Goal: Information Seeking & Learning: Learn about a topic

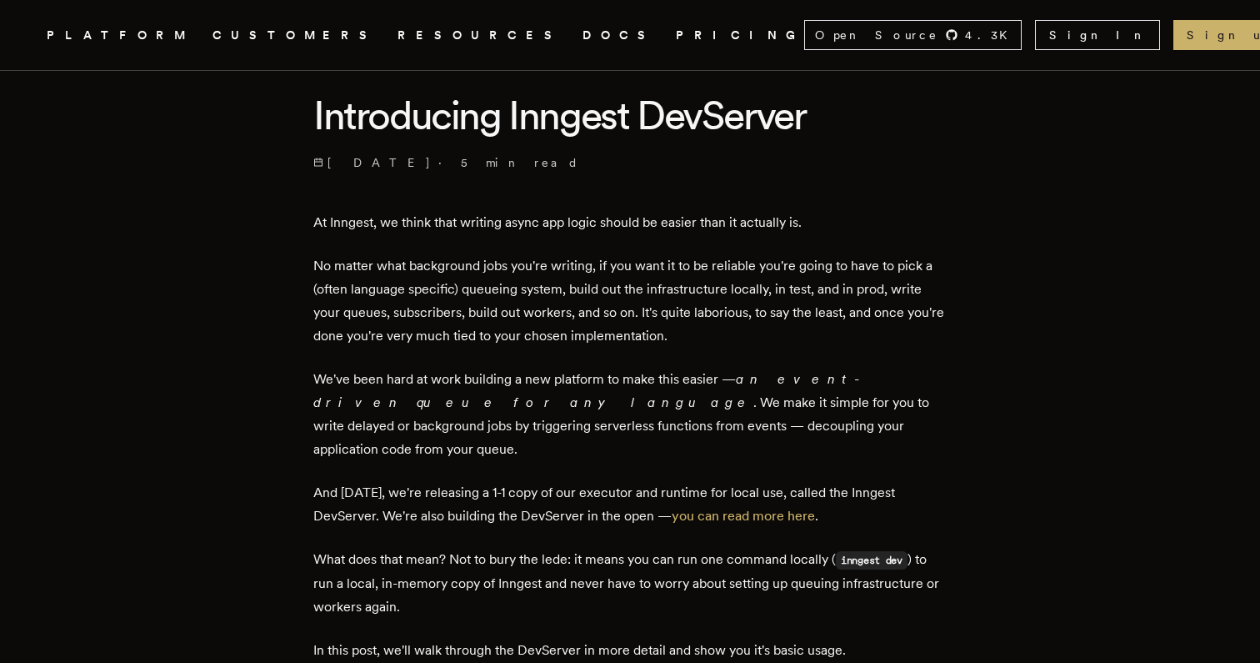
scroll to position [400, 0]
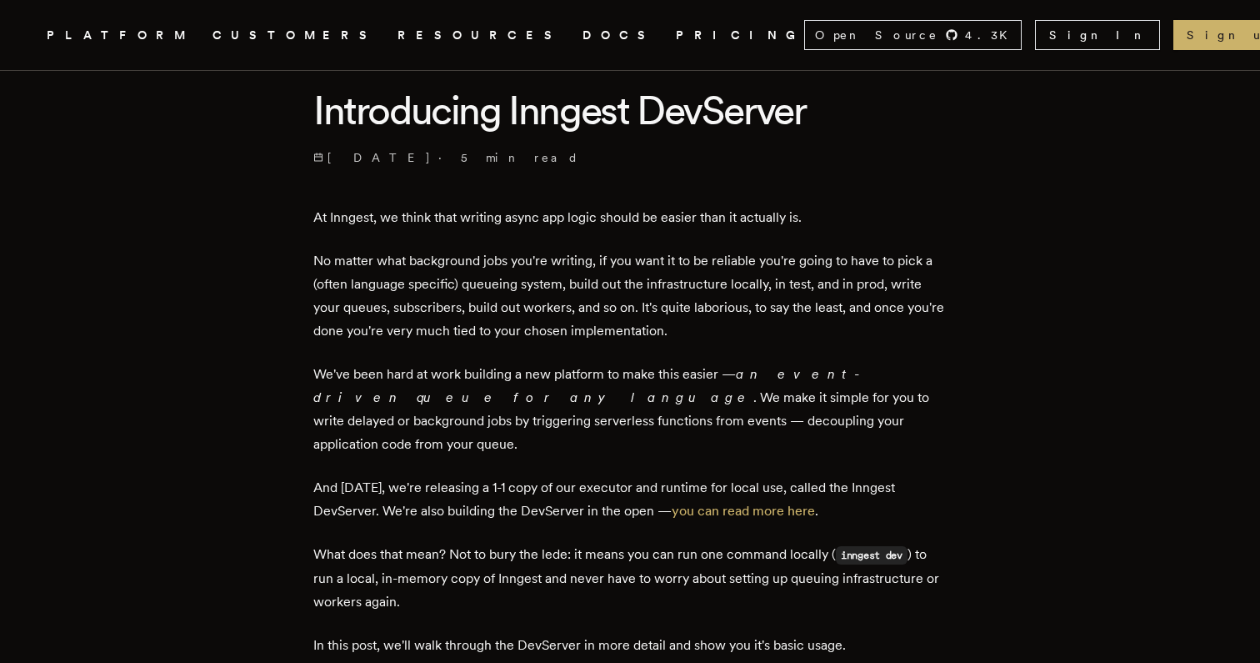
click at [568, 385] on p "We've been hard at work building a new platform to make this easier — an event-…" at bounding box center [629, 409] width 633 height 93
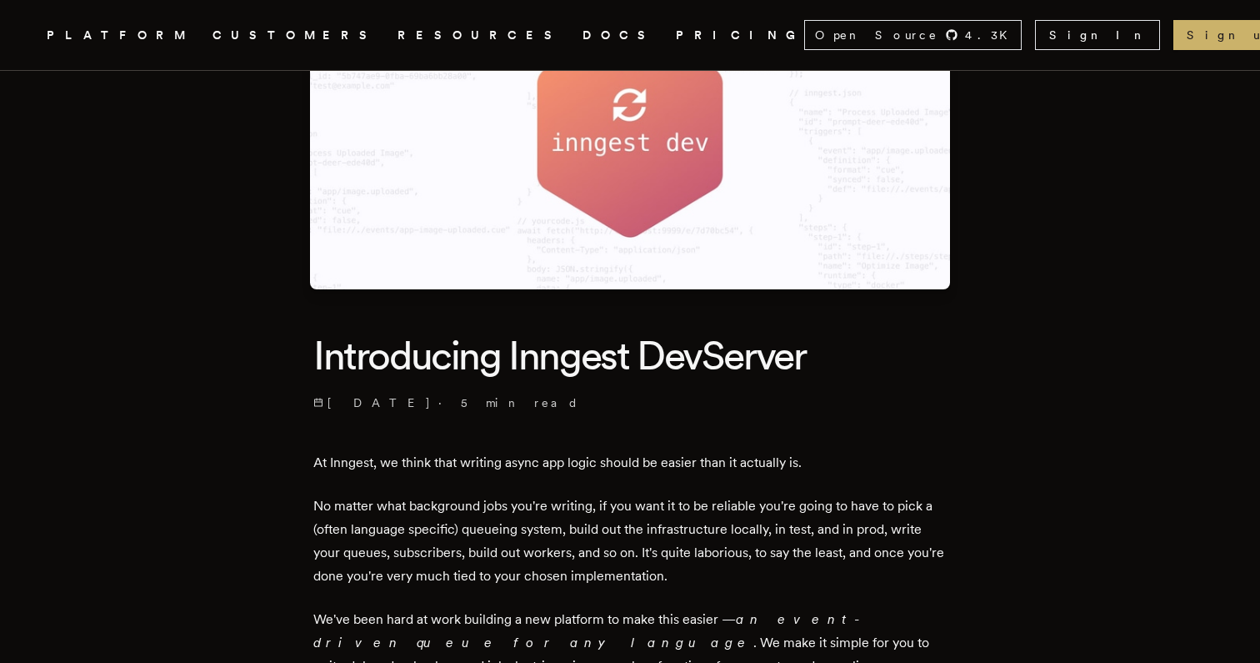
scroll to position [0, 0]
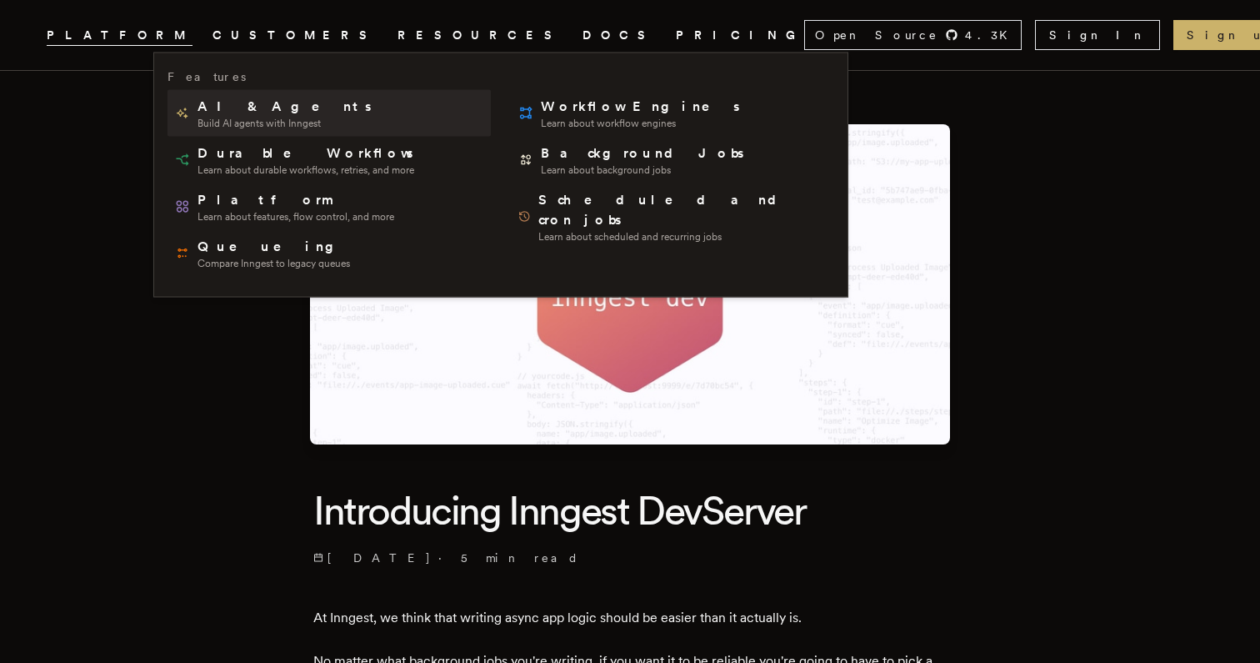
click at [270, 118] on span "Build AI agents with Inngest" at bounding box center [286, 123] width 177 height 13
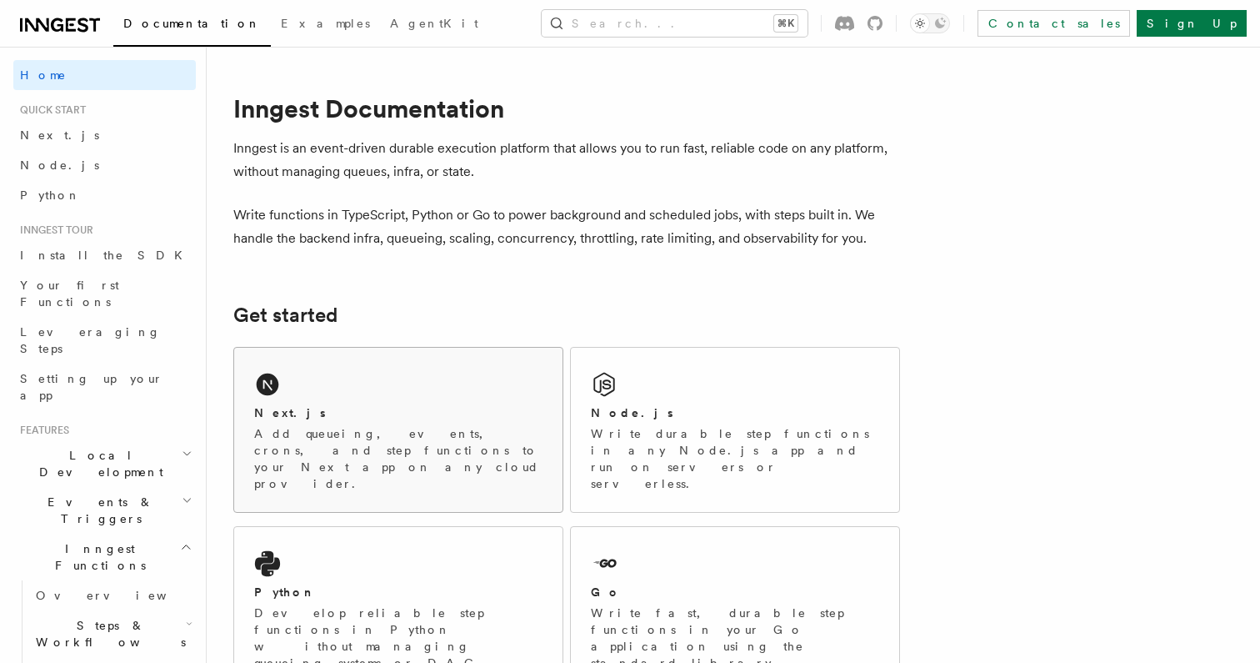
click at [449, 437] on p "Add queueing, events, crons, and step functions to your Next app on any cloud p…" at bounding box center [398, 458] width 288 height 67
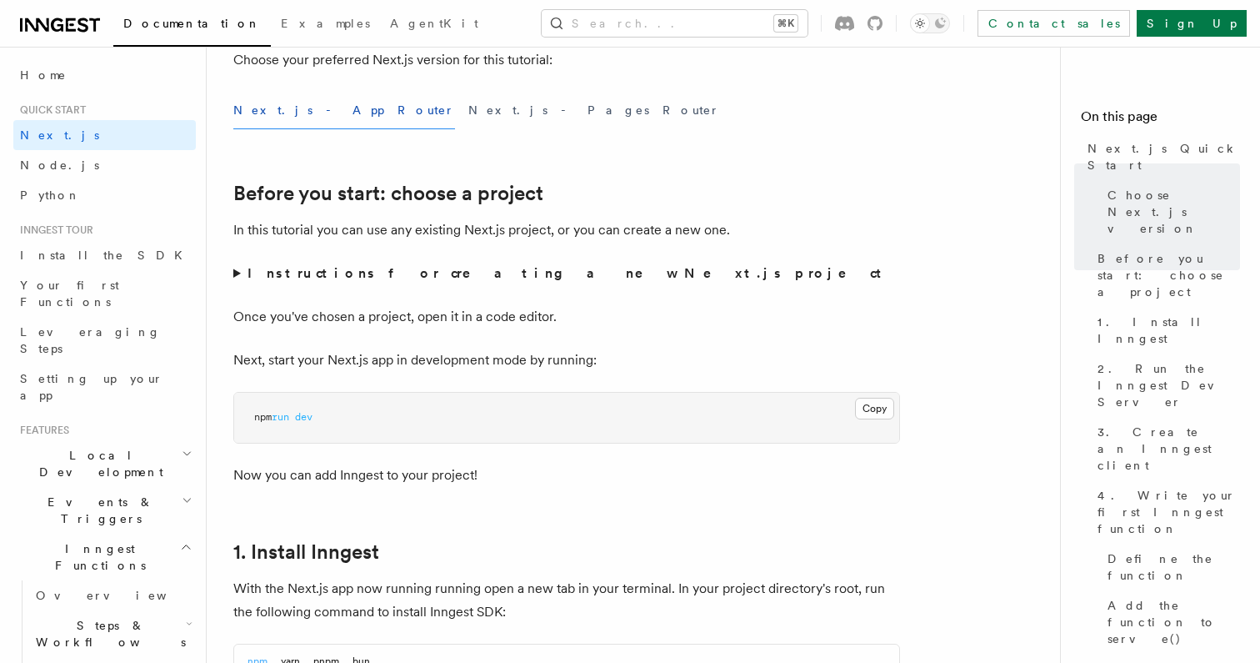
scroll to position [493, 0]
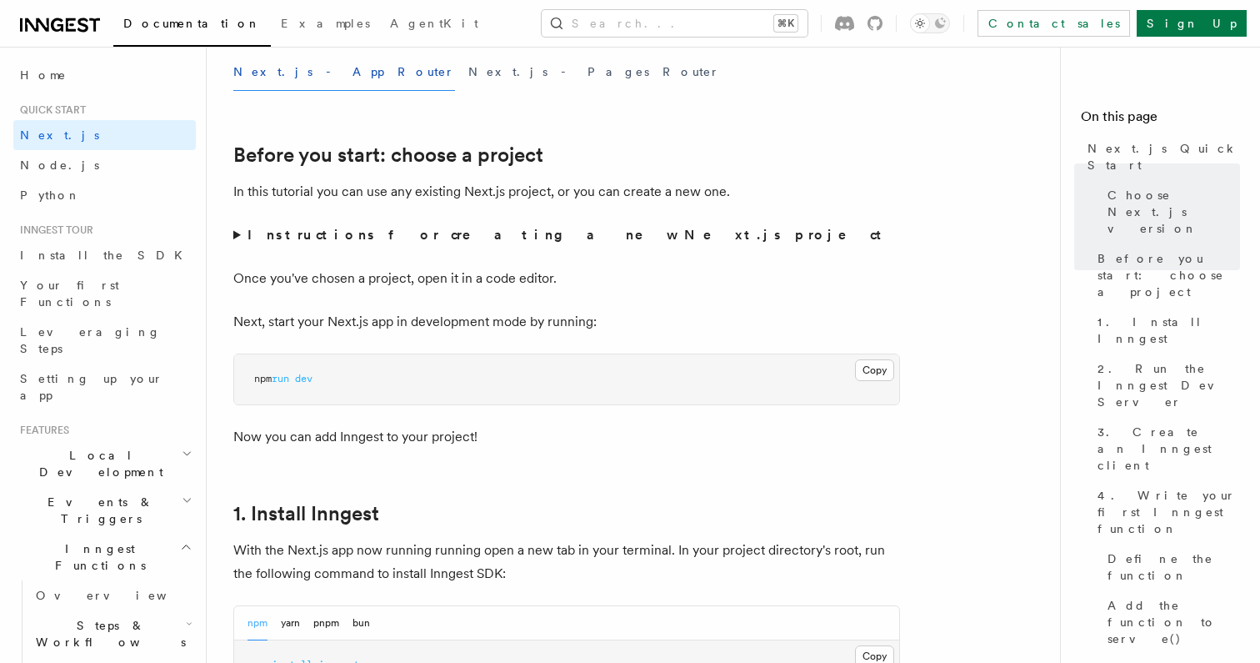
click at [445, 233] on strong "Instructions for creating a new Next.js project" at bounding box center [568, 235] width 641 height 16
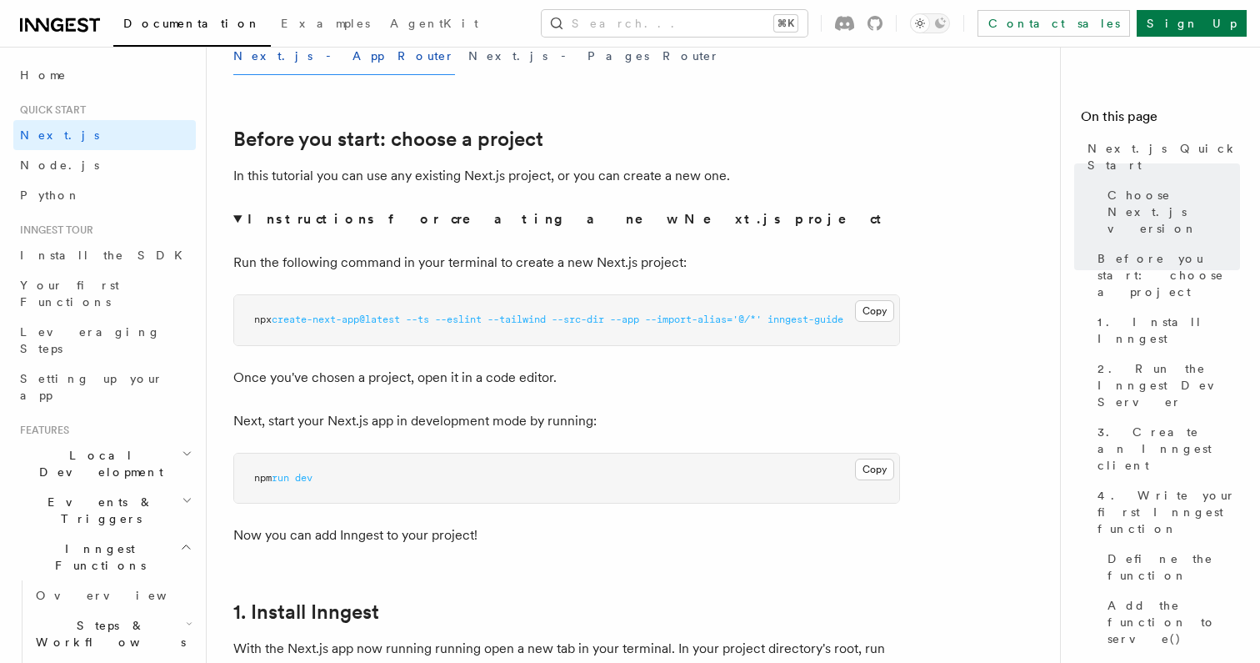
scroll to position [511, 0]
click at [887, 306] on button "Copy Copied" at bounding box center [874, 309] width 39 height 22
click at [685, 25] on button "Search... ⌘K" at bounding box center [675, 23] width 266 height 27
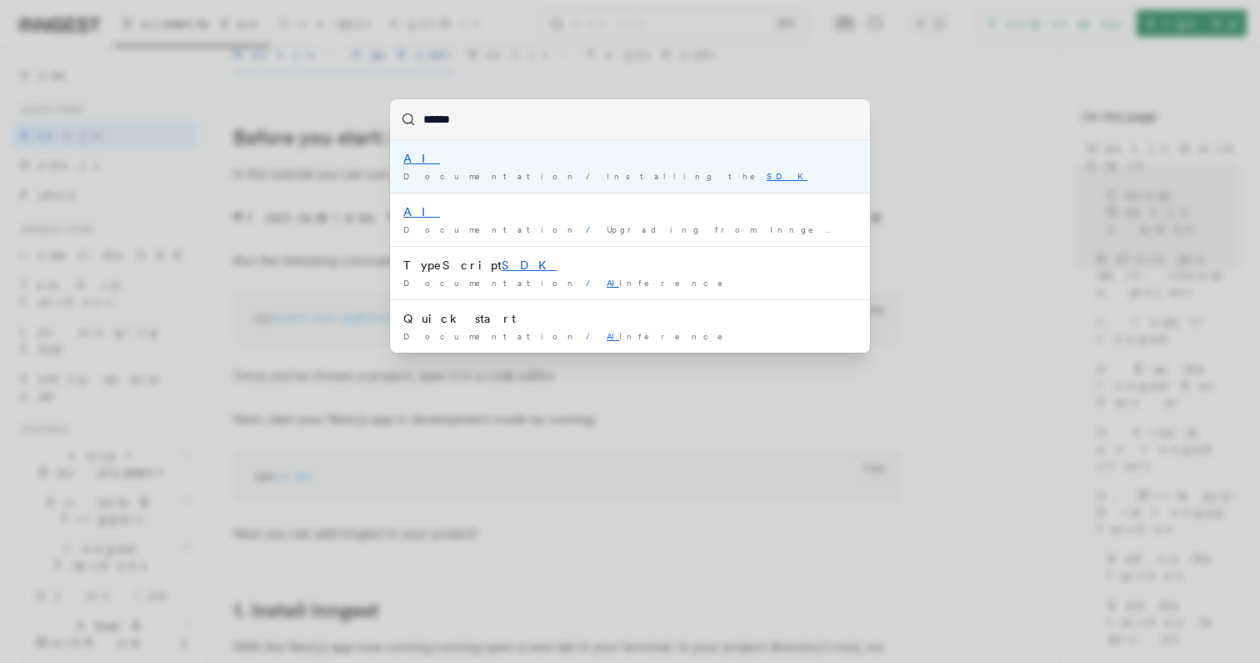
type input "******"
click at [568, 441] on div "****** AI Documentation / Installing the SDK / AI Documentation / Upgrading fro…" at bounding box center [630, 331] width 1260 height 663
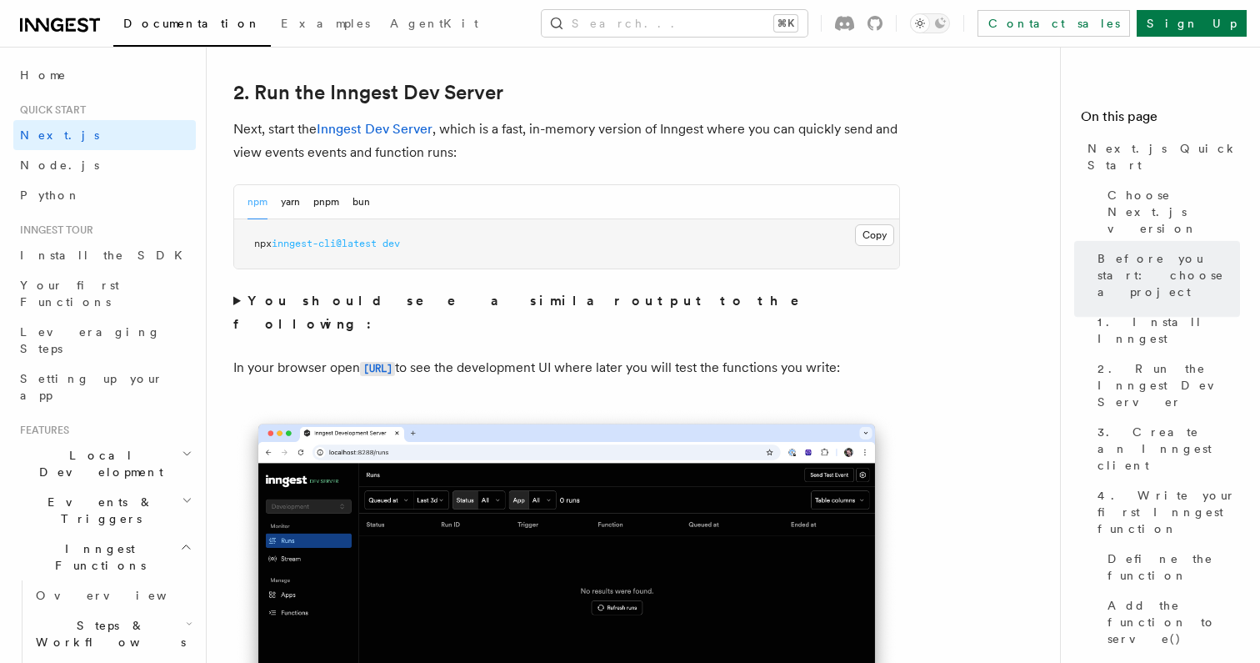
scroll to position [1275, 0]
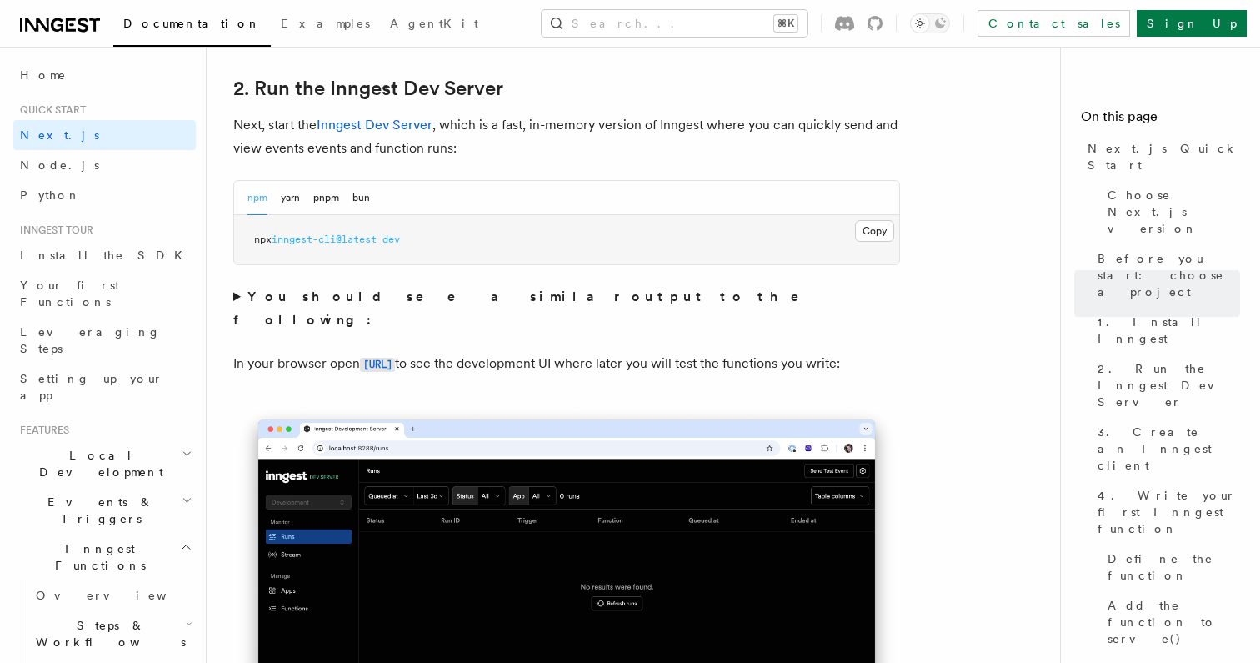
click at [330, 433] on img at bounding box center [566, 612] width 667 height 419
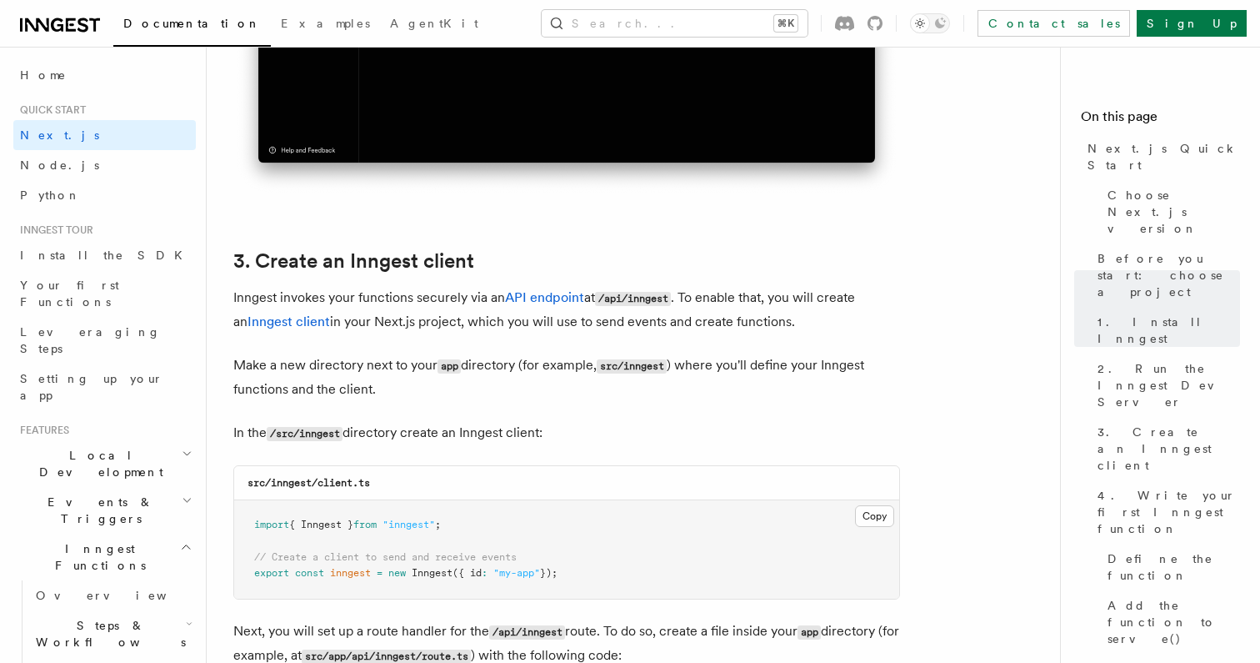
click at [331, 382] on p "Make a new directory next to your app directory (for example, src/inngest ) whe…" at bounding box center [566, 377] width 667 height 48
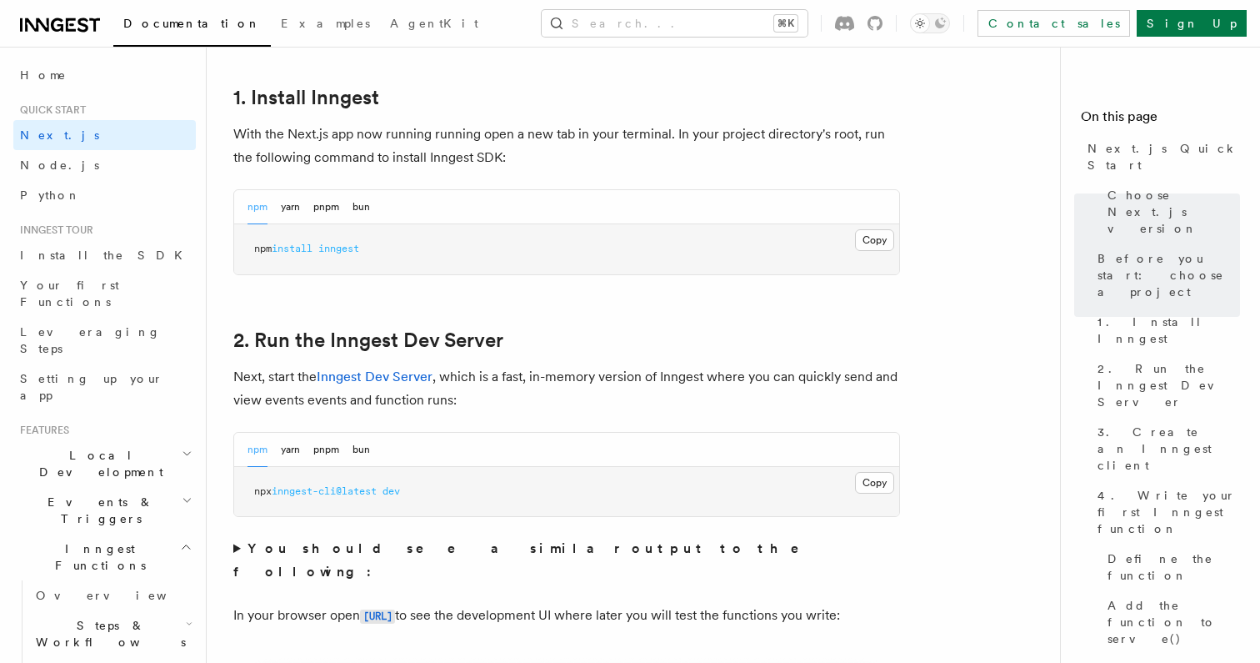
scroll to position [1026, 0]
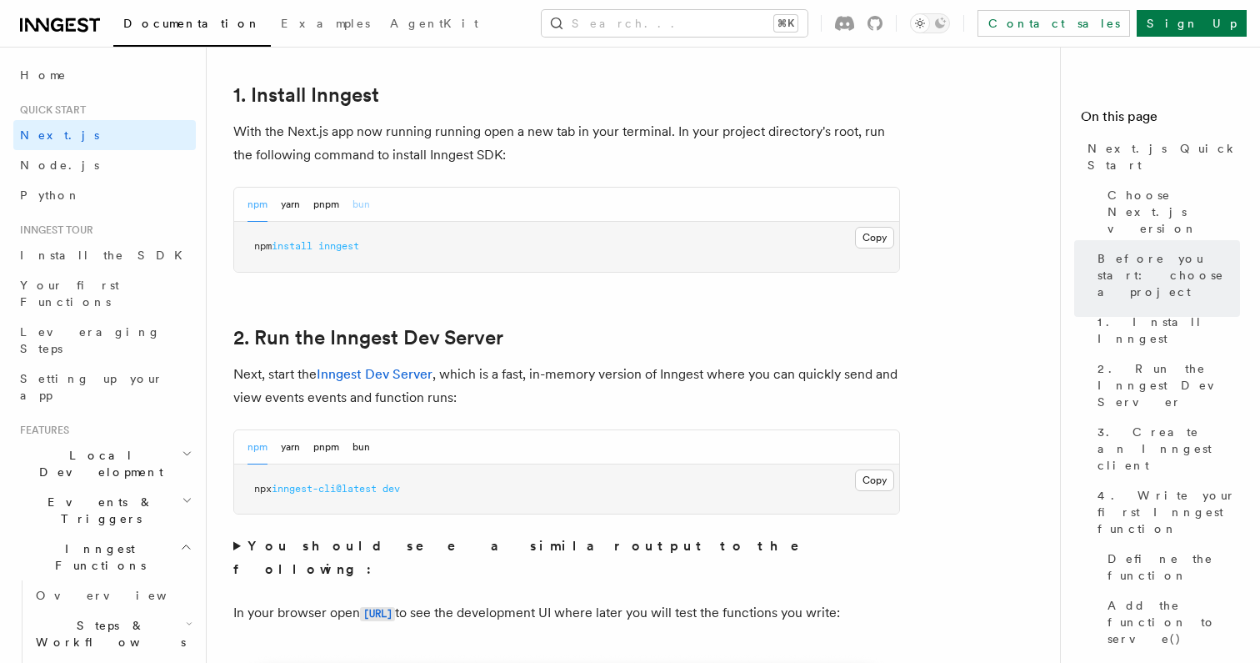
click at [354, 208] on button "bun" at bounding box center [362, 205] width 18 height 34
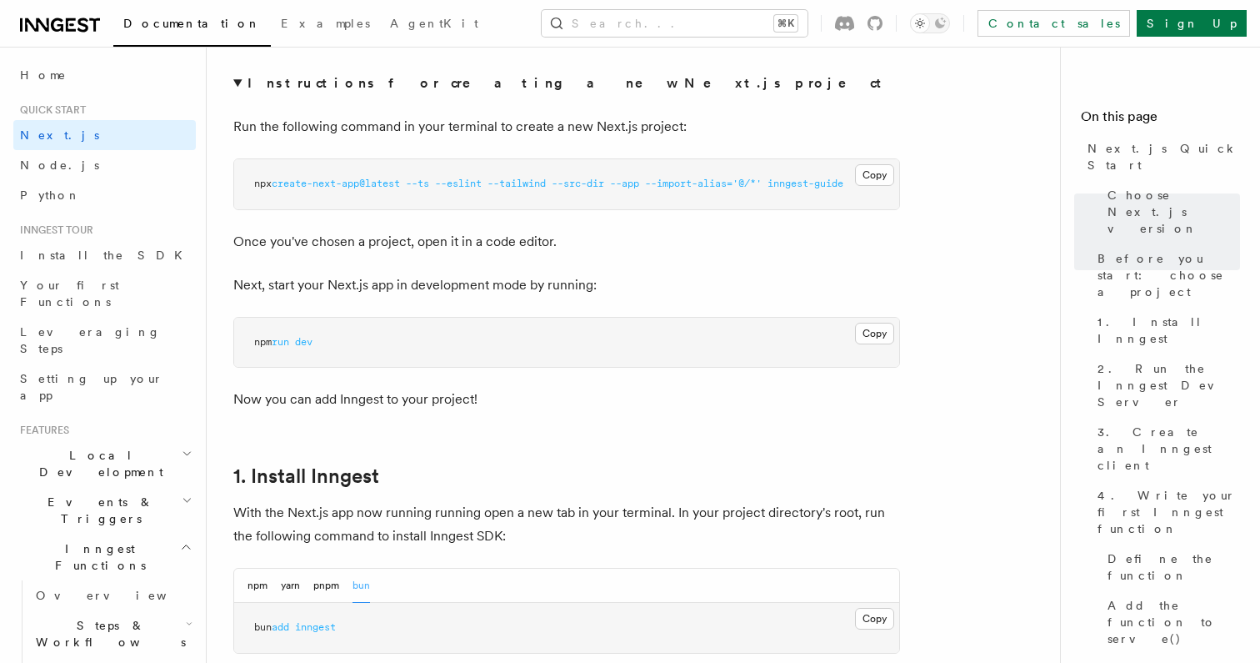
scroll to position [645, 0]
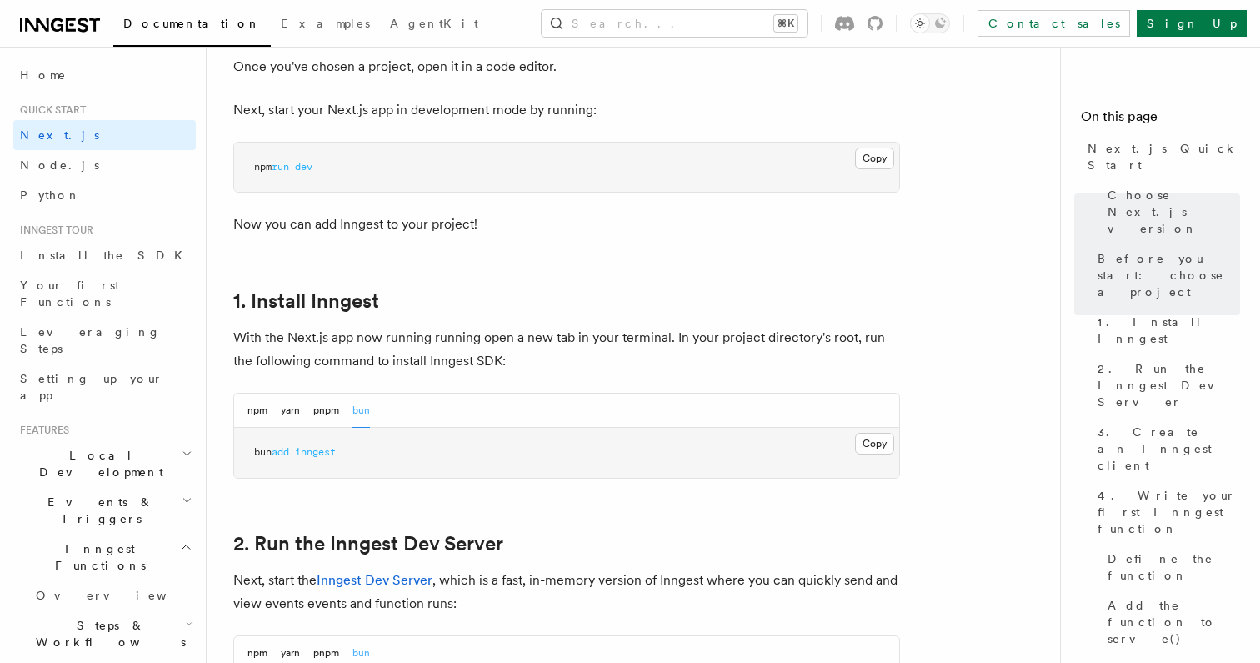
scroll to position [862, 0]
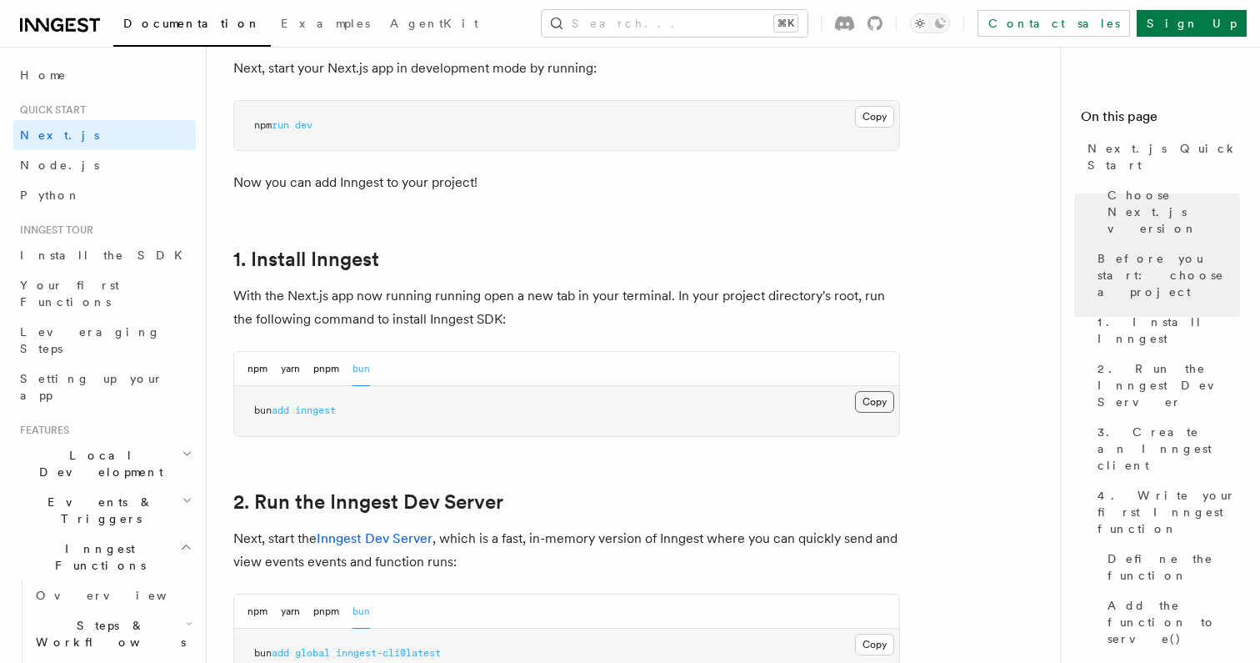
click at [881, 406] on button "Copy Copied" at bounding box center [874, 402] width 39 height 22
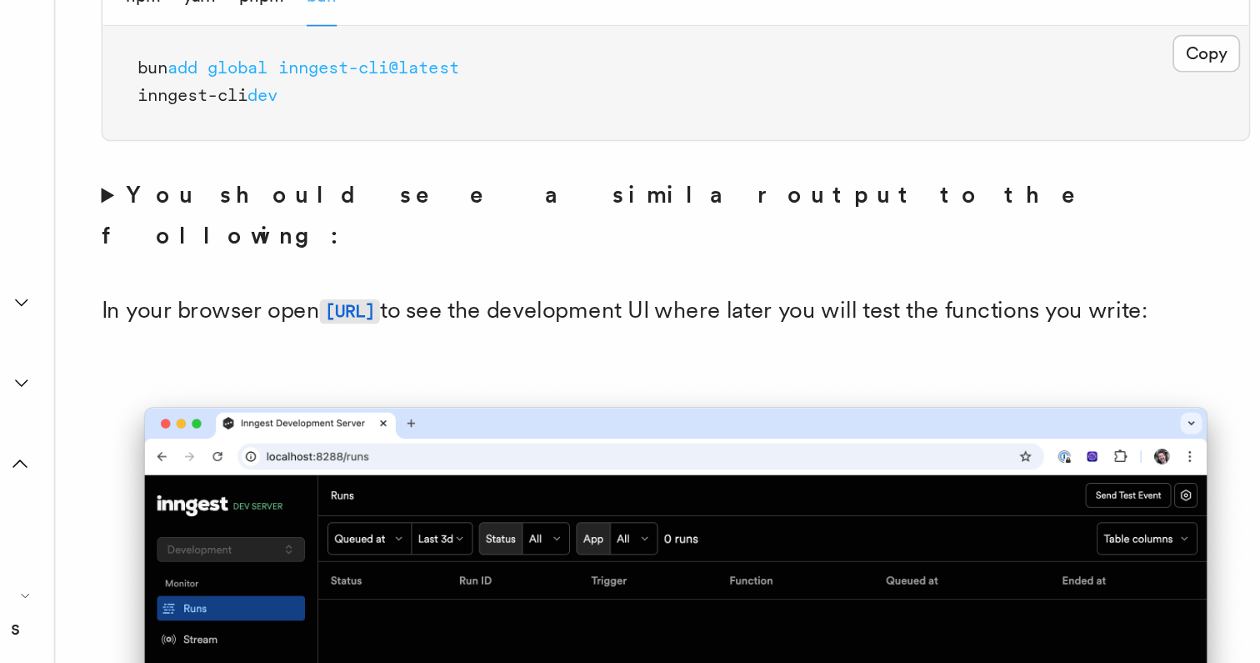
scroll to position [1195, 0]
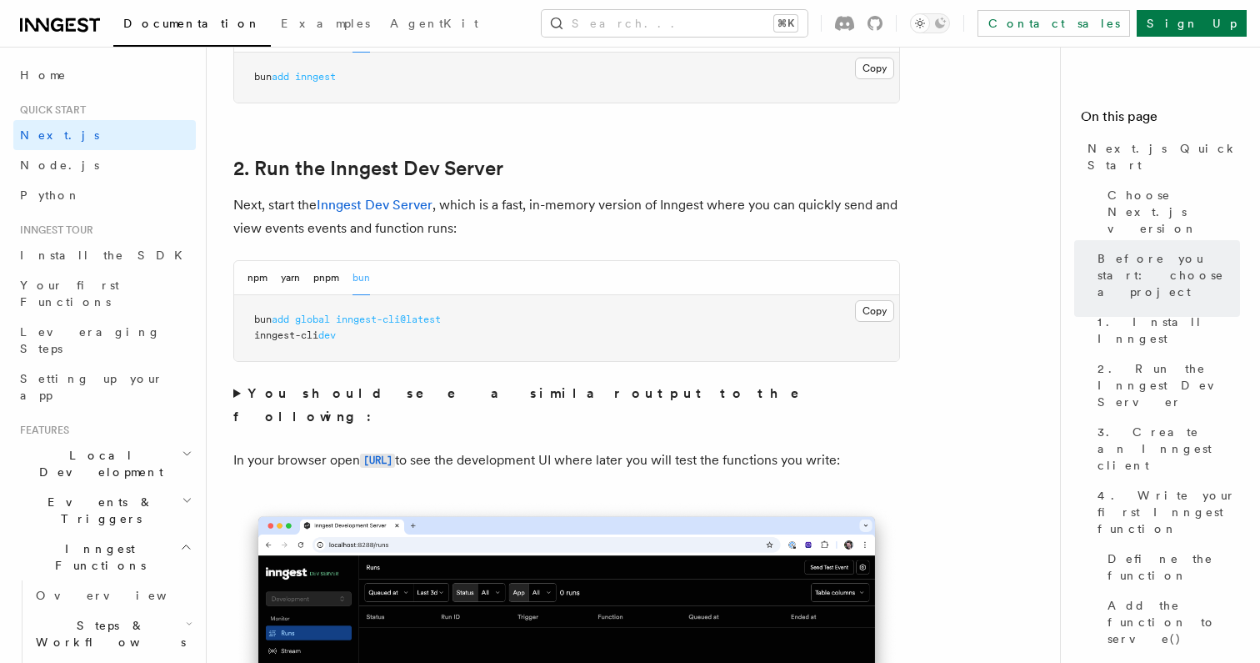
click at [248, 269] on button "npm" at bounding box center [258, 278] width 20 height 34
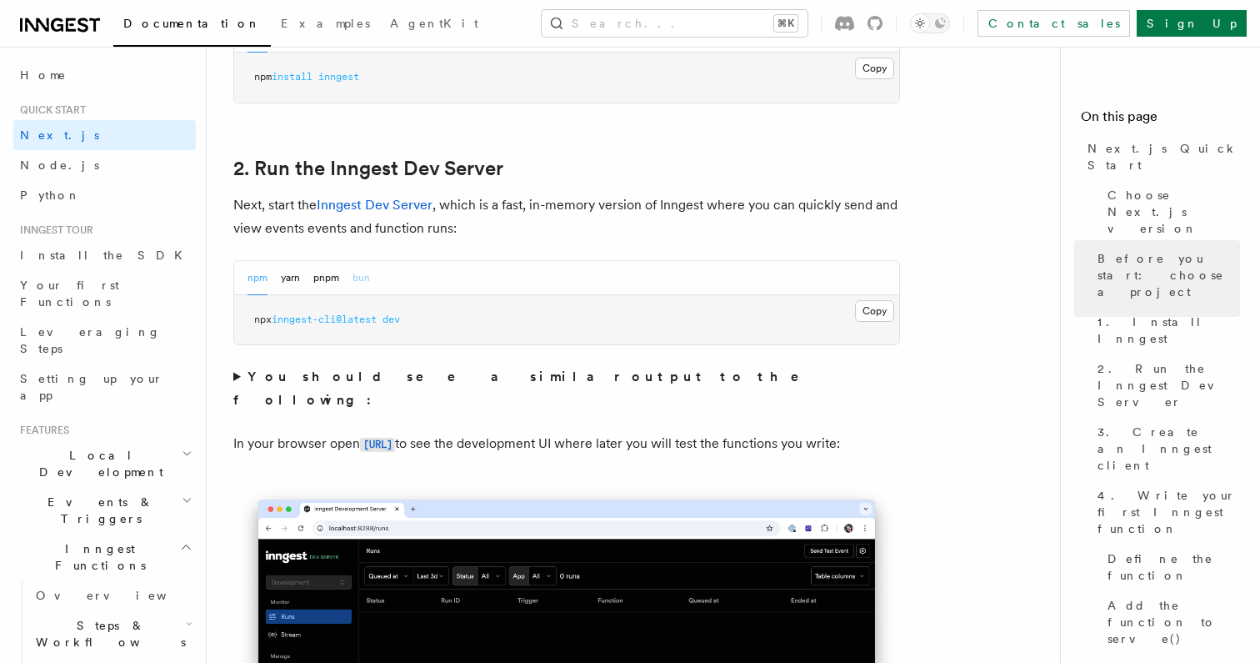
click at [353, 278] on button "bun" at bounding box center [362, 278] width 18 height 34
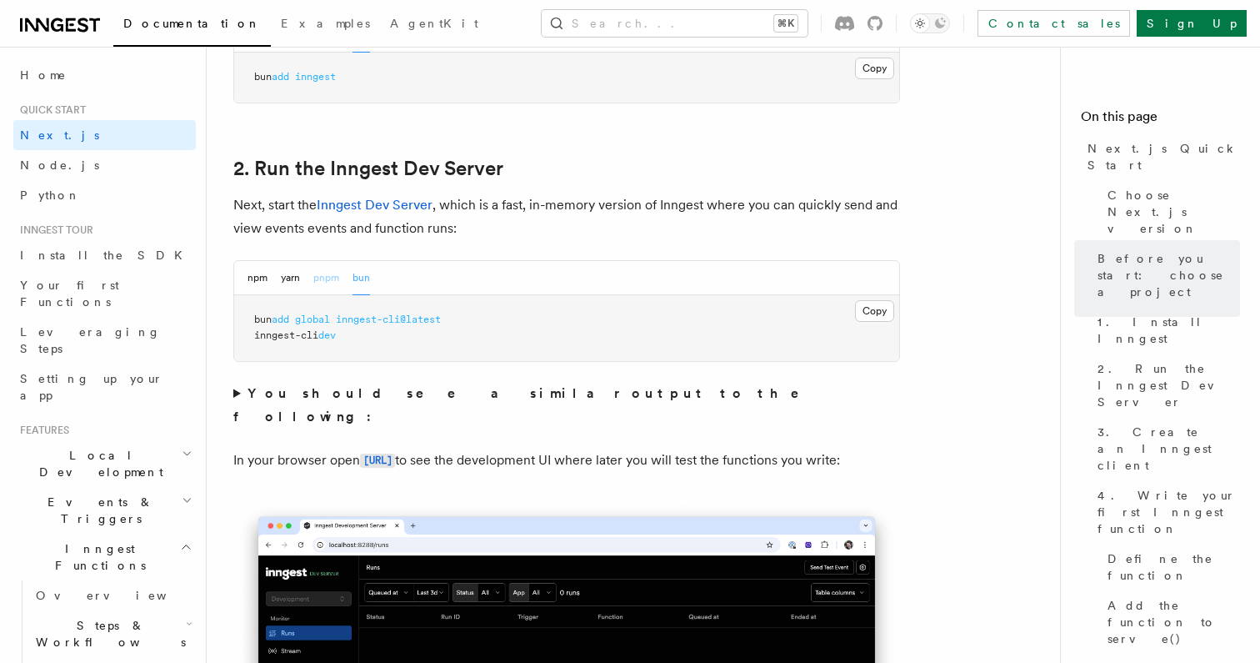
click at [338, 274] on button "pnpm" at bounding box center [326, 278] width 26 height 34
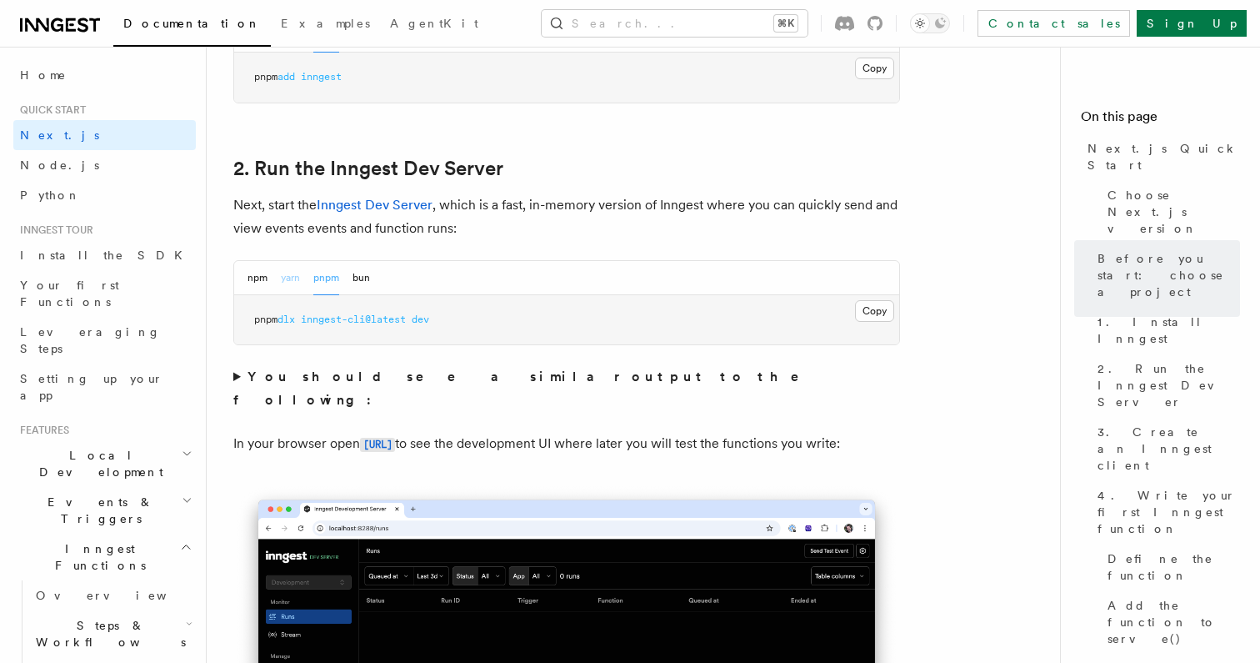
click at [296, 274] on button "yarn" at bounding box center [290, 278] width 19 height 34
click at [250, 274] on button "npm" at bounding box center [258, 278] width 20 height 34
drag, startPoint x: 494, startPoint y: 316, endPoint x: 225, endPoint y: 316, distance: 269.2
copy span "npx inngest-cli@latest dev"
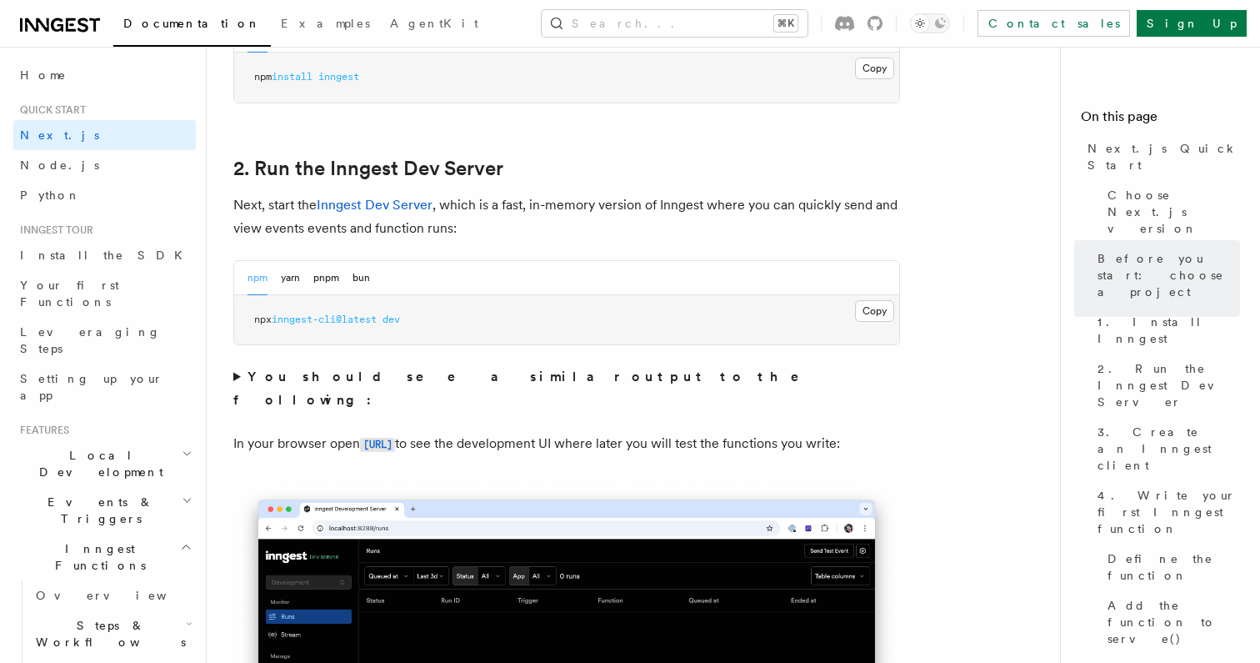
click at [631, 87] on pre "npm install inngest" at bounding box center [566, 78] width 665 height 50
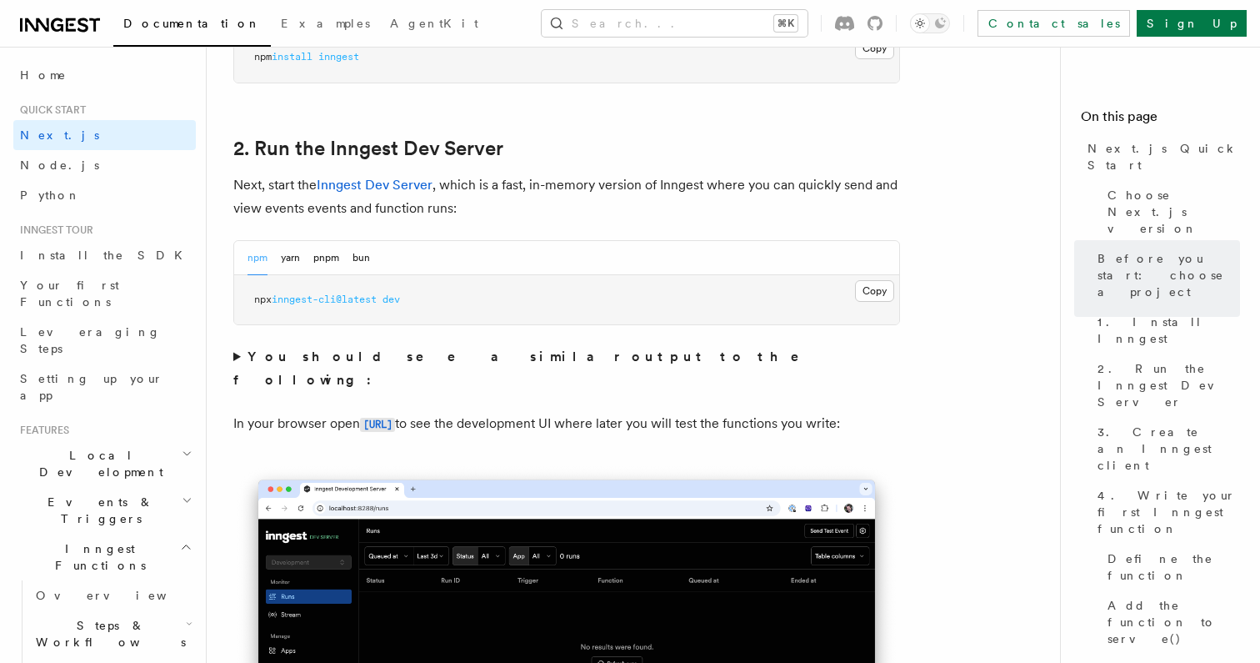
click at [402, 360] on strong "You should see a similar output to the following:" at bounding box center [527, 367] width 589 height 39
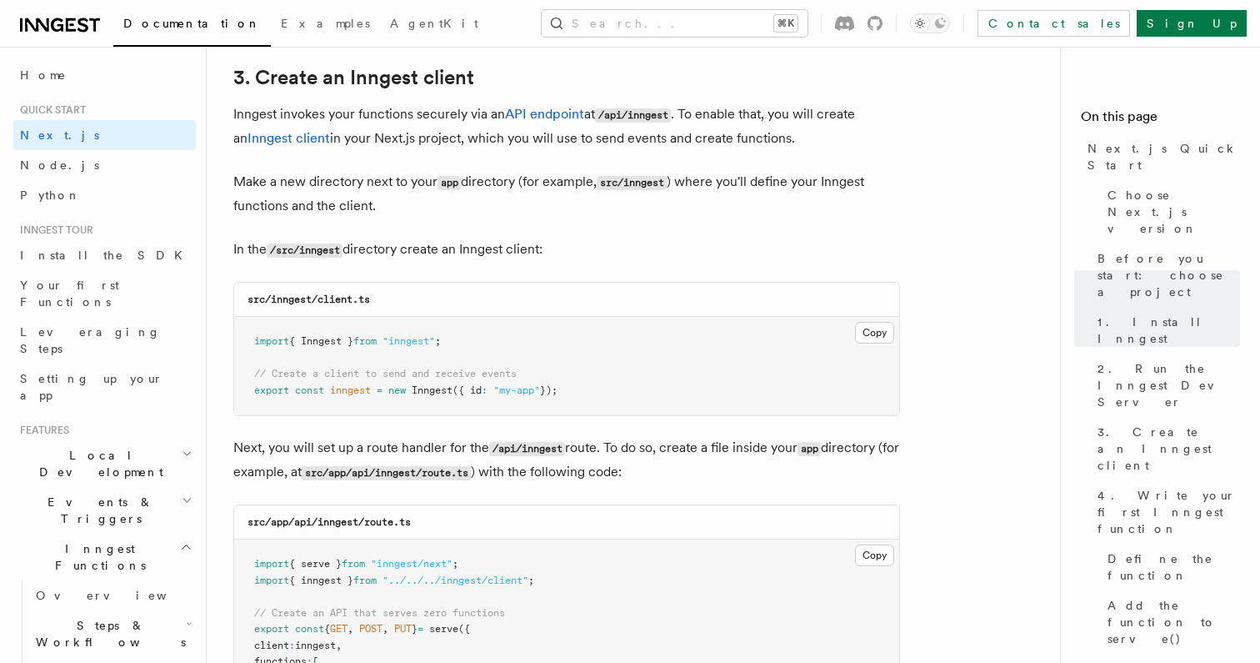
scroll to position [2457, 0]
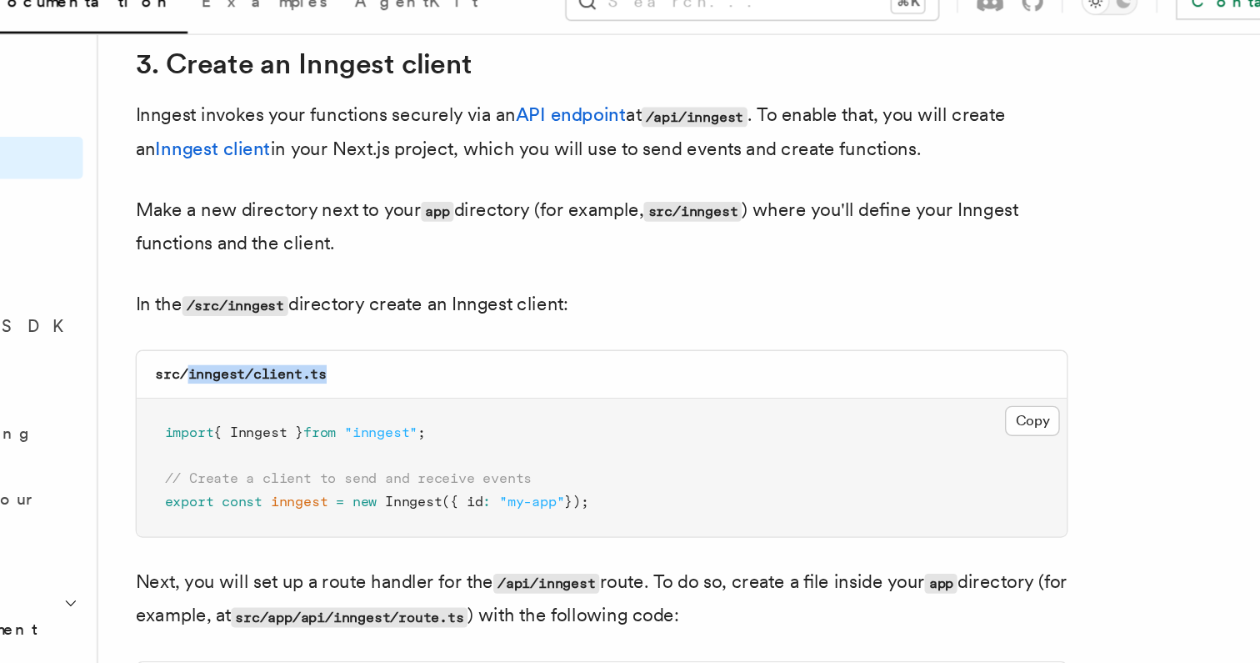
copy code "inngest/client.ts"
drag, startPoint x: 408, startPoint y: 293, endPoint x: 272, endPoint y: 293, distance: 136.7
click at [272, 293] on div "src/inngest/client.ts" at bounding box center [566, 290] width 665 height 34
click at [872, 323] on button "Copy Copied" at bounding box center [874, 324] width 39 height 22
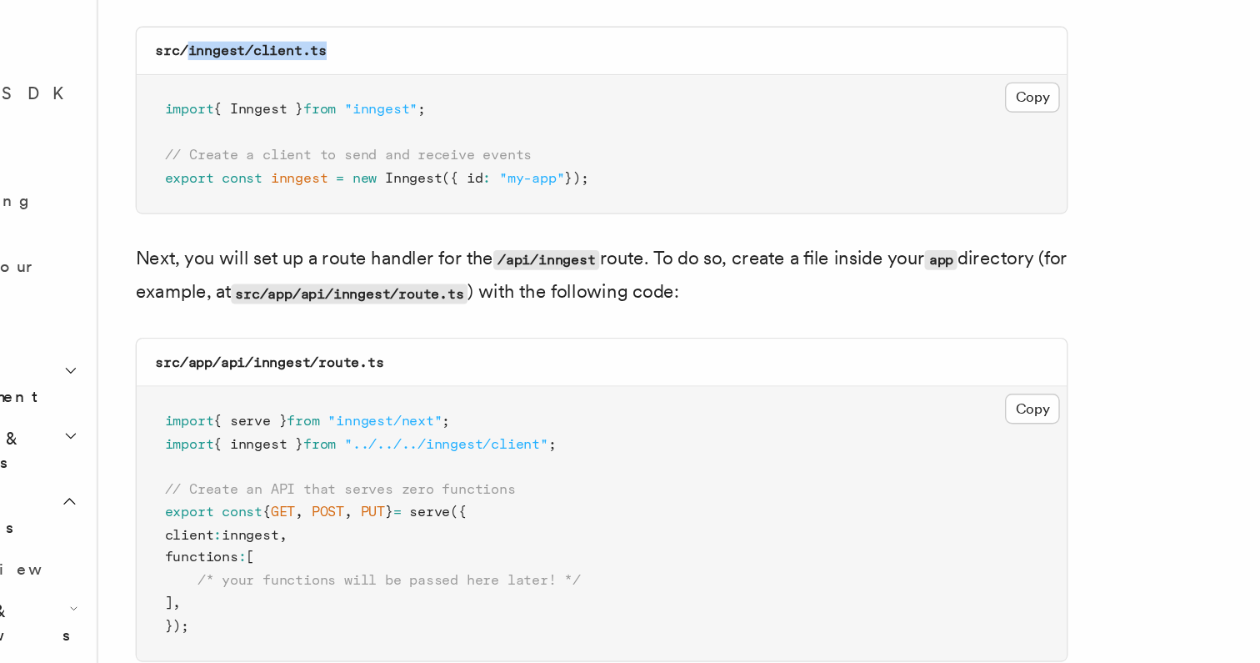
scroll to position [2533, 0]
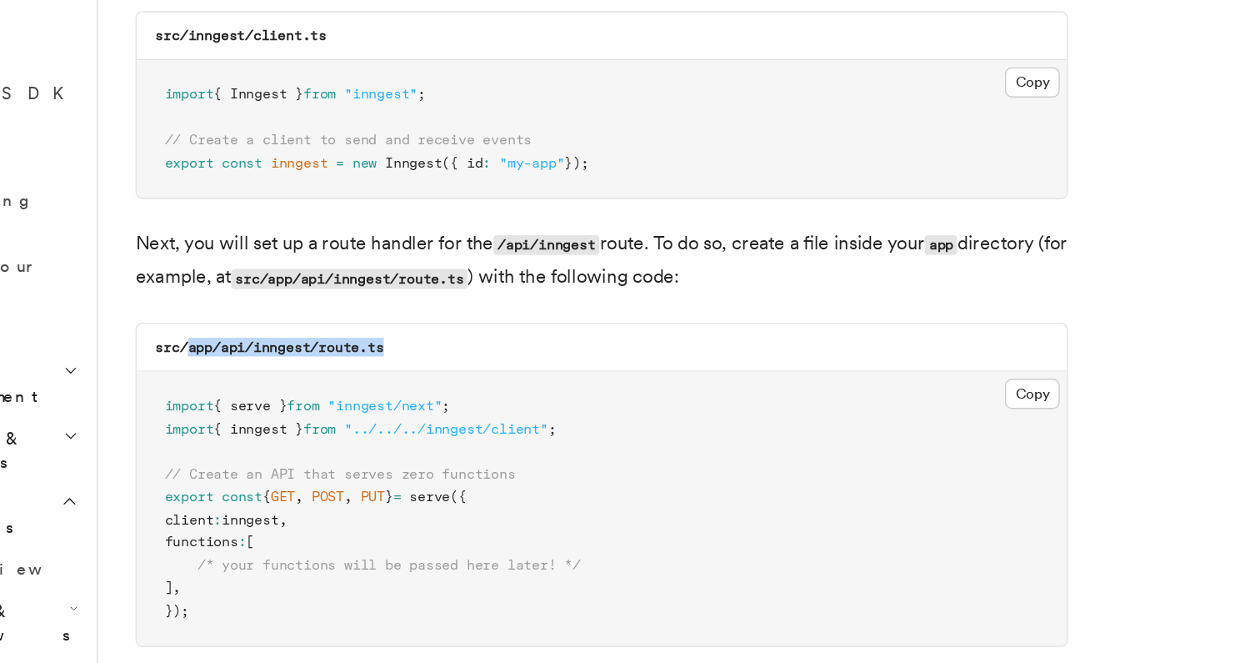
drag, startPoint x: 424, startPoint y: 440, endPoint x: 270, endPoint y: 441, distance: 154.2
click at [270, 441] on div "src/app/api/inngest/route.ts" at bounding box center [566, 437] width 665 height 34
copy code "app/api/inngest/route.ts"
click at [858, 476] on button "Copy Copied" at bounding box center [874, 470] width 39 height 22
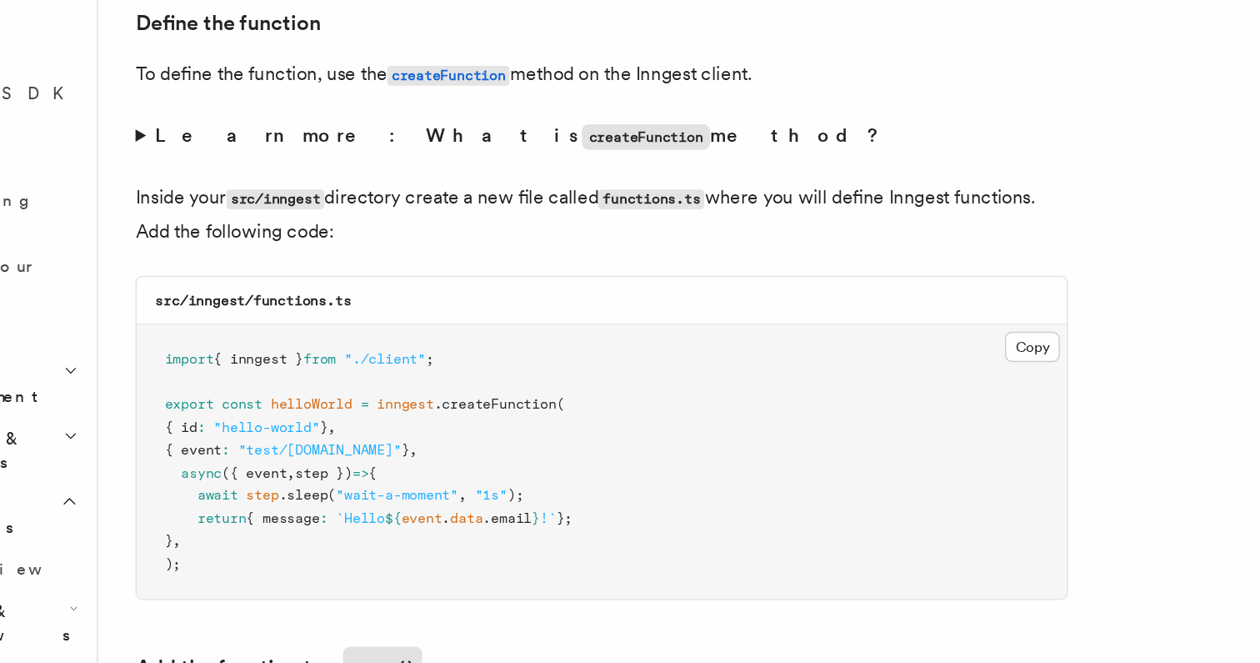
scroll to position [3195, 0]
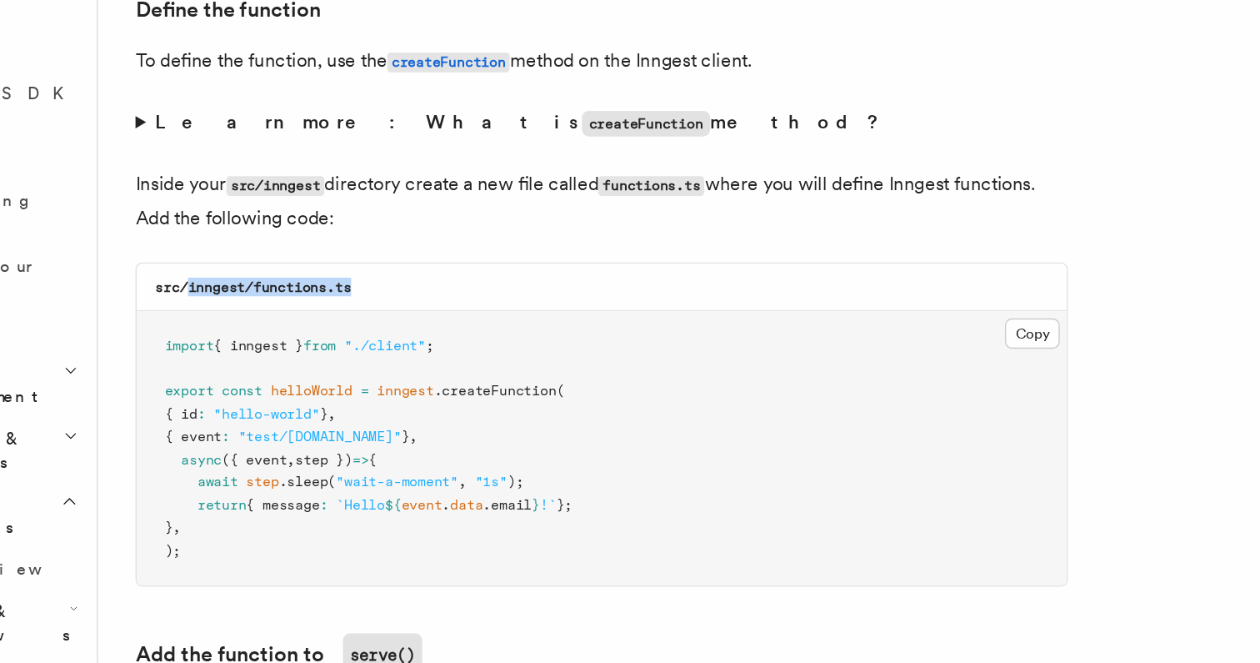
drag, startPoint x: 415, startPoint y: 398, endPoint x: 271, endPoint y: 398, distance: 144.2
click at [270, 398] on div "src/inngest/functions.ts" at bounding box center [566, 394] width 665 height 34
copy code "inngest/functions.ts"
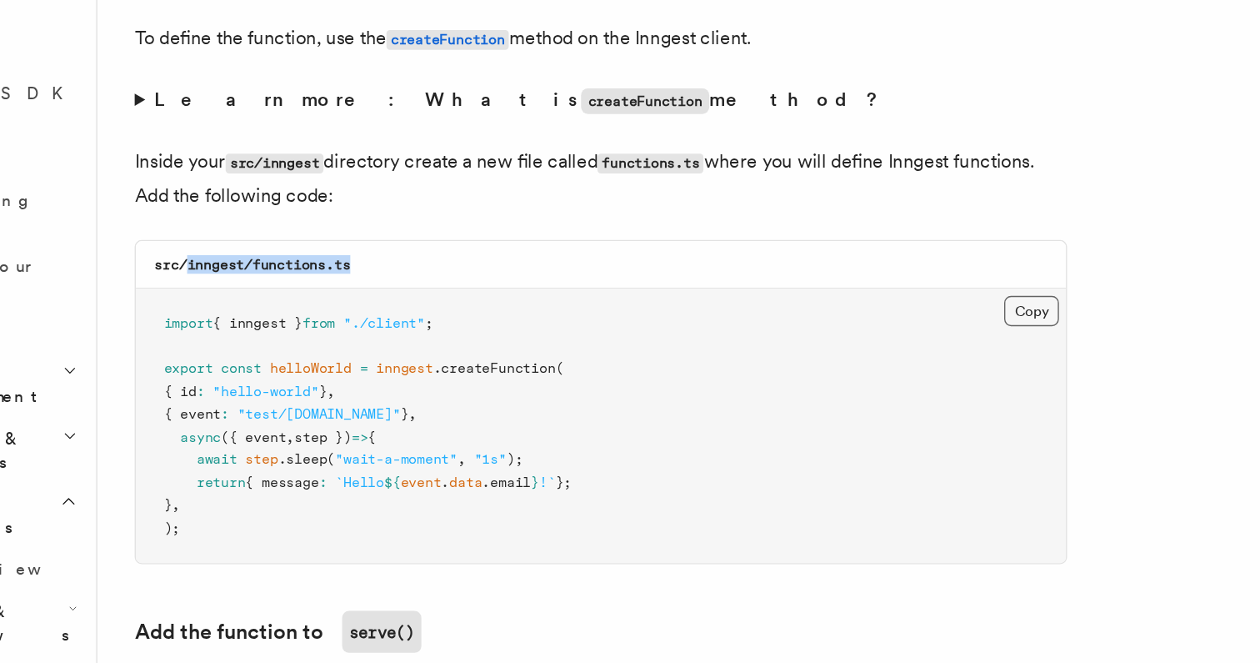
click at [868, 416] on button "Copy Copied" at bounding box center [874, 411] width 39 height 22
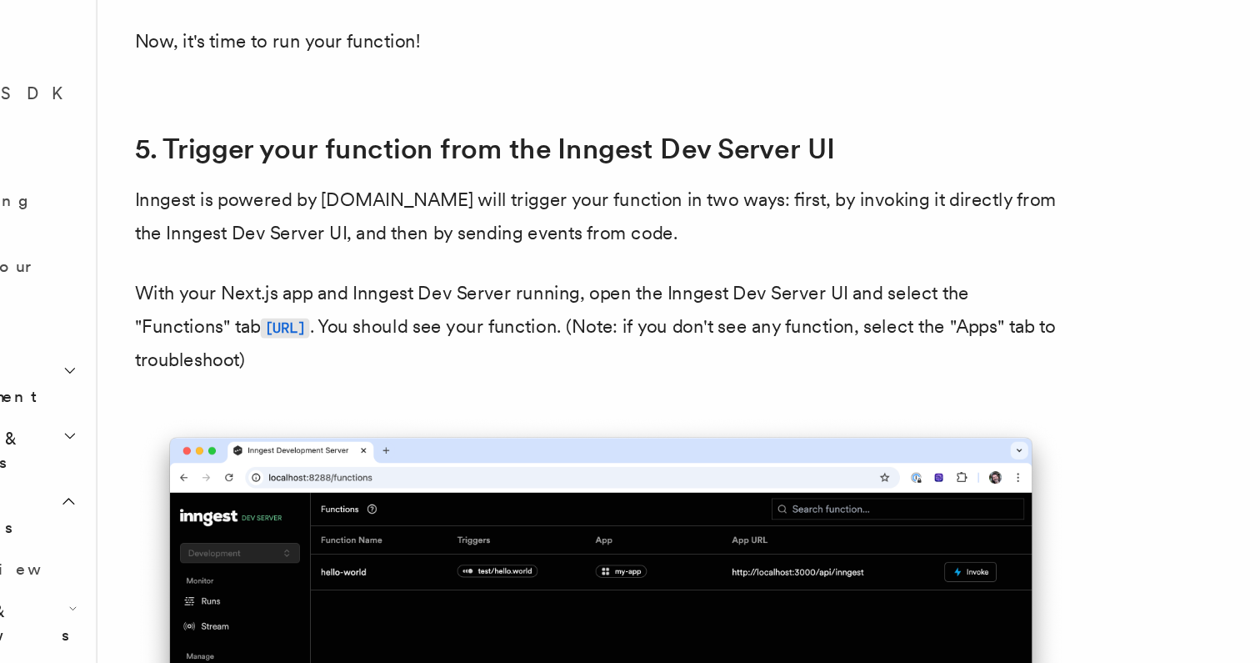
scroll to position [4253, 0]
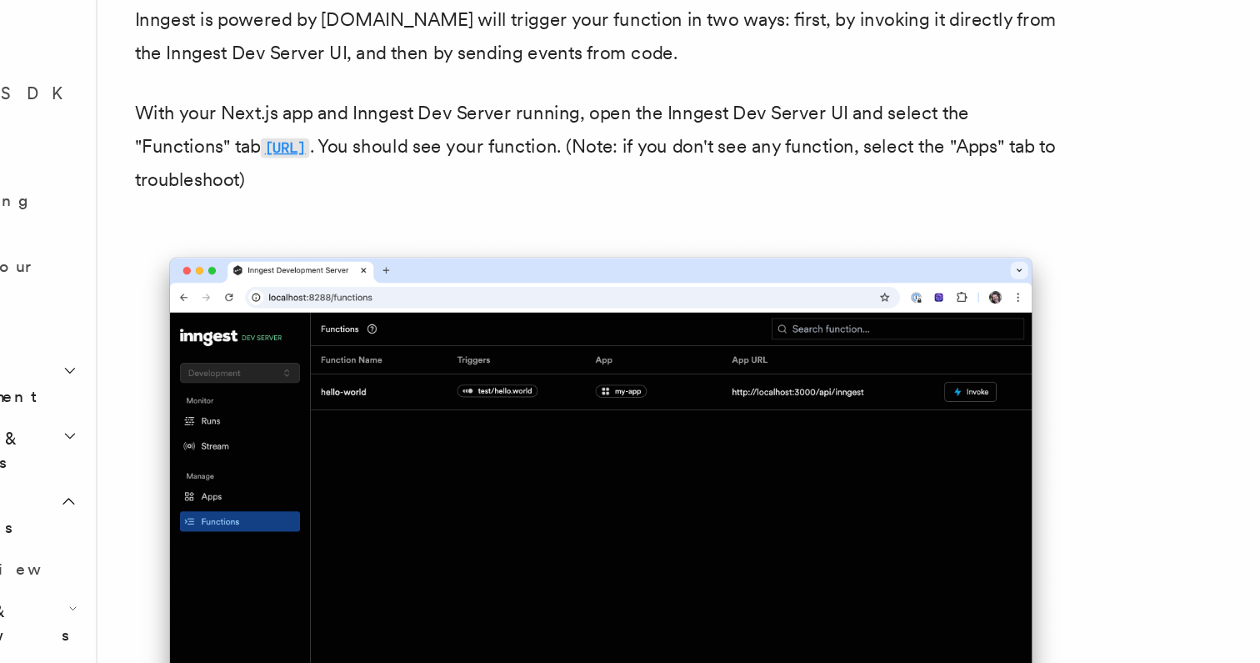
click at [358, 293] on code "http://localhost:8288/functions" at bounding box center [340, 295] width 35 height 14
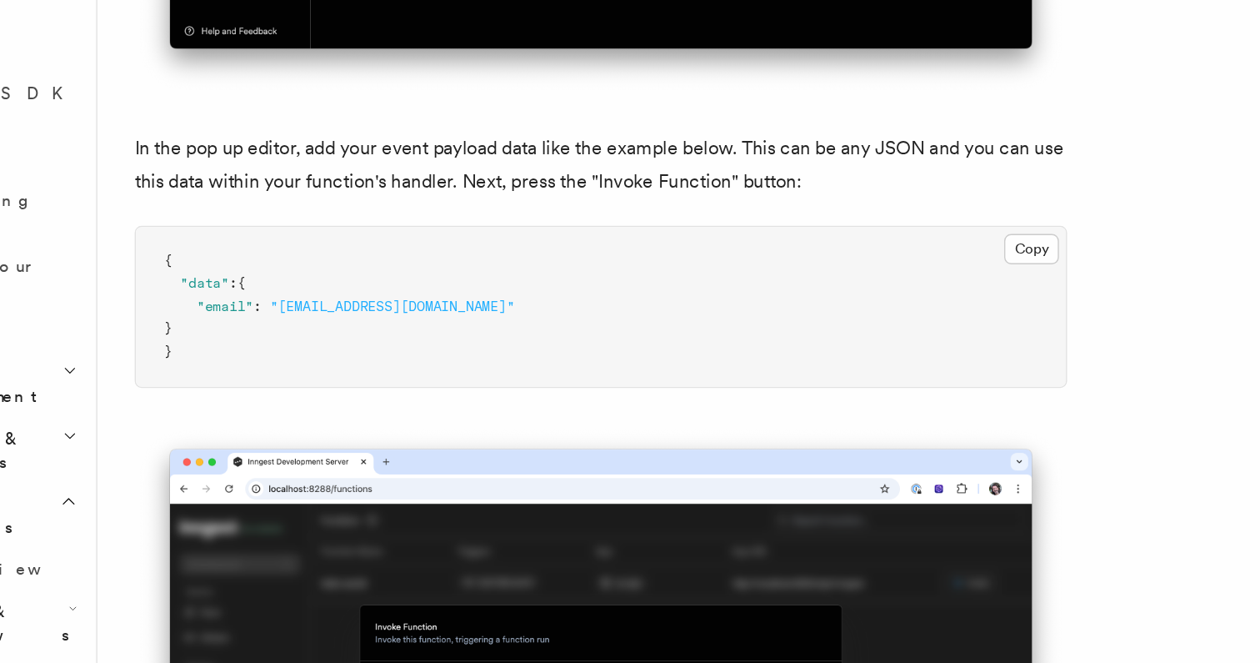
scroll to position [5283, 0]
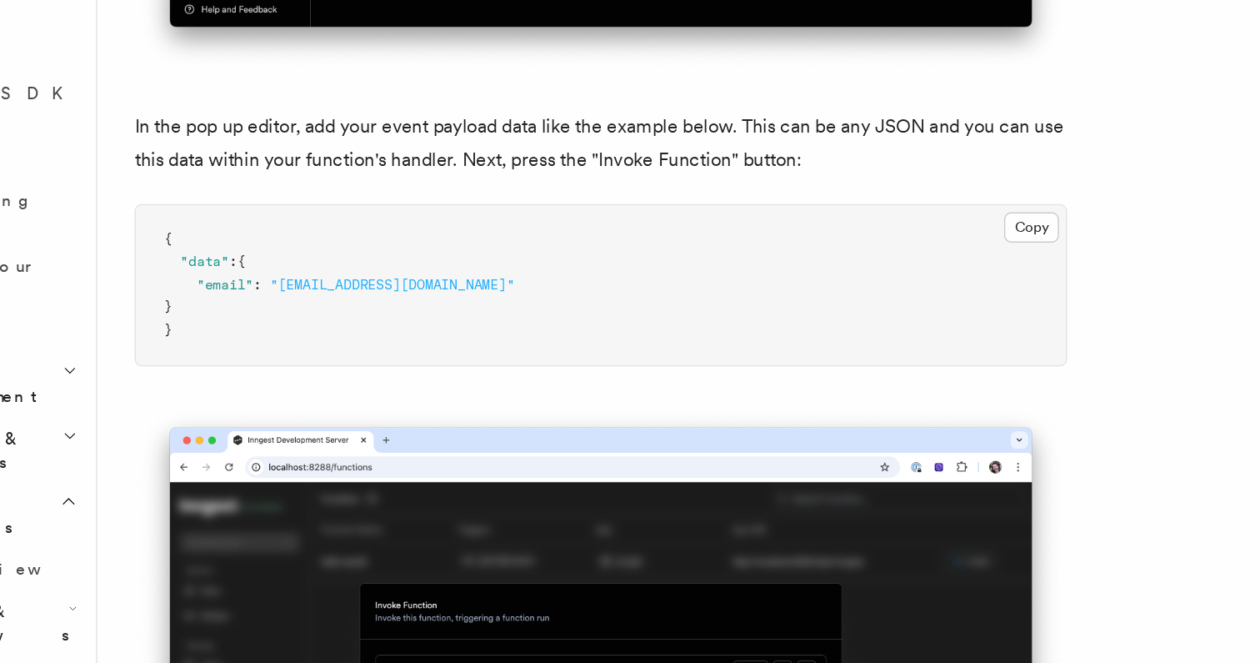
click at [333, 398] on span ""test@example.com"" at bounding box center [417, 392] width 175 height 12
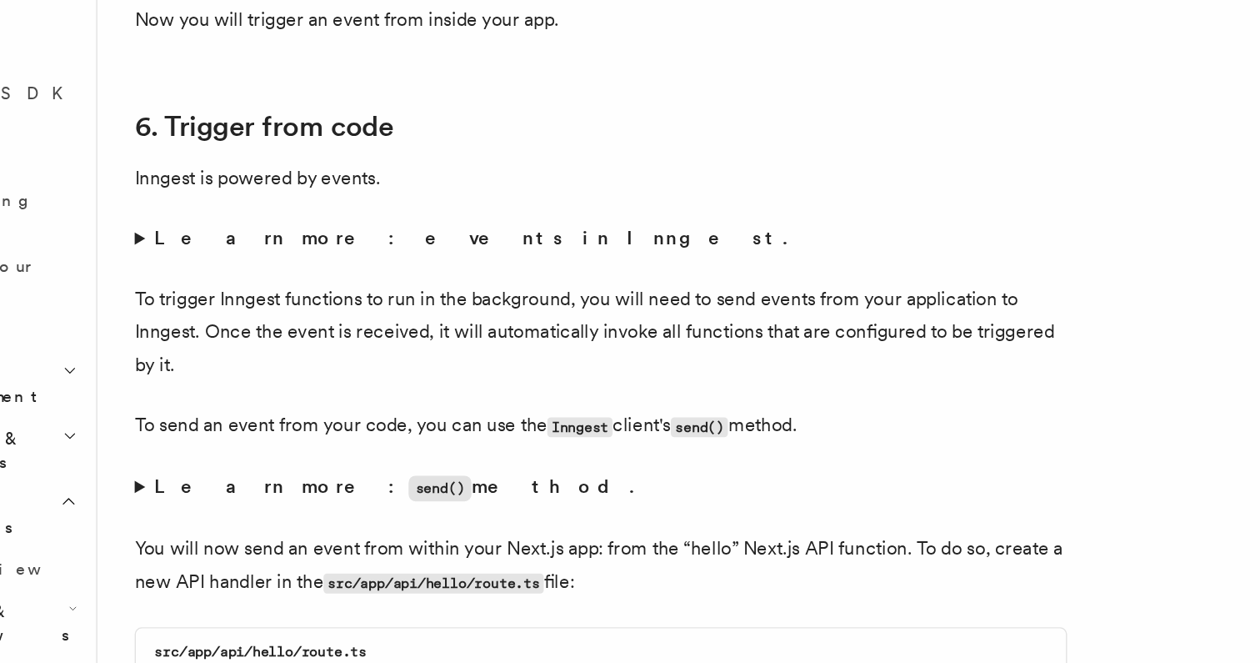
scroll to position [8718, 0]
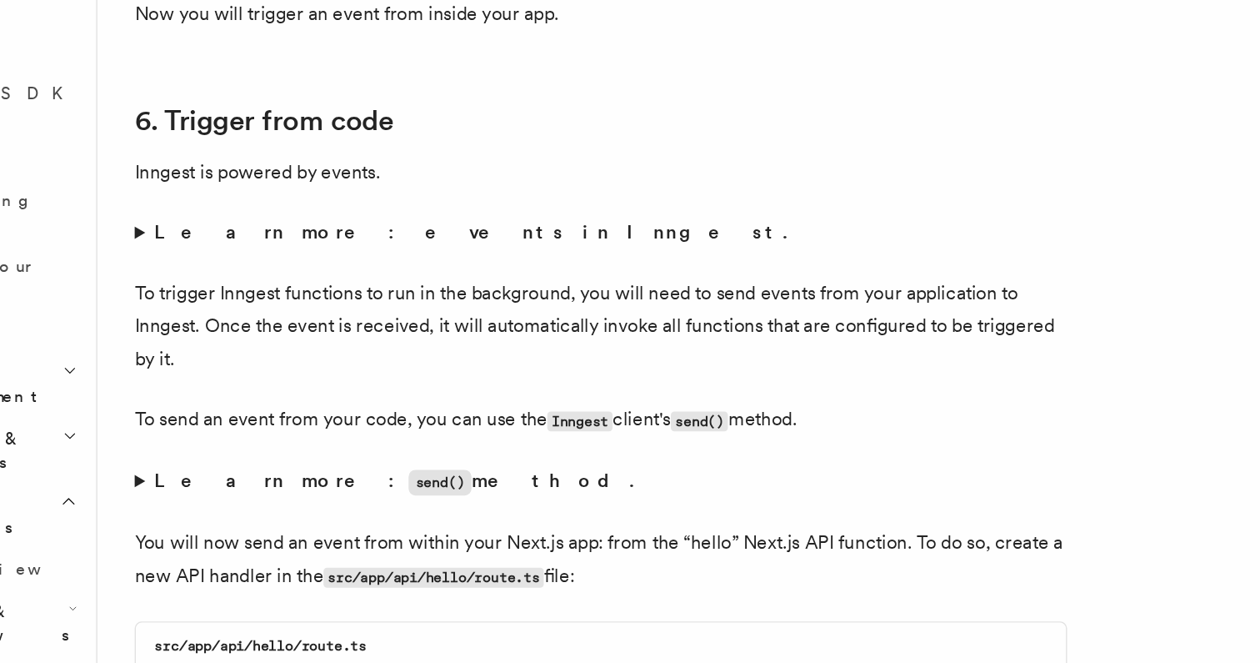
click at [358, 353] on strong "Learn more: events in Inngest." at bounding box center [476, 355] width 456 height 16
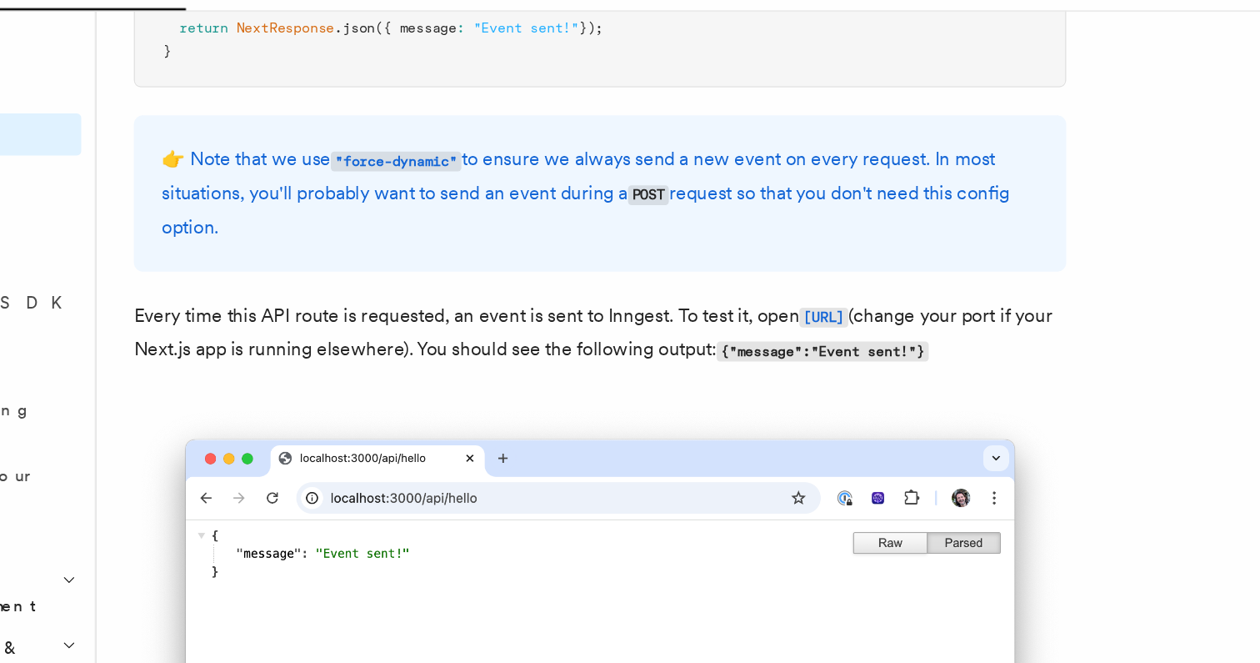
scroll to position [9781, 0]
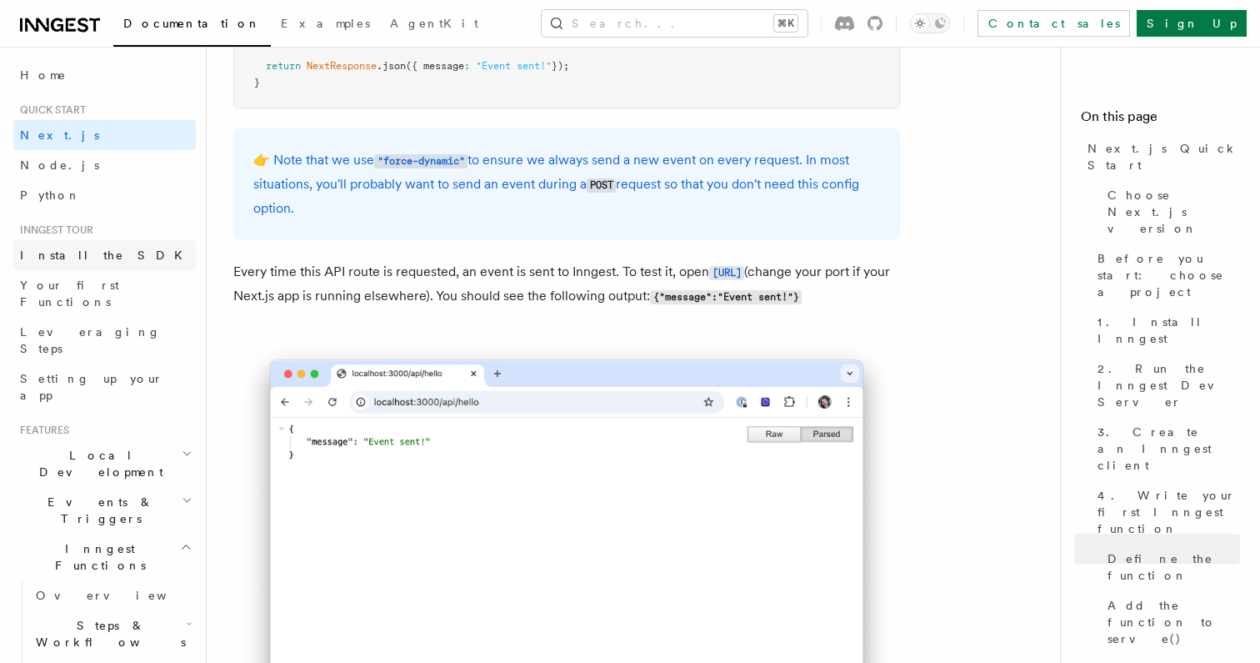
click at [150, 252] on link "Install the SDK" at bounding box center [104, 255] width 183 height 30
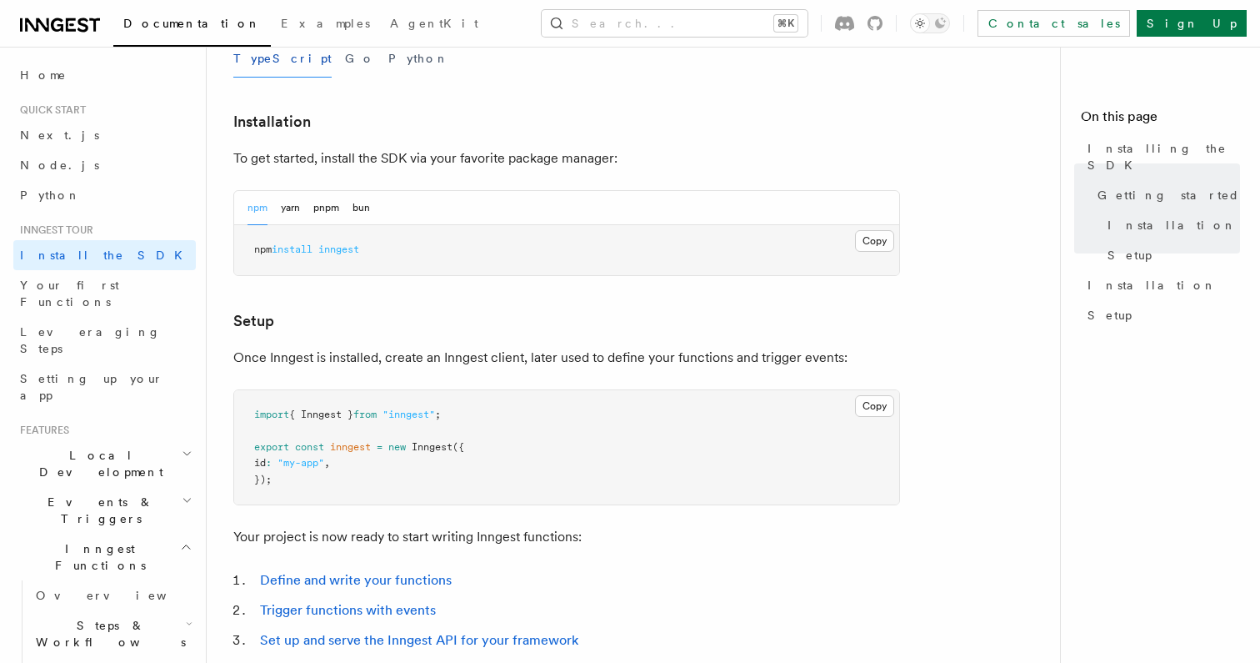
scroll to position [406, 0]
click at [354, 317] on h3 "Setup" at bounding box center [566, 321] width 667 height 23
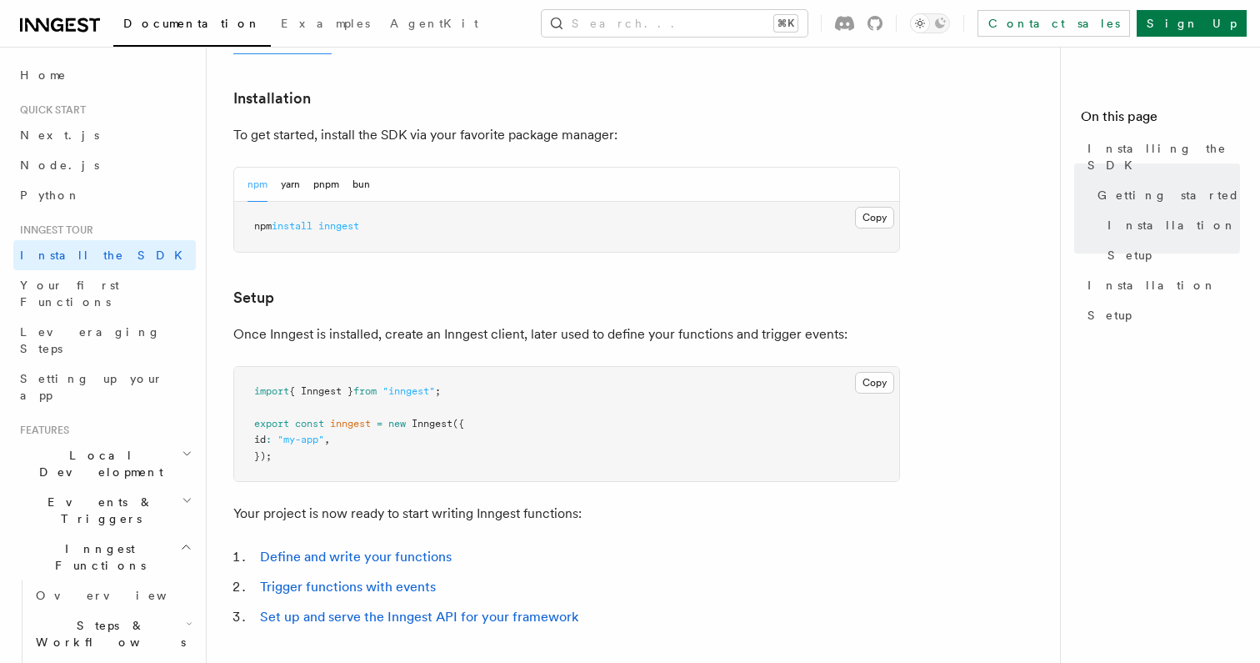
scroll to position [463, 0]
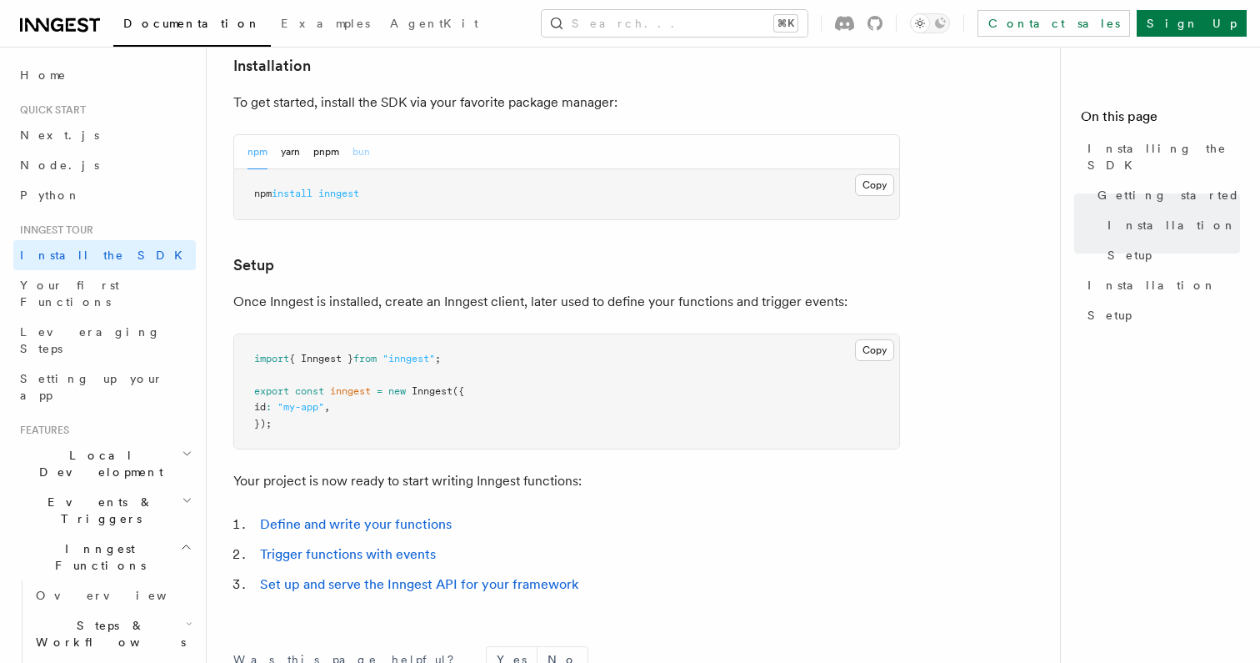
click at [370, 138] on button "bun" at bounding box center [362, 152] width 18 height 34
click at [369, 146] on button "bun" at bounding box center [362, 152] width 18 height 34
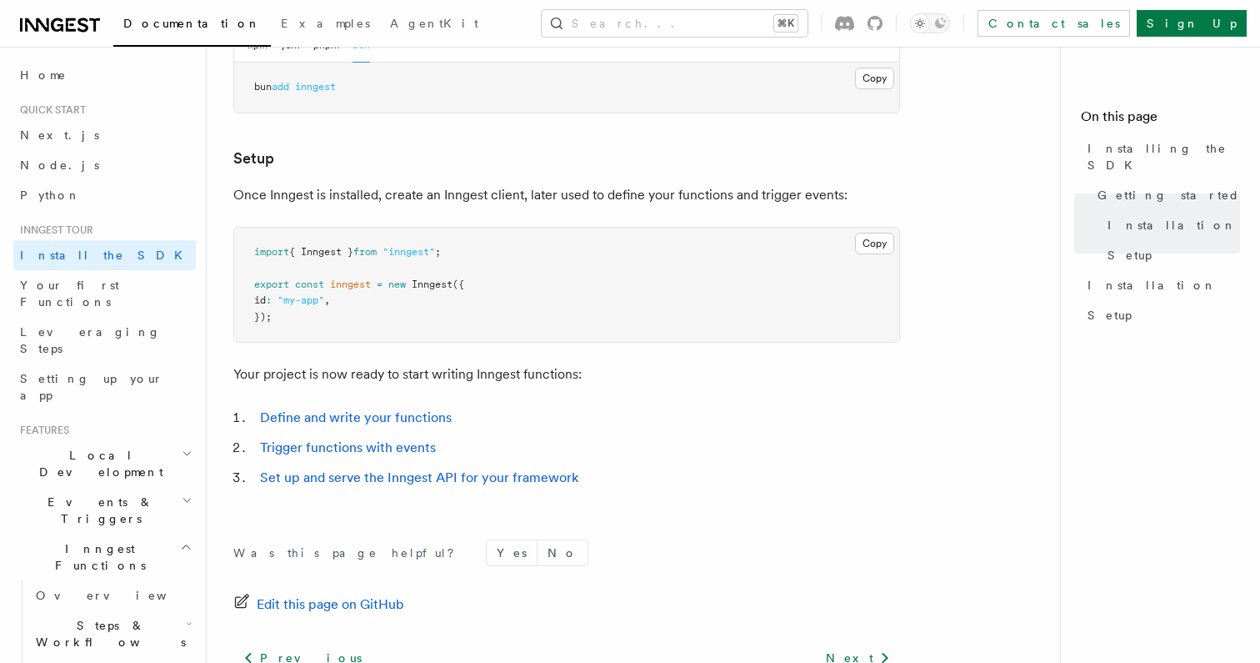
scroll to position [591, 0]
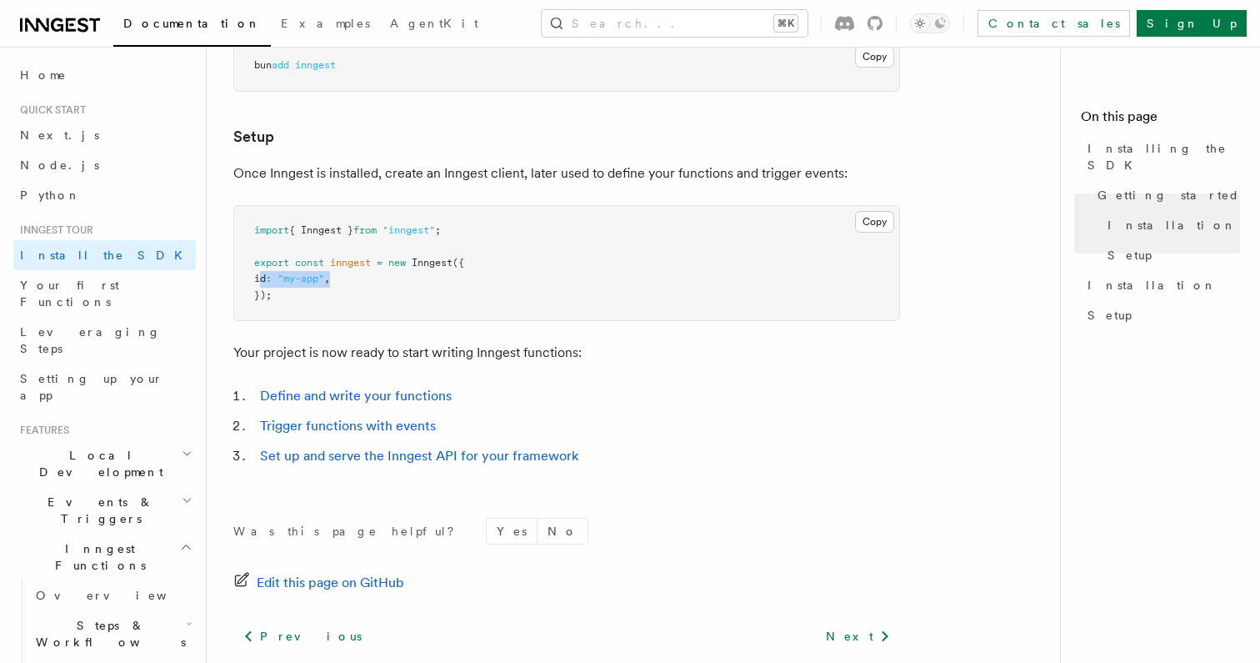
drag, startPoint x: 261, startPoint y: 274, endPoint x: 382, endPoint y: 274, distance: 120.9
click at [382, 274] on pre "import { Inngest } from "inngest" ; export const inngest = new Inngest ({ id : …" at bounding box center [566, 263] width 665 height 115
click at [283, 321] on article "Inngest tour Installing the SDK The Inngest SDK allows you to write reliable, d…" at bounding box center [639, 138] width 813 height 1313
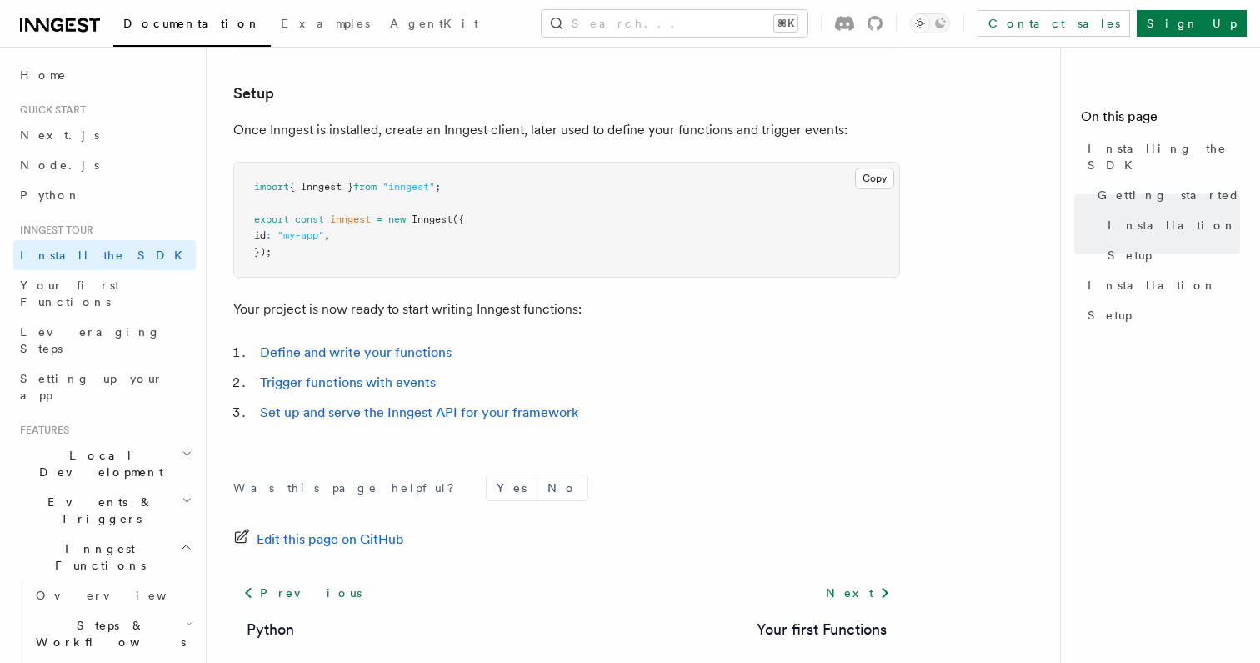
scroll to position [638, 0]
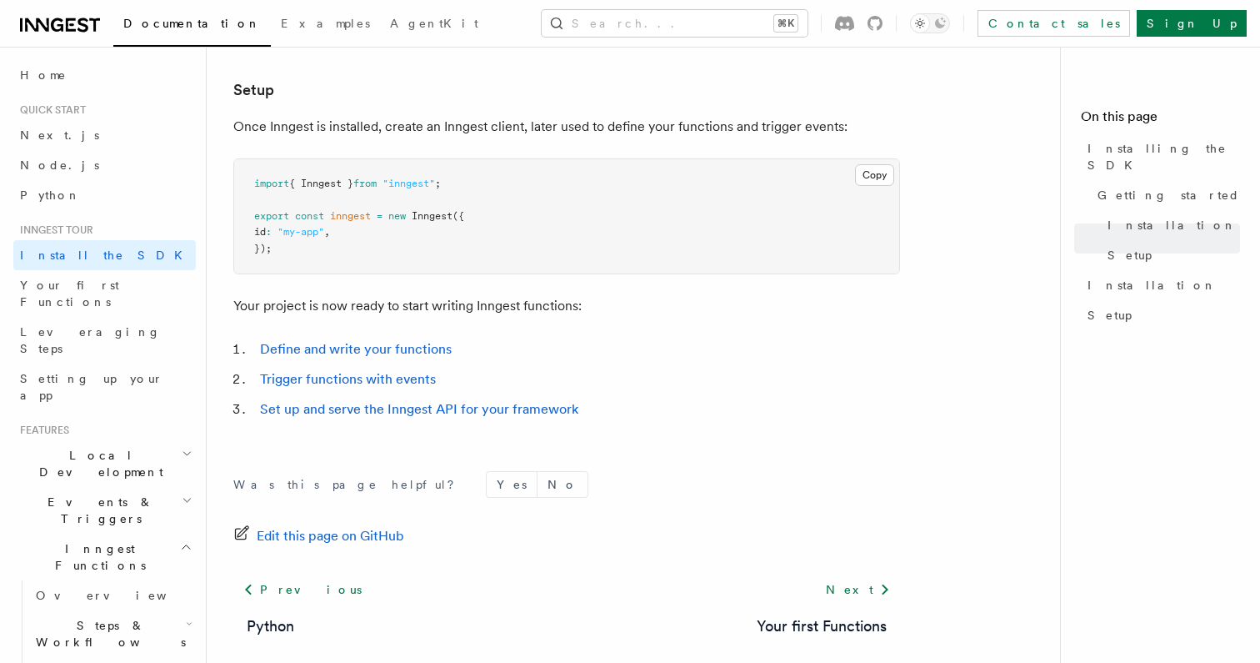
click at [338, 483] on p "Was this page helpful?" at bounding box center [349, 484] width 233 height 17
click at [298, 470] on div "Was this page helpful? Yes No Edit this page on GitHub Previous Python Next You…" at bounding box center [566, 593] width 667 height 311
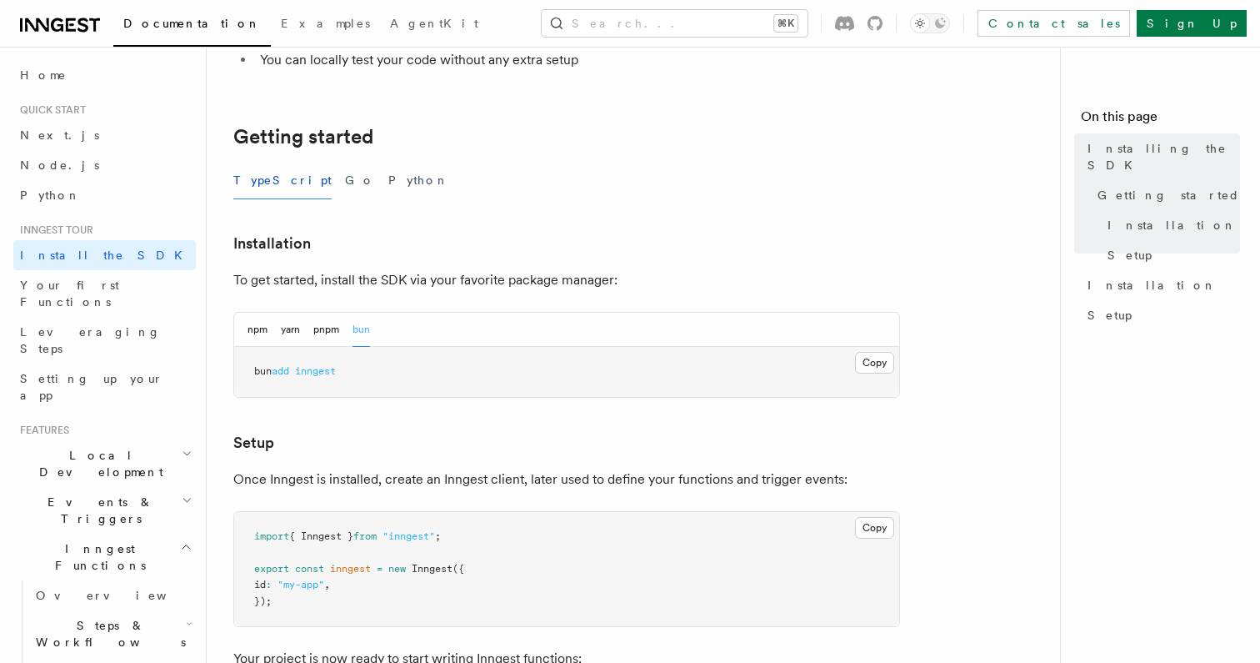
scroll to position [284, 0]
click at [85, 278] on span "Your first Functions" at bounding box center [69, 293] width 99 height 30
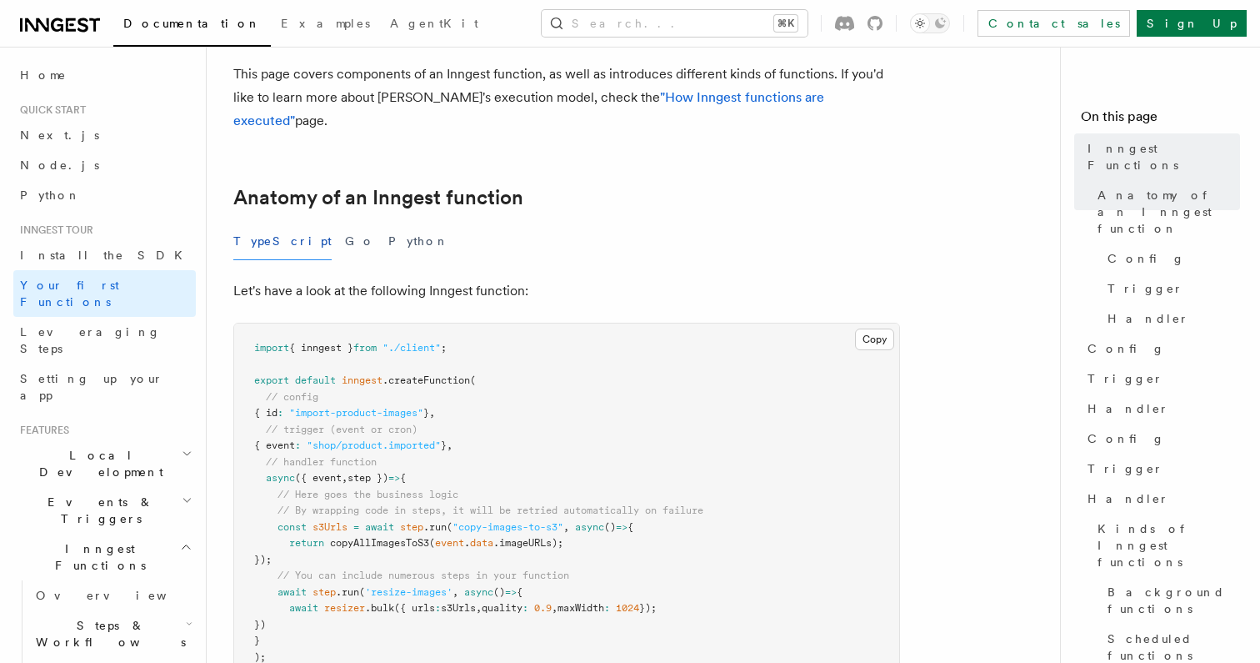
scroll to position [219, 0]
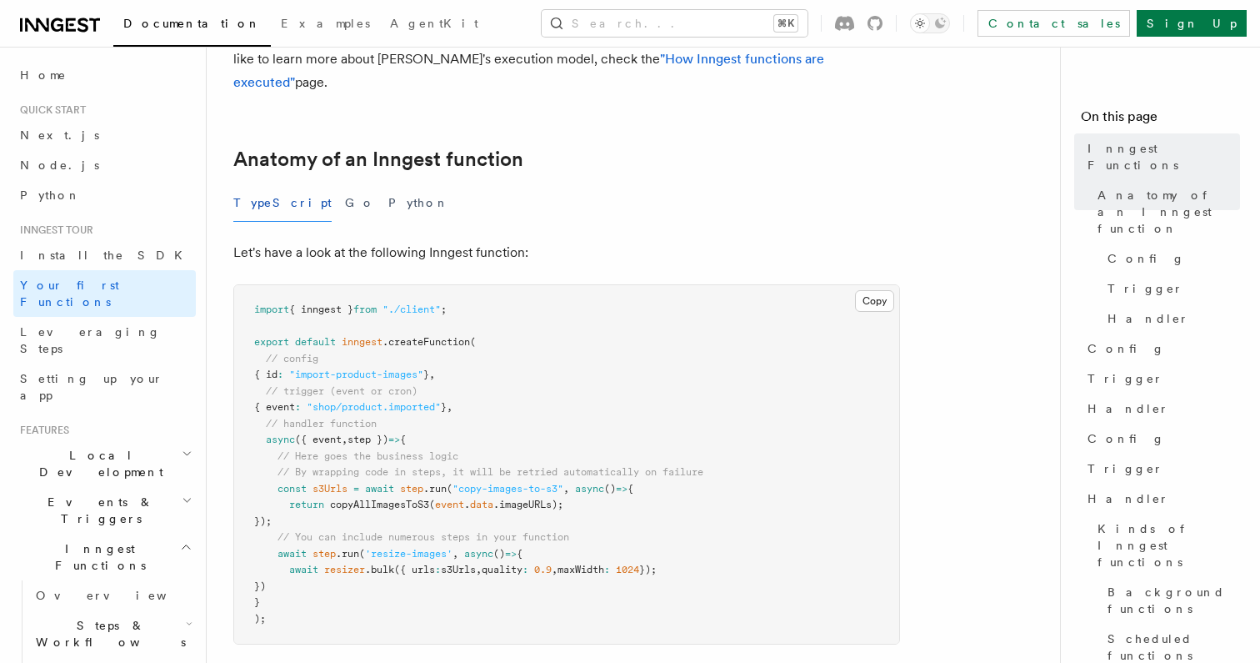
click at [453, 401] on span "," at bounding box center [450, 407] width 6 height 12
click at [334, 358] on pre "import { inngest } from "./client" ; export default inngest .createFunction ( /…" at bounding box center [566, 464] width 665 height 358
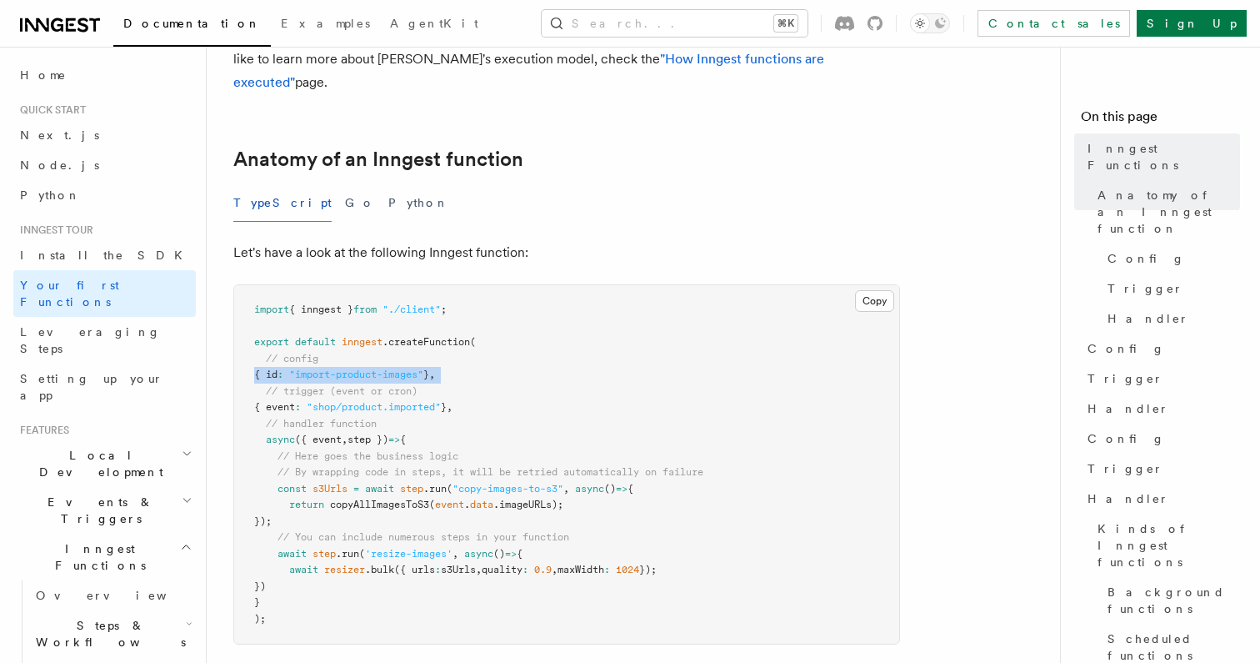
click at [334, 358] on pre "import { inngest } from "./client" ; export default inngest .createFunction ( /…" at bounding box center [566, 464] width 665 height 358
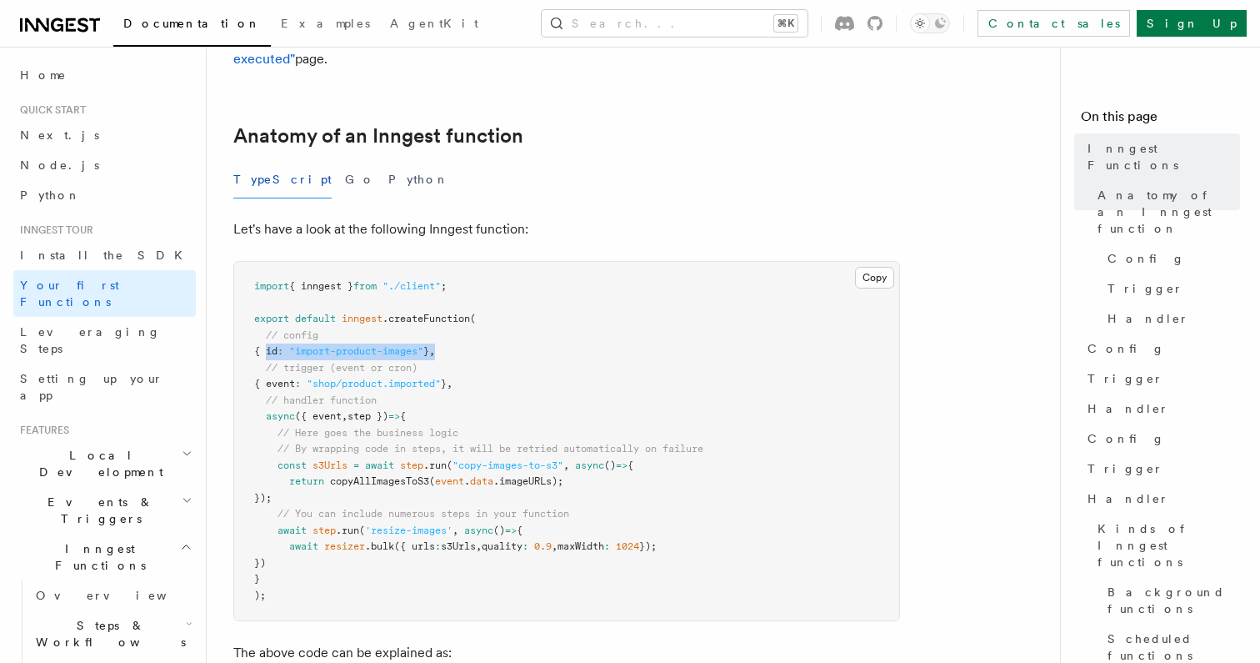
drag, startPoint x: 268, startPoint y: 329, endPoint x: 568, endPoint y: 327, distance: 300.1
click at [568, 328] on pre "import { inngest } from "./client" ; export default inngest .createFunction ( /…" at bounding box center [566, 441] width 665 height 358
click at [493, 378] on pre "import { inngest } from "./client" ; export default inngest .createFunction ( /…" at bounding box center [566, 441] width 665 height 358
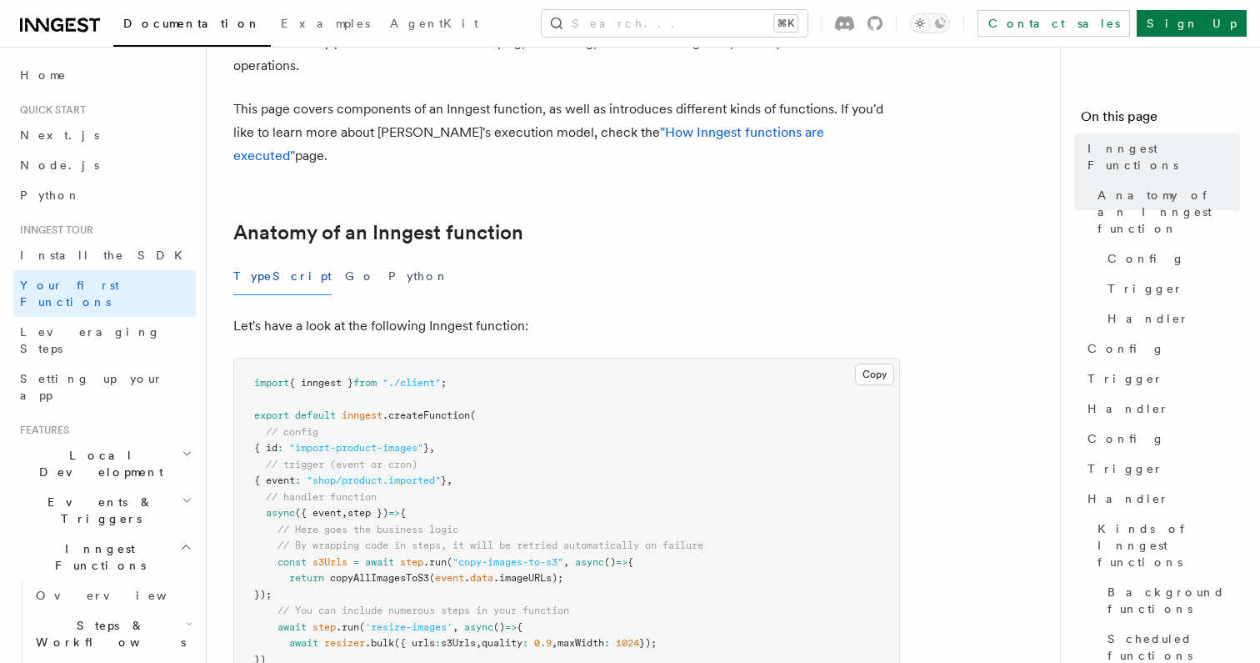
scroll to position [0, 0]
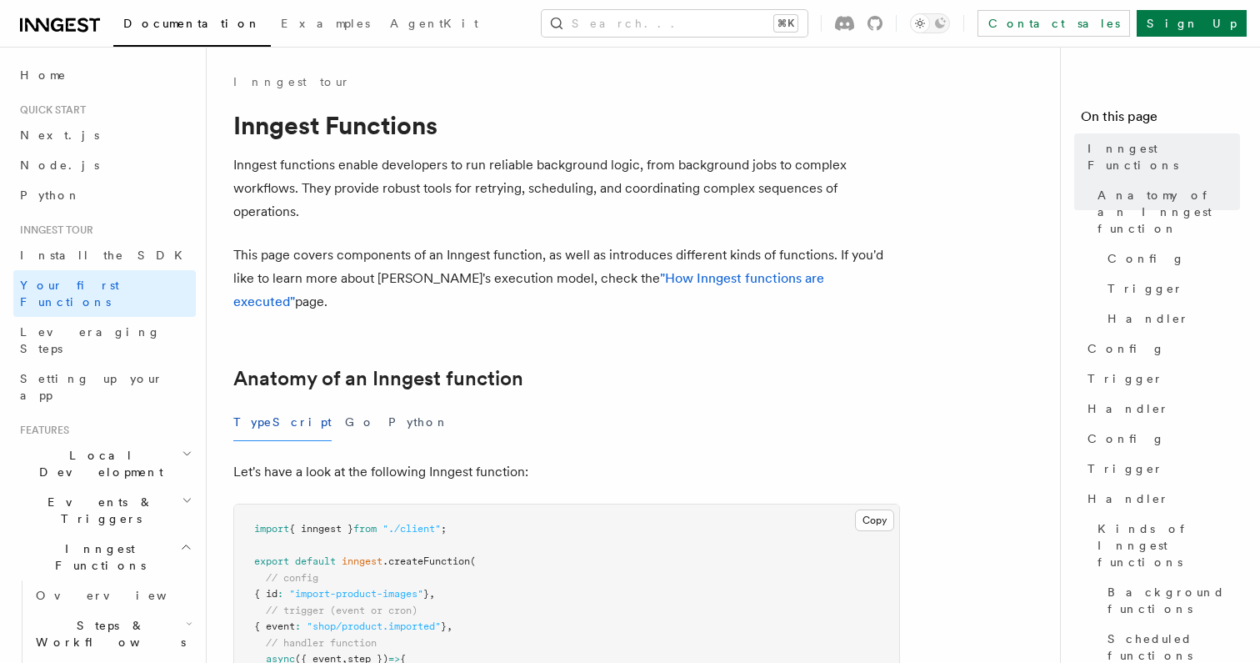
click at [130, 440] on h2 "Local Development" at bounding box center [104, 463] width 183 height 47
click at [116, 598] on span "Development with Docker" at bounding box center [114, 613] width 157 height 30
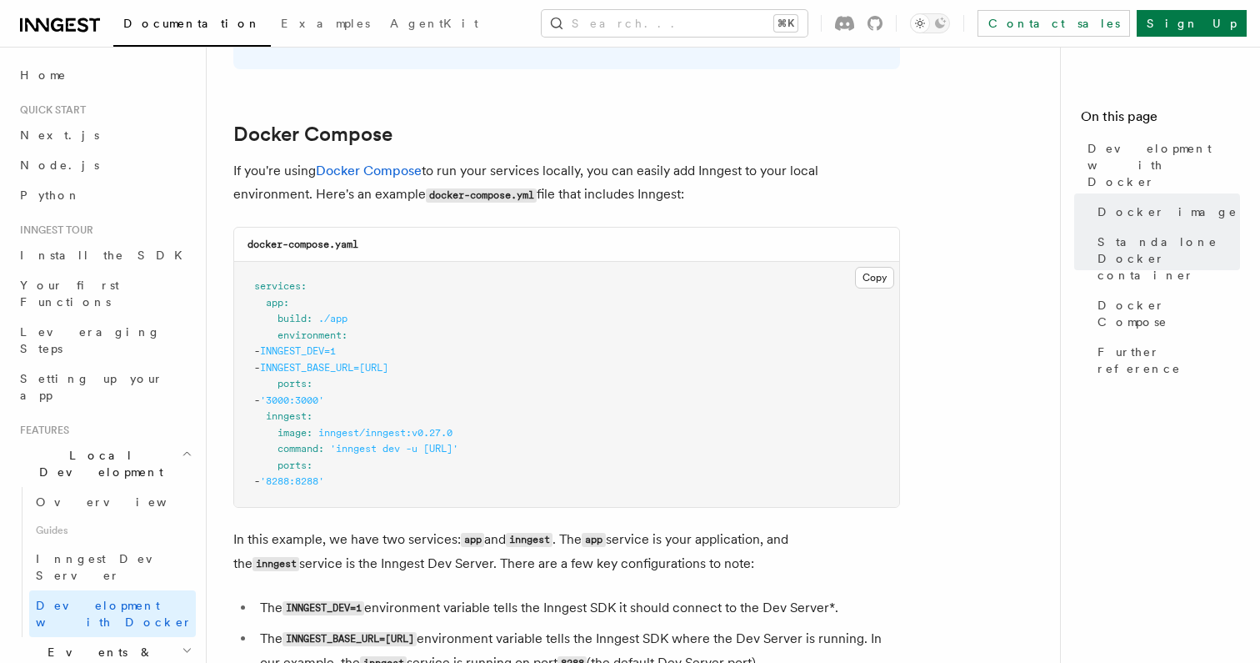
scroll to position [1038, 0]
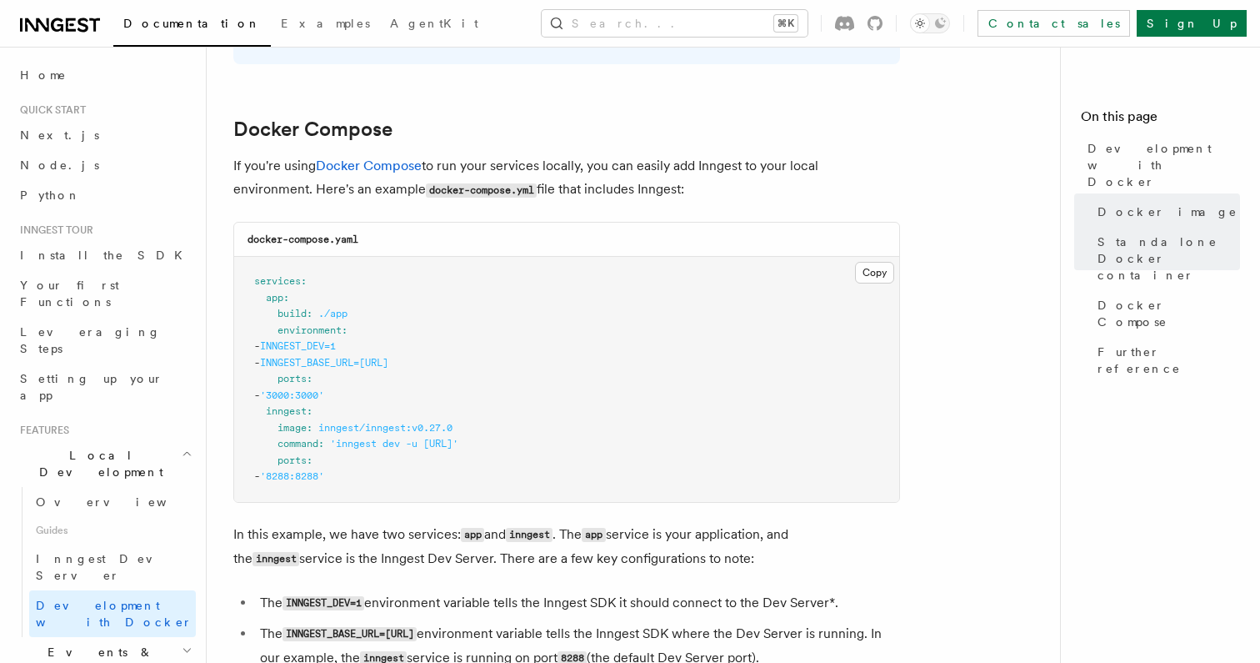
click at [427, 388] on pre "services : app : build : ./app environment : - INNGEST_DEV=1 - INNGEST_BASE_URL…" at bounding box center [566, 379] width 665 height 245
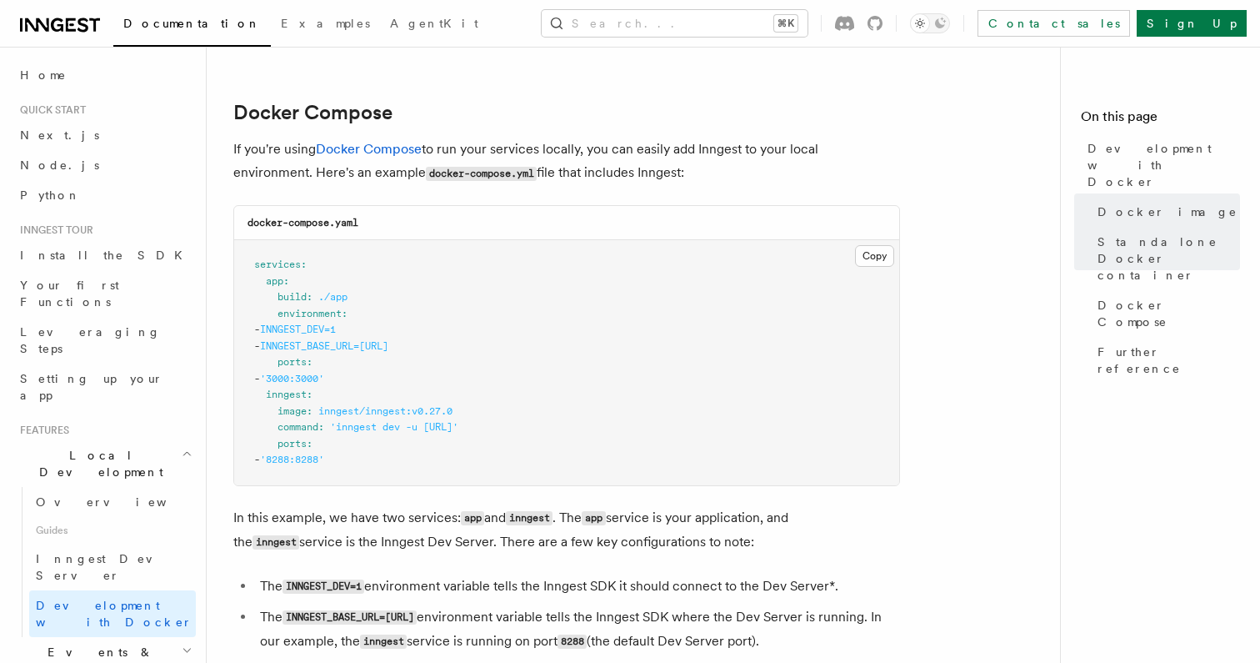
click at [366, 346] on span "INNGEST_BASE_URL=http://inngest:8288" at bounding box center [324, 346] width 128 height 12
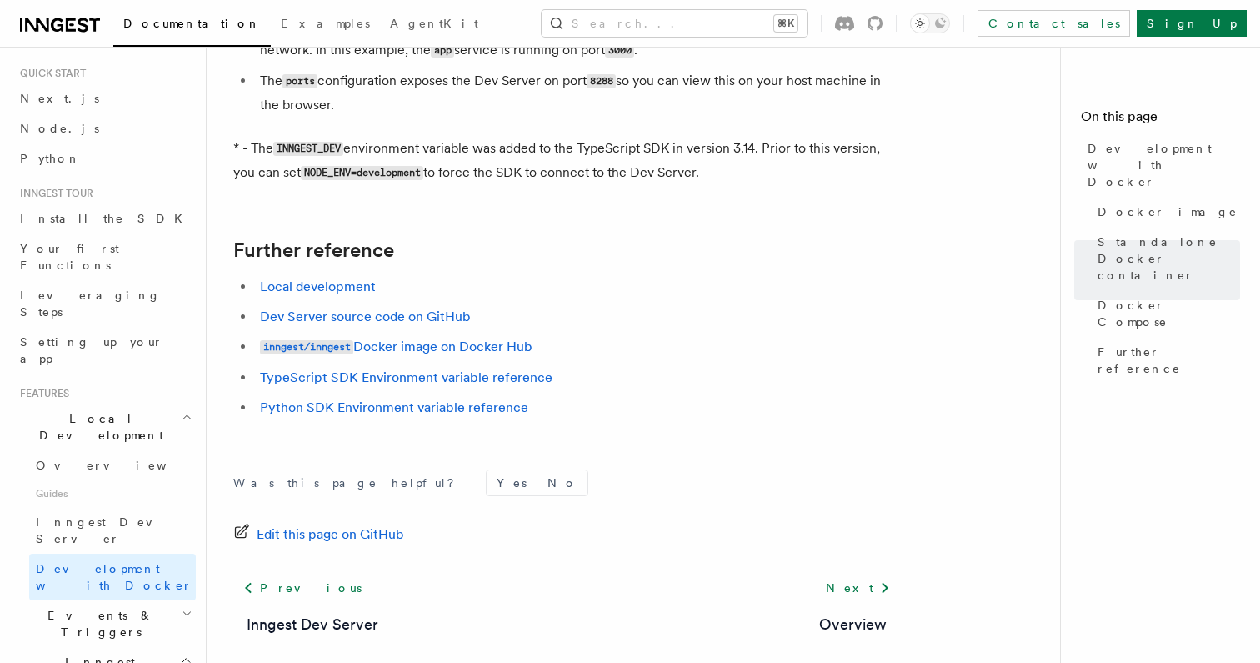
scroll to position [38, 0]
click at [109, 605] on span "Events & Triggers" at bounding box center [97, 621] width 168 height 33
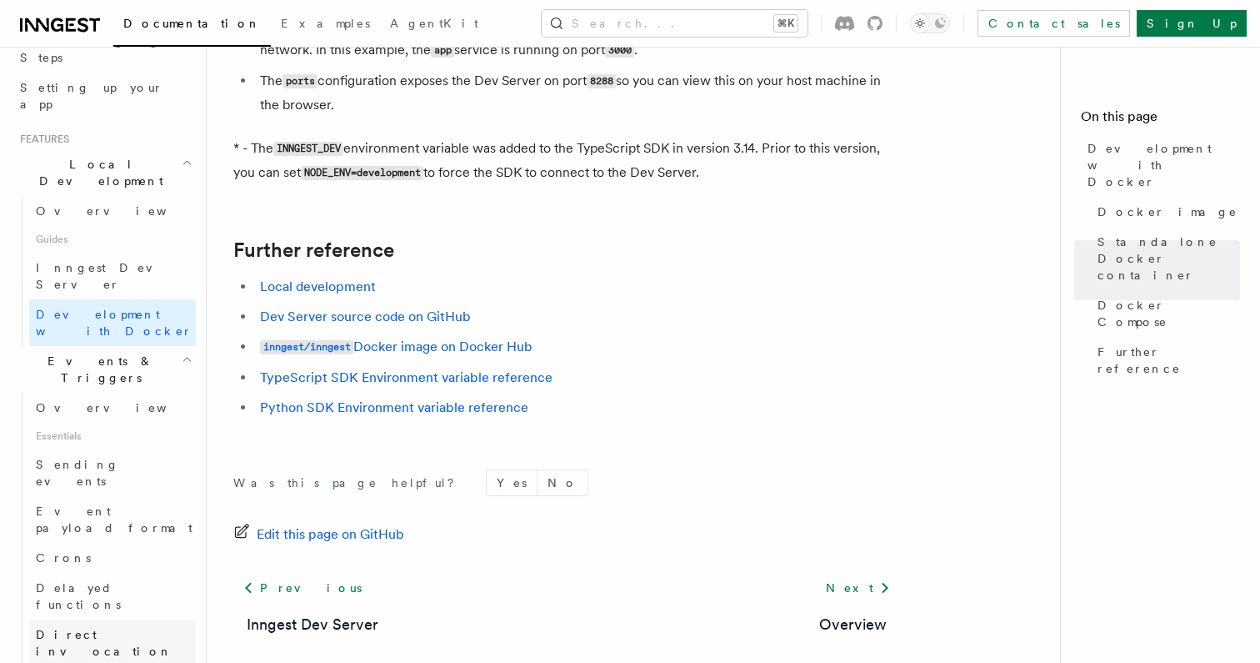
scroll to position [274, 0]
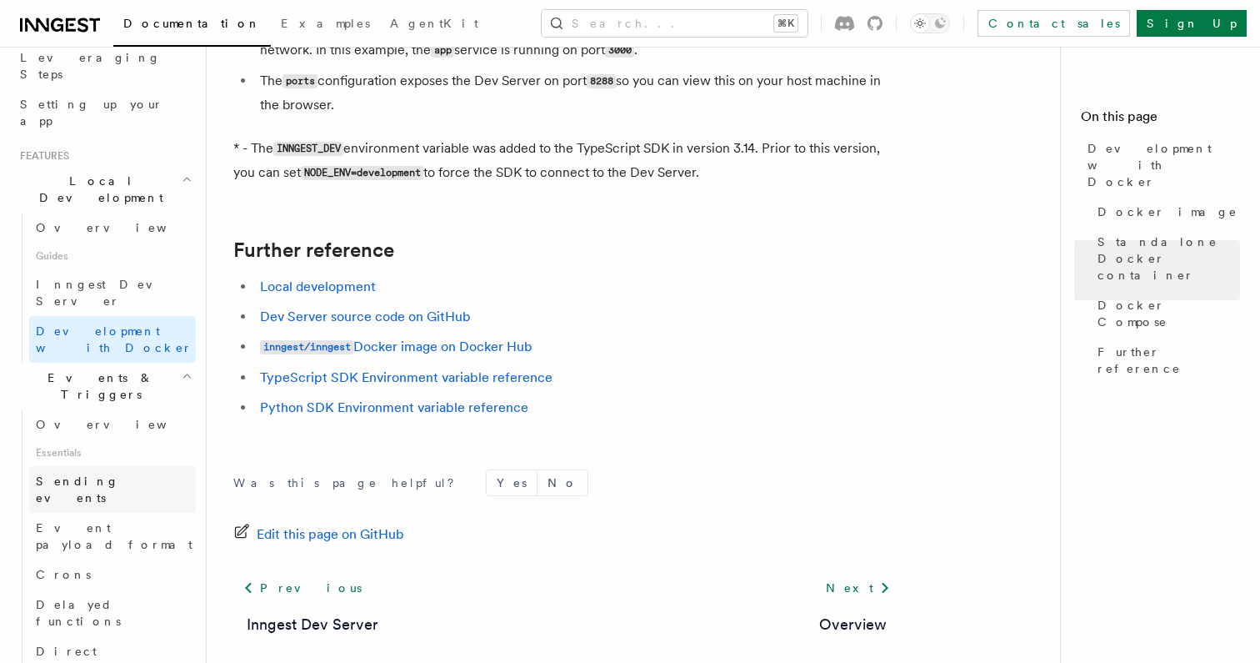
click at [108, 474] on span "Sending events" at bounding box center [77, 489] width 83 height 30
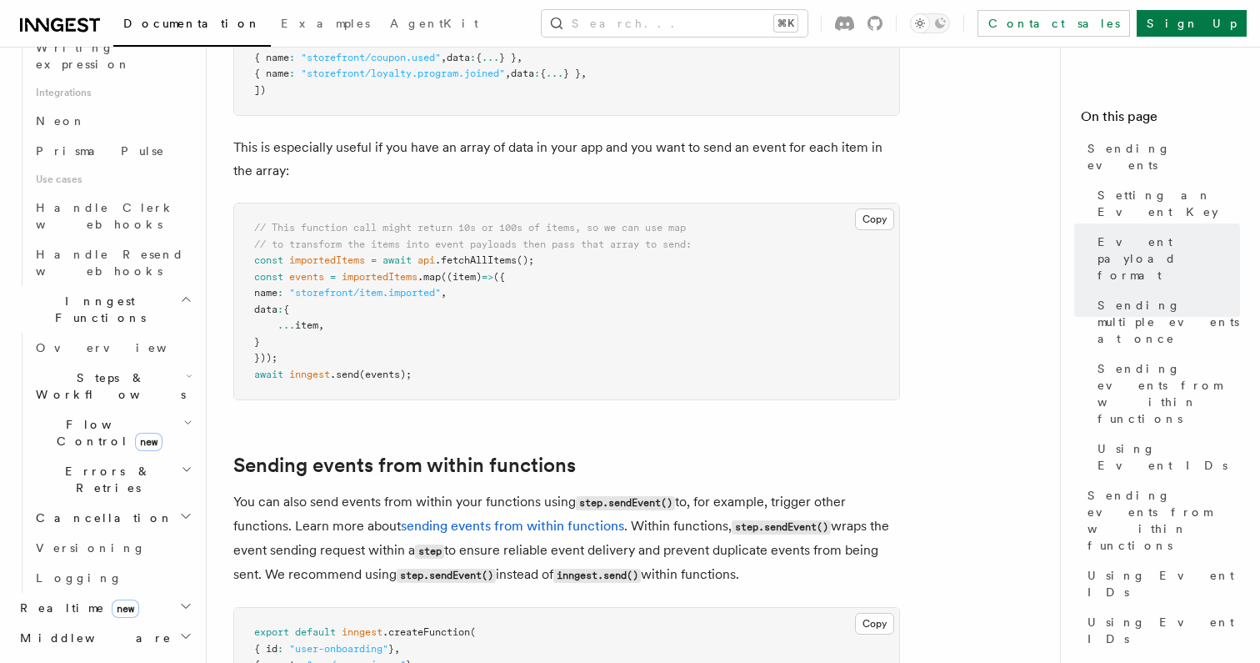
scroll to position [1036, 0]
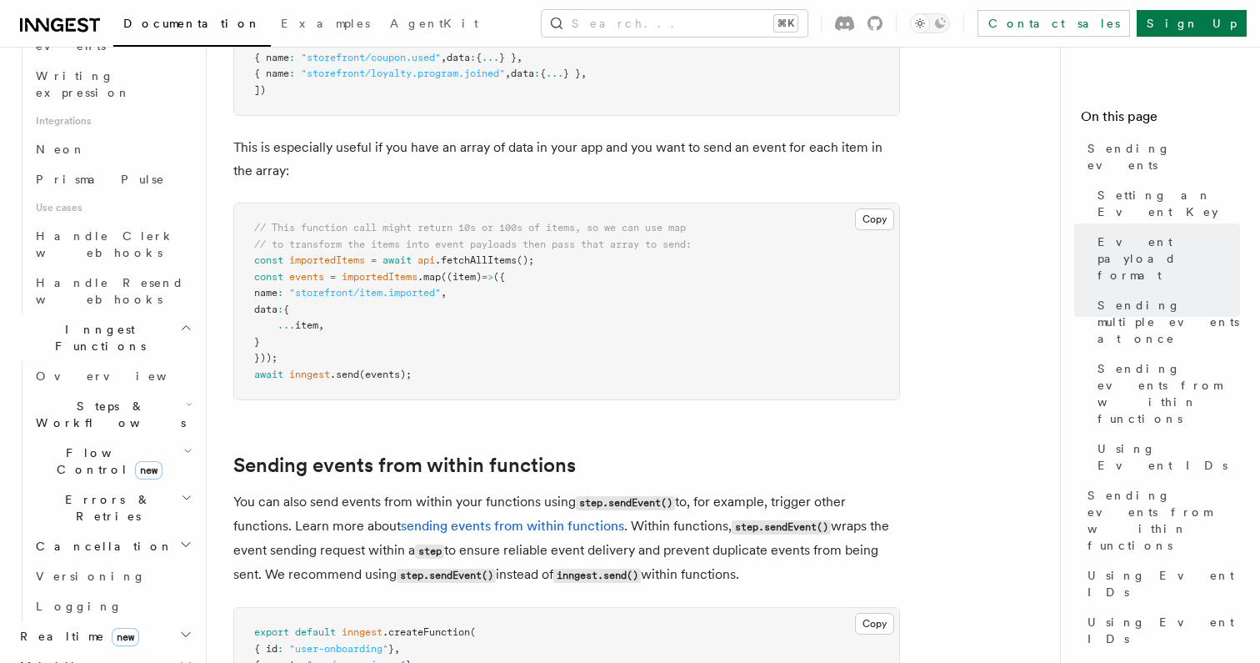
click at [118, 621] on h2 "Realtime new" at bounding box center [104, 636] width 183 height 30
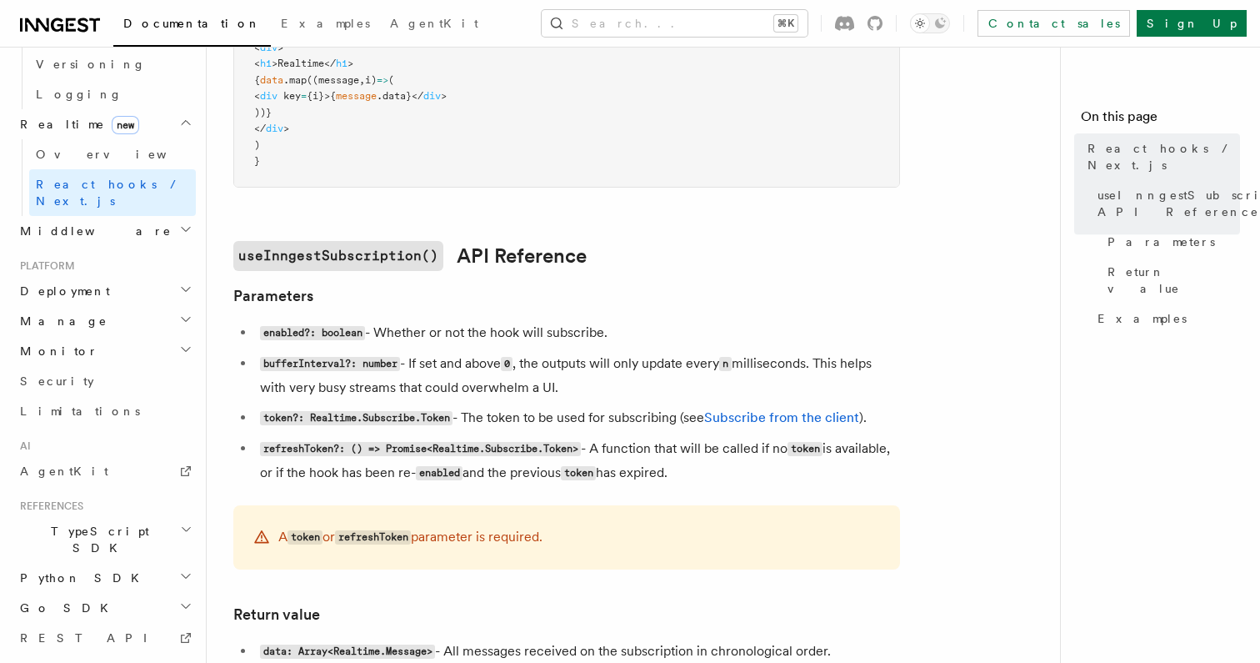
scroll to position [909, 0]
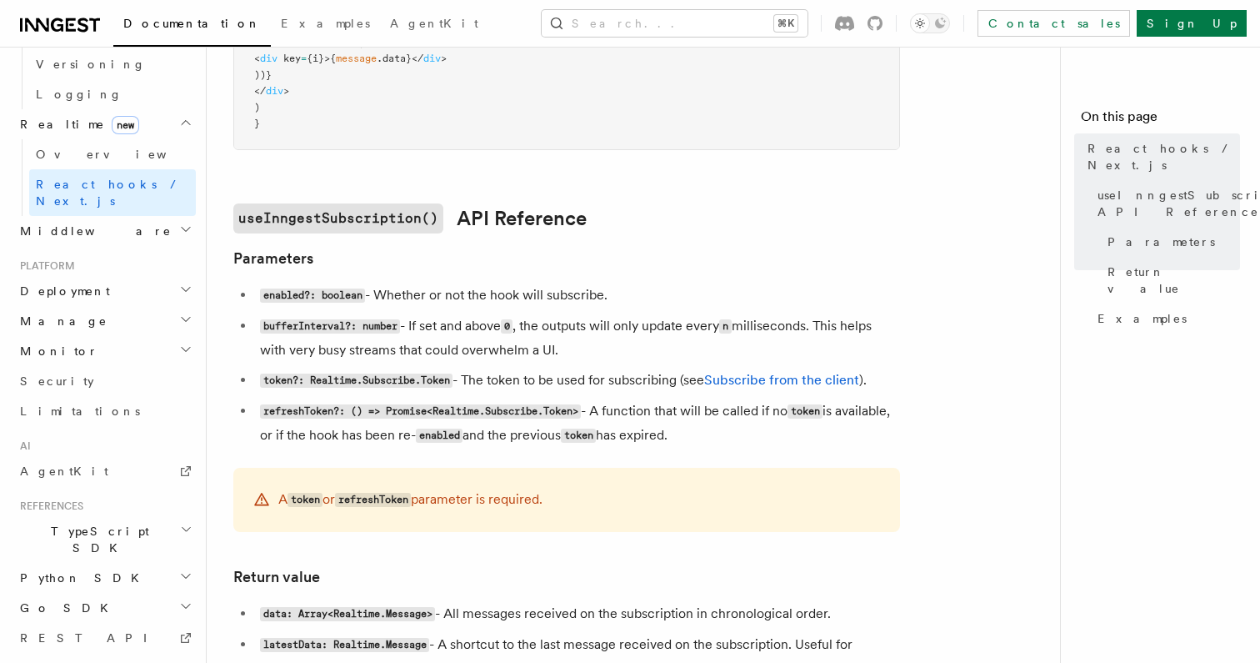
click at [81, 523] on span "TypeScript SDK" at bounding box center [96, 539] width 167 height 33
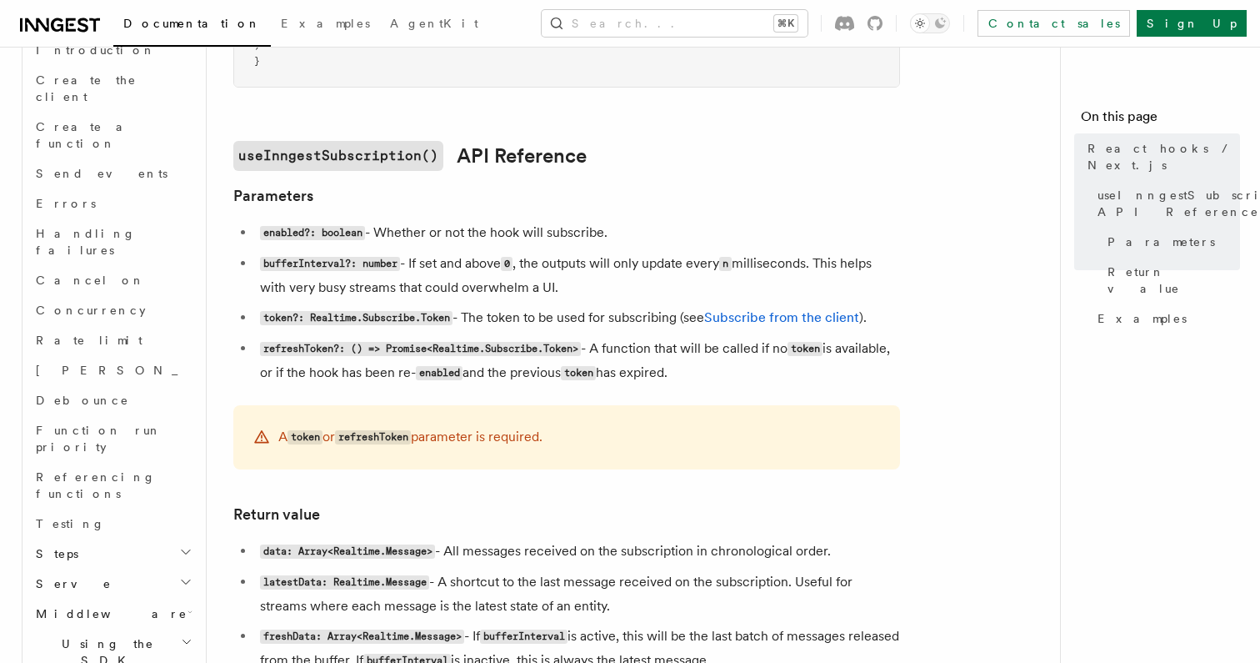
scroll to position [1261, 0]
click at [88, 603] on span "Middleware" at bounding box center [108, 611] width 158 height 17
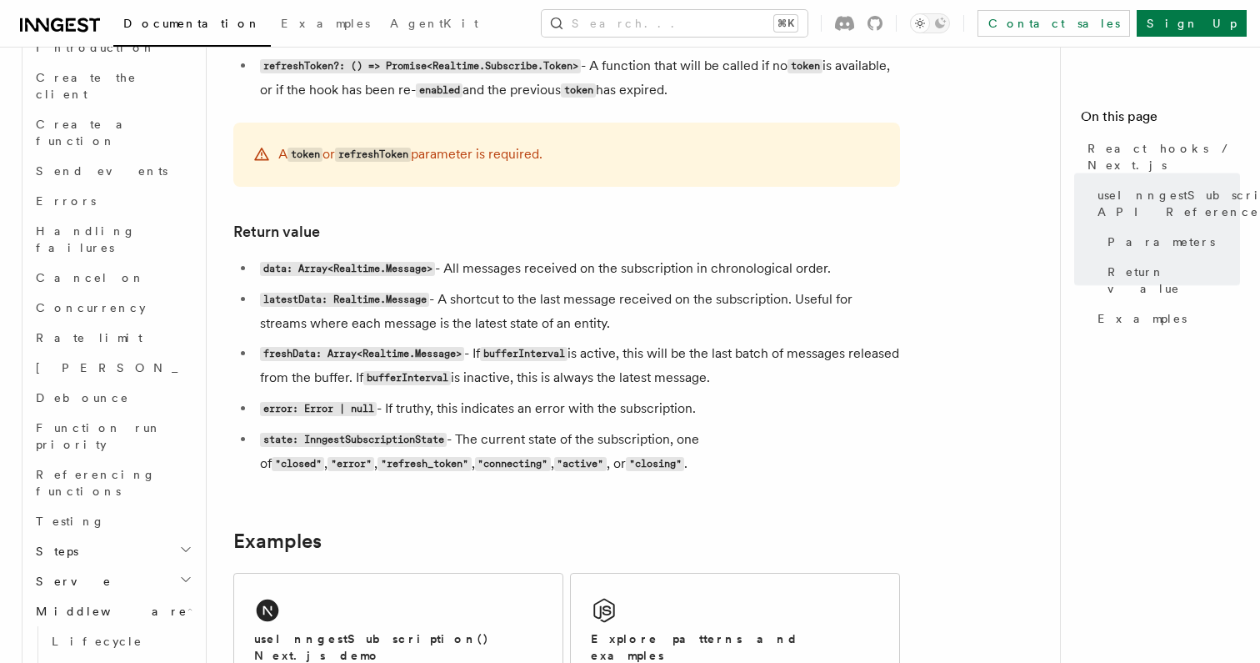
scroll to position [1277, 0]
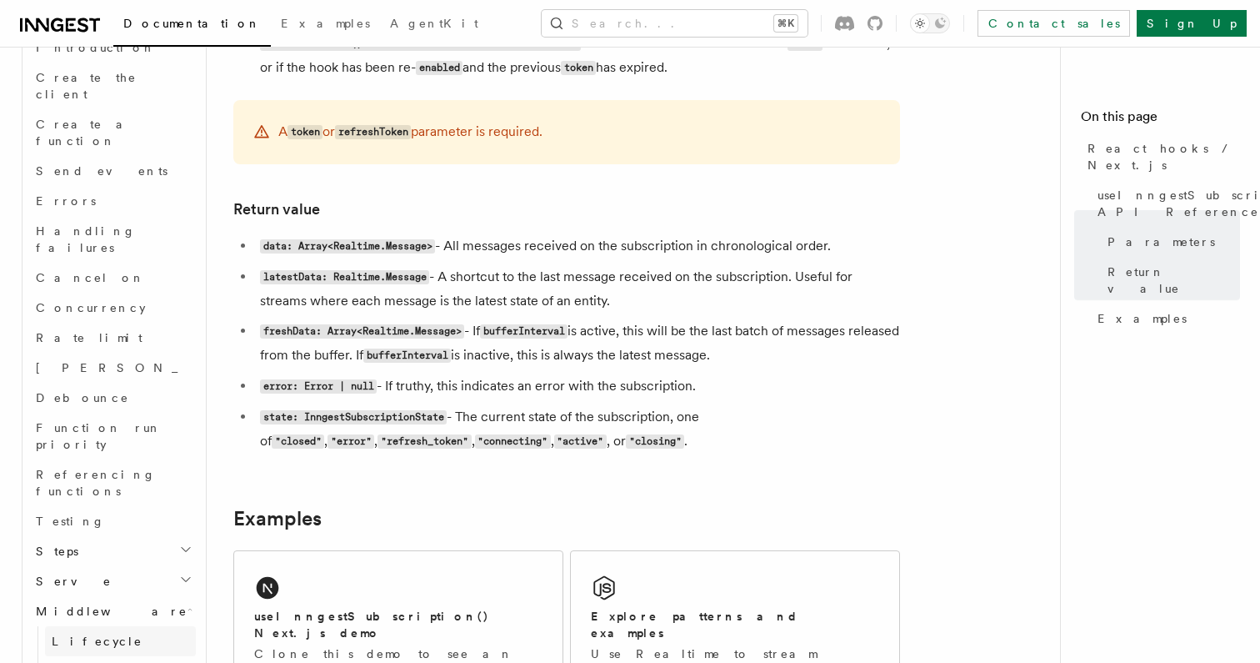
click at [102, 626] on link "Lifecycle" at bounding box center [120, 641] width 151 height 30
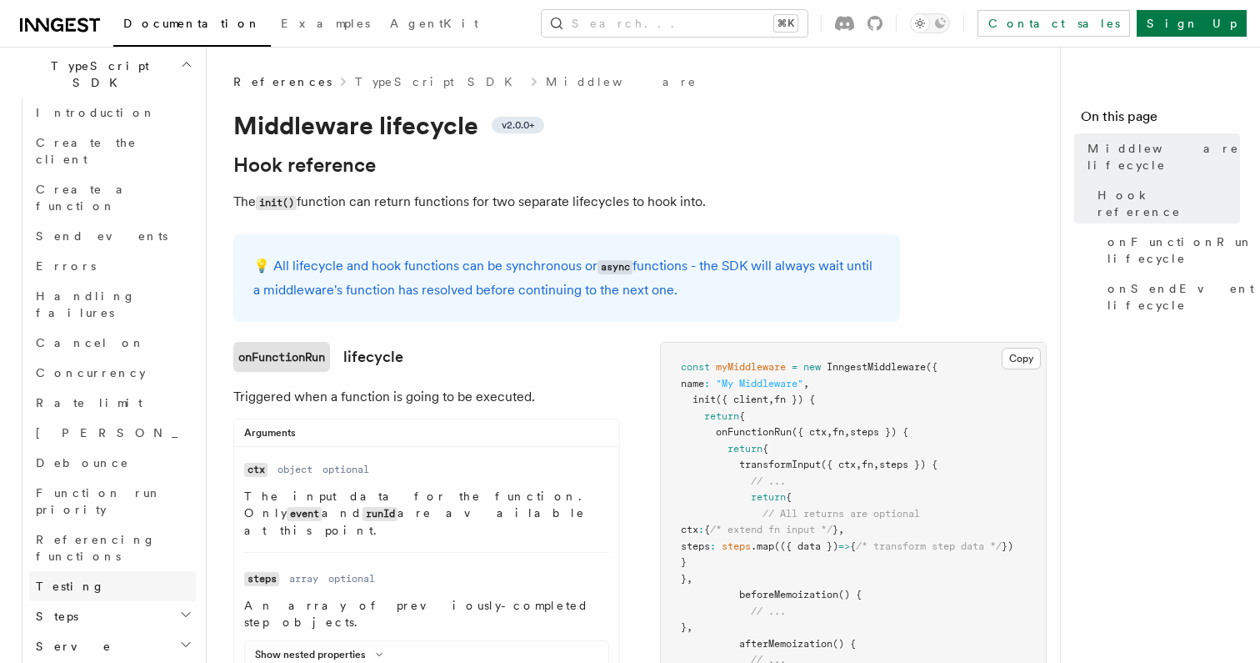
scroll to position [1397, 0]
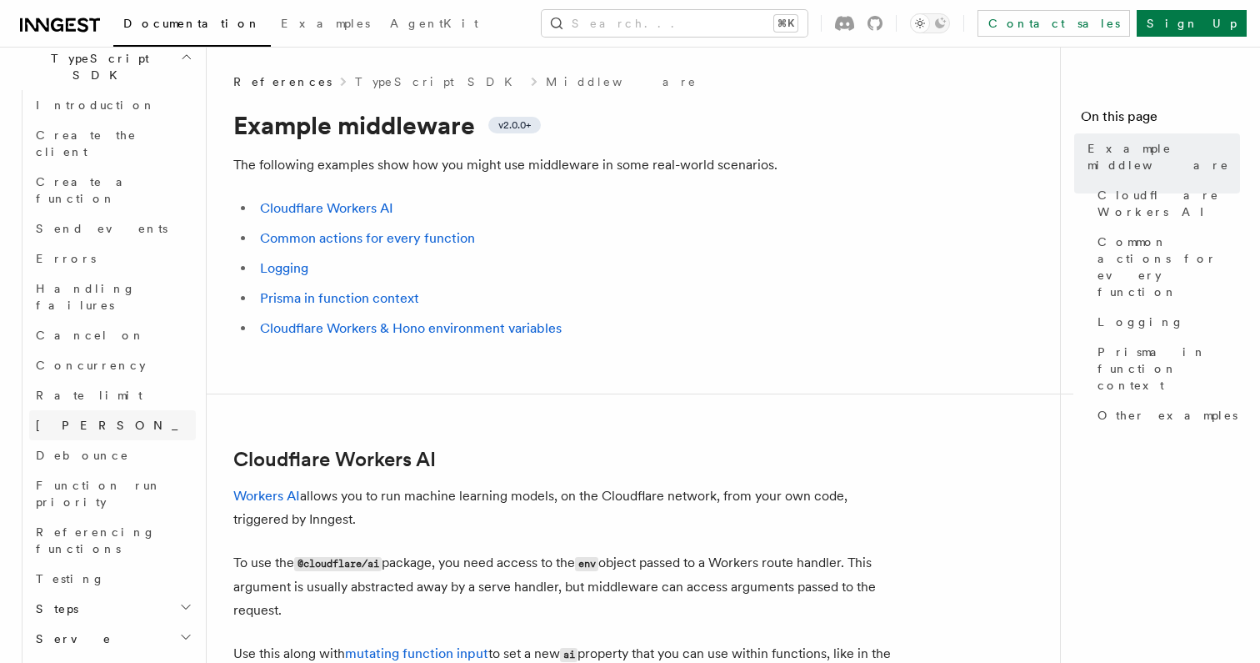
click at [76, 410] on link "Singleton" at bounding box center [112, 425] width 167 height 30
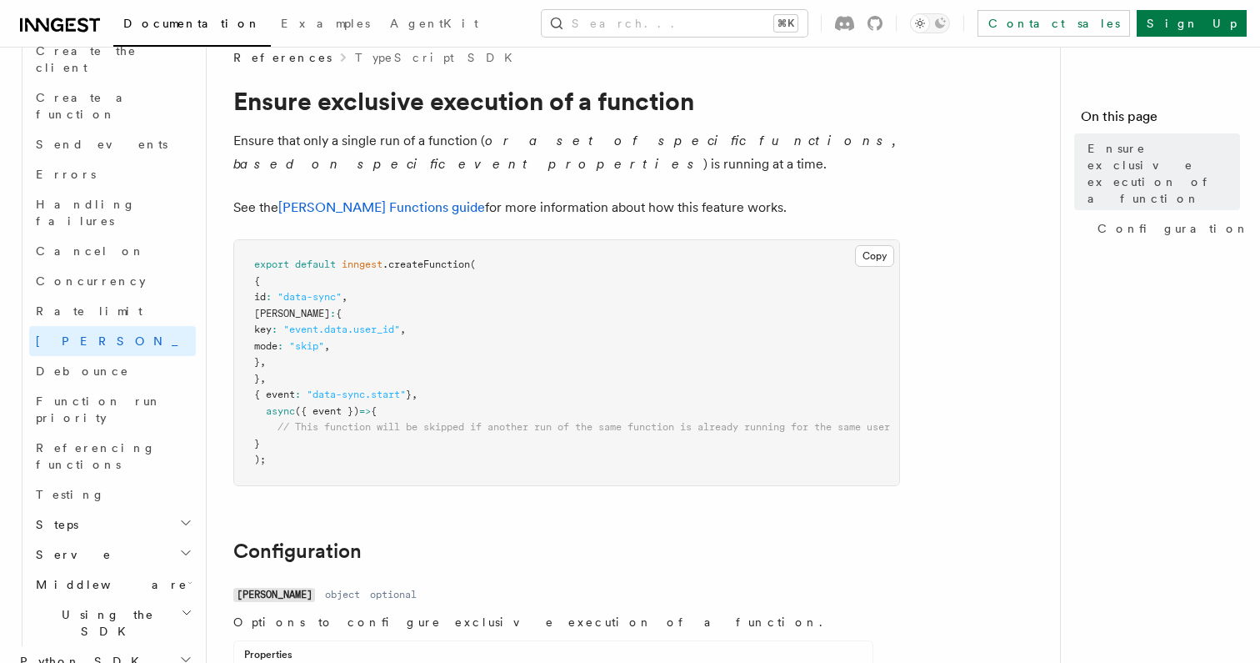
scroll to position [35, 0]
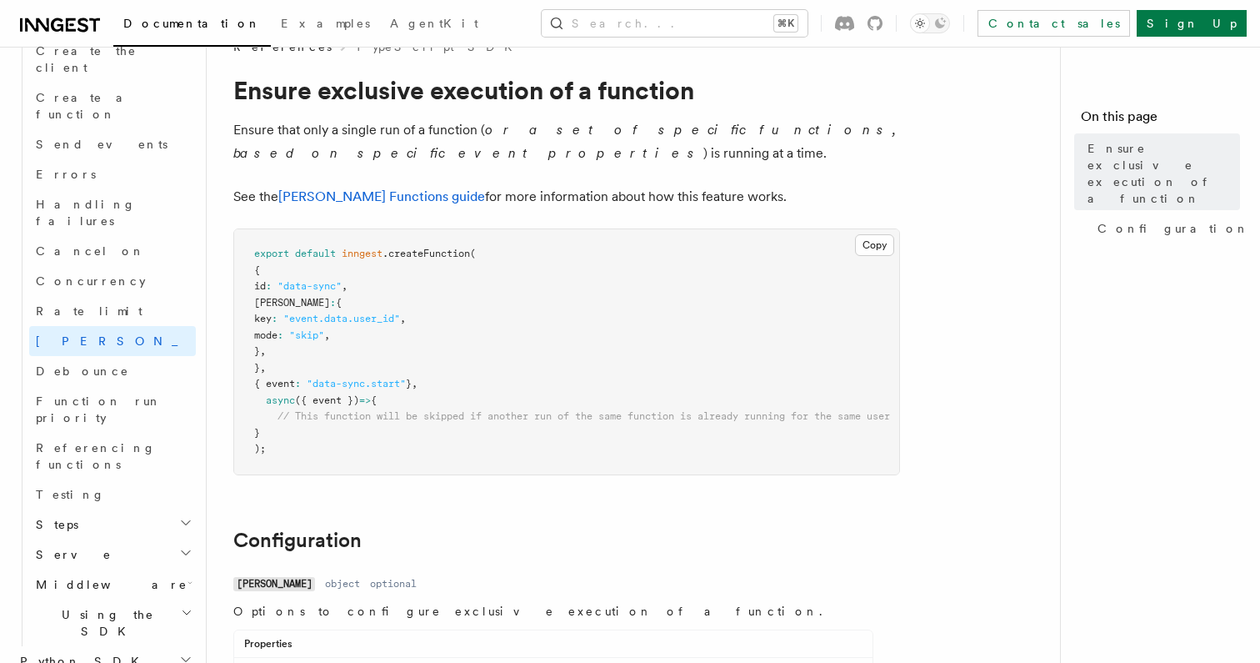
drag, startPoint x: 278, startPoint y: 312, endPoint x: 298, endPoint y: 344, distance: 38.2
click at [298, 344] on pre "export default inngest .createFunction ( { id : "data-sync" , singleton : { key…" at bounding box center [566, 351] width 665 height 245
click at [293, 349] on pre "export default inngest .createFunction ( { id : "data-sync" , singleton : { key…" at bounding box center [566, 351] width 665 height 245
drag, startPoint x: 293, startPoint y: 349, endPoint x: 277, endPoint y: 297, distance: 55.1
click at [277, 297] on pre "export default inngest .createFunction ( { id : "data-sync" , singleton : { key…" at bounding box center [566, 351] width 665 height 245
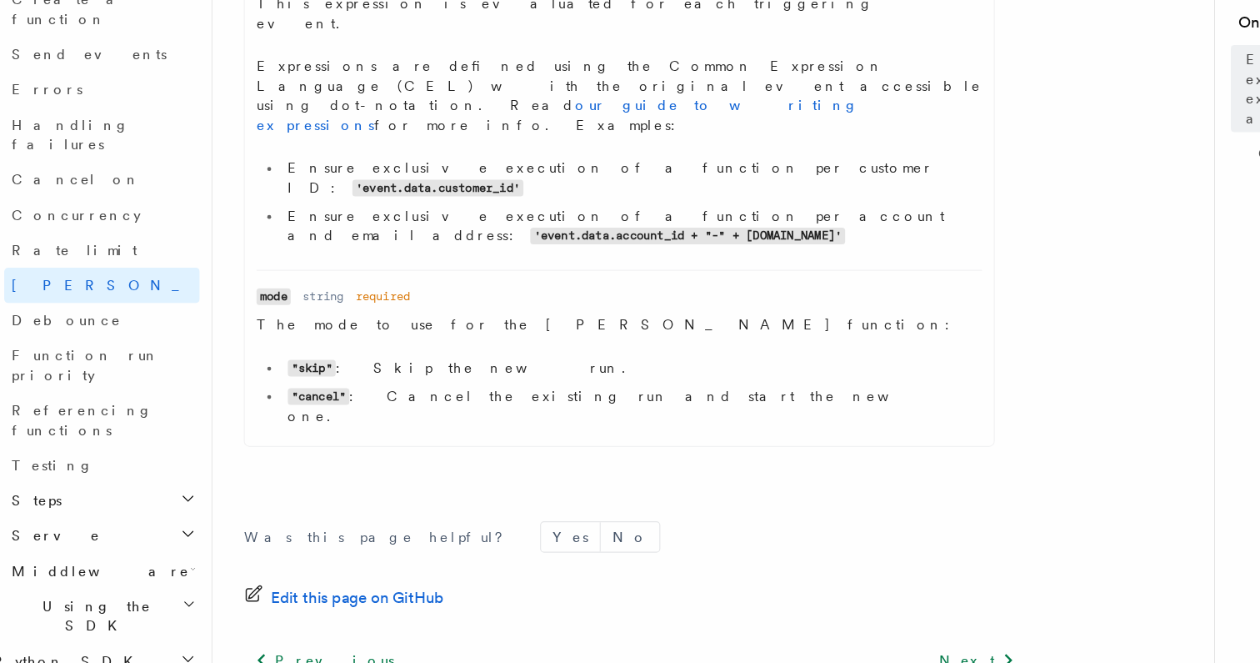
scroll to position [708, 0]
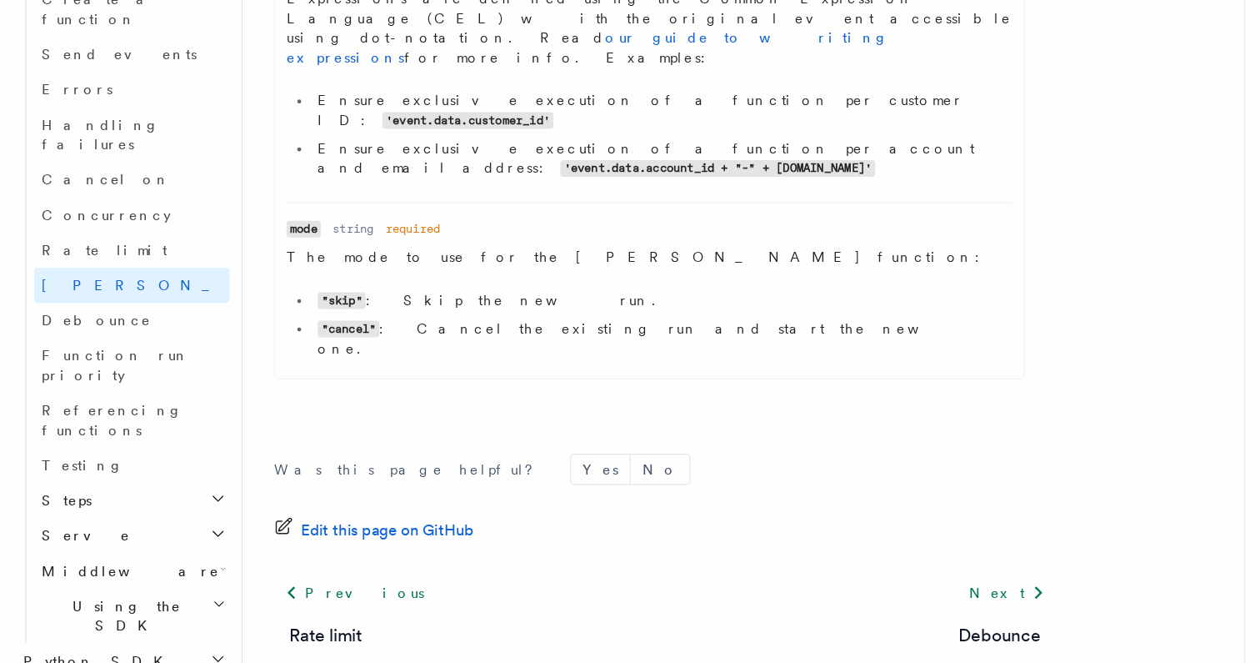
click at [106, 646] on h2 "Python SDK" at bounding box center [104, 661] width 183 height 30
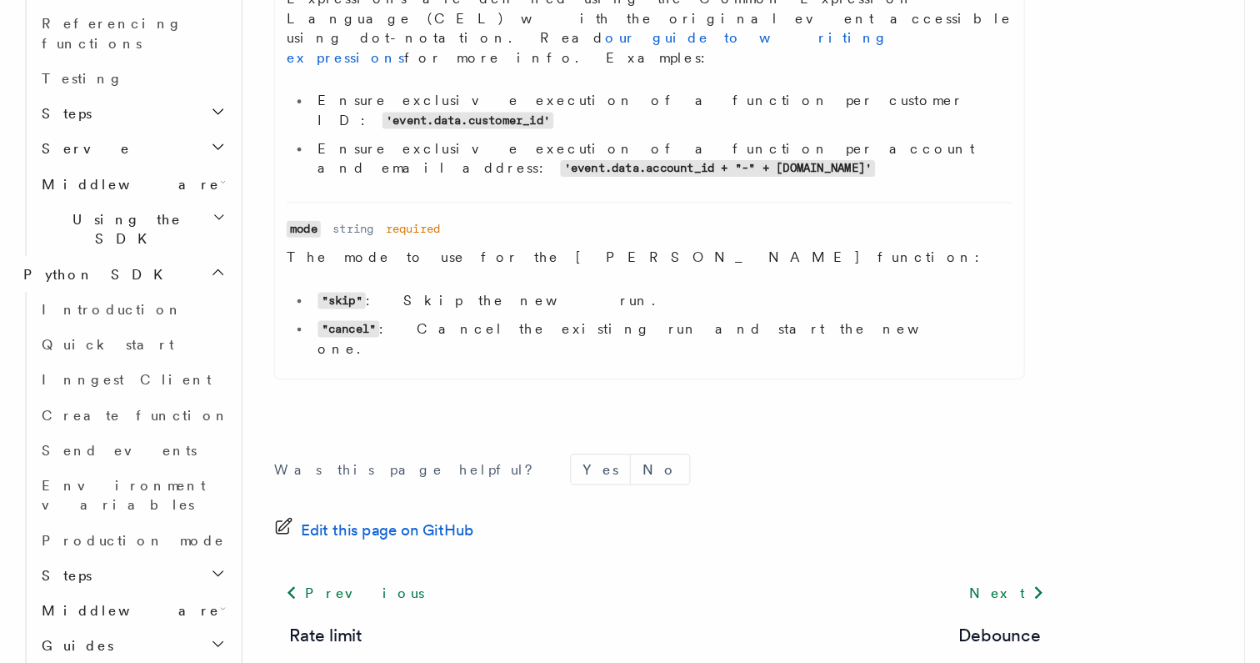
scroll to position [708, 0]
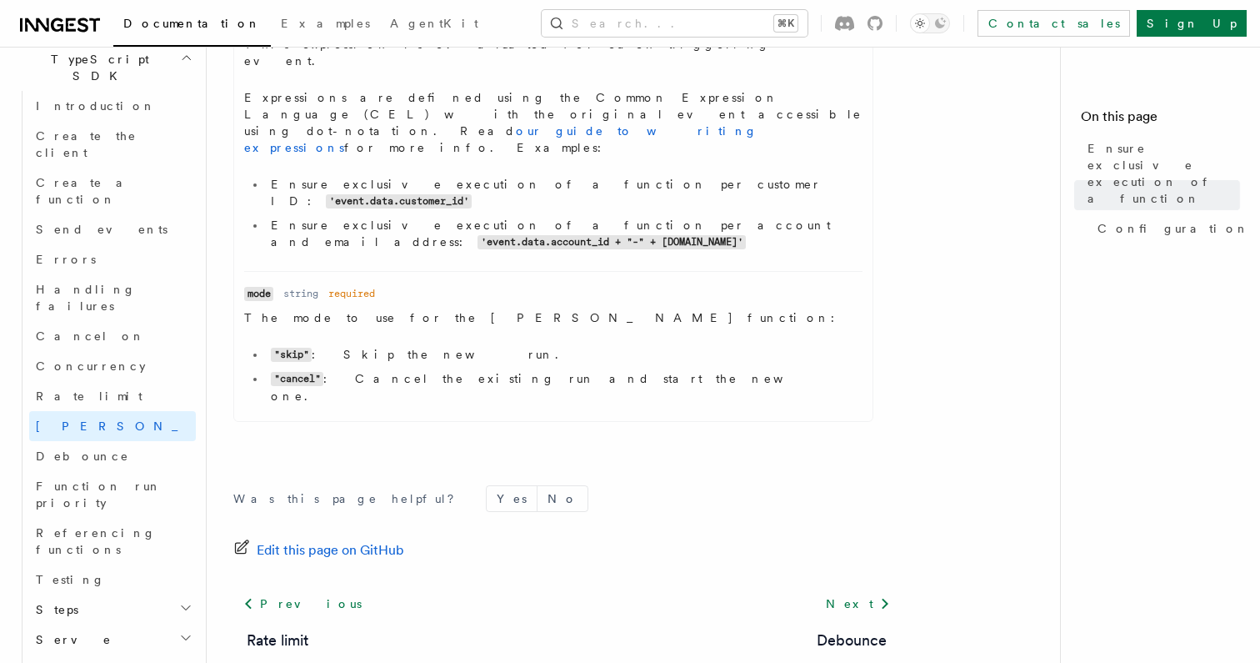
scroll to position [1125, 0]
click at [113, 595] on h2 "Steps" at bounding box center [112, 610] width 167 height 30
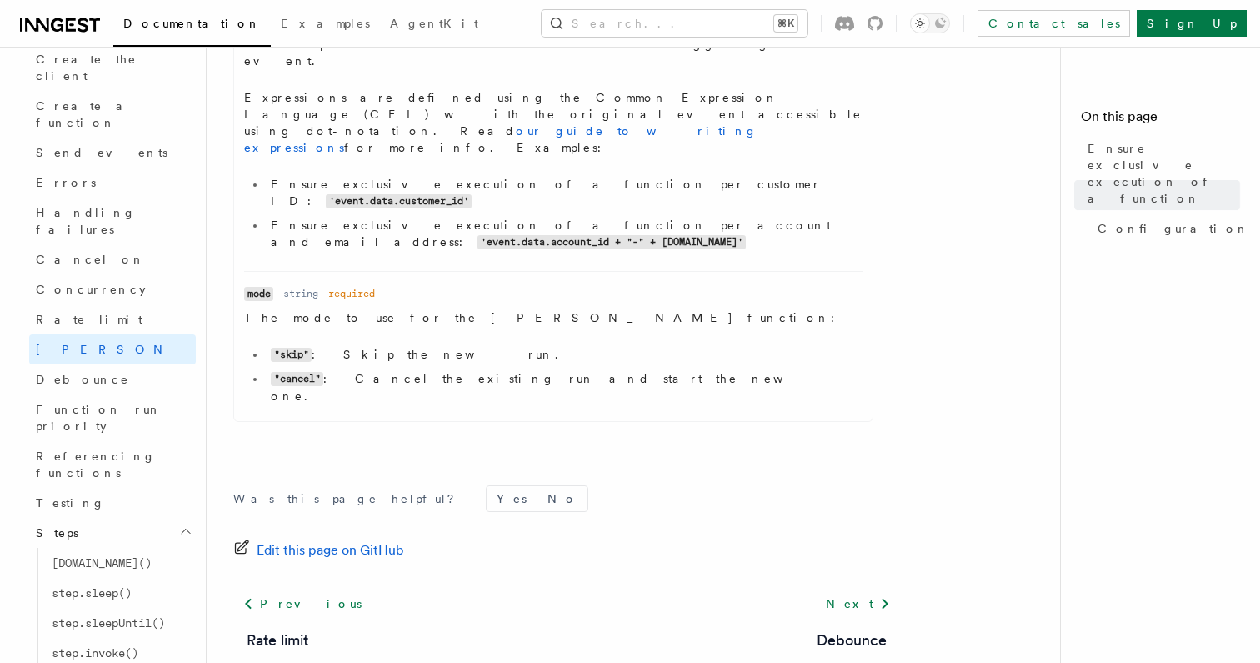
scroll to position [1212, 0]
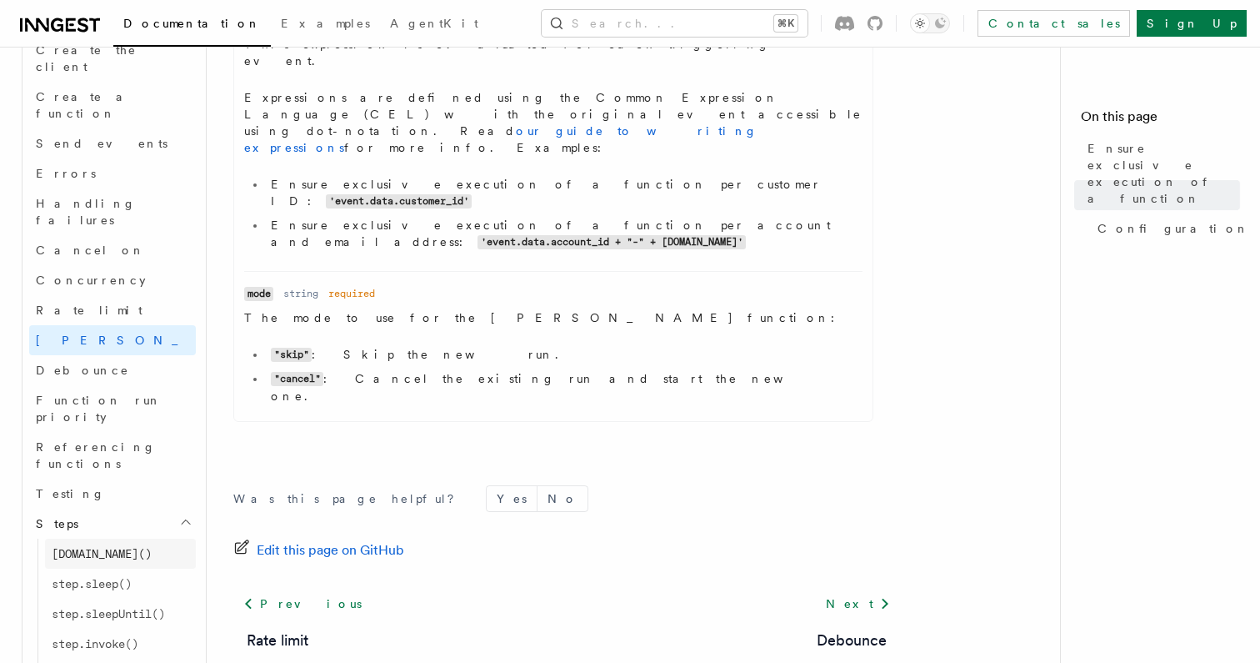
click at [91, 547] on span "step.run()" at bounding box center [102, 553] width 100 height 13
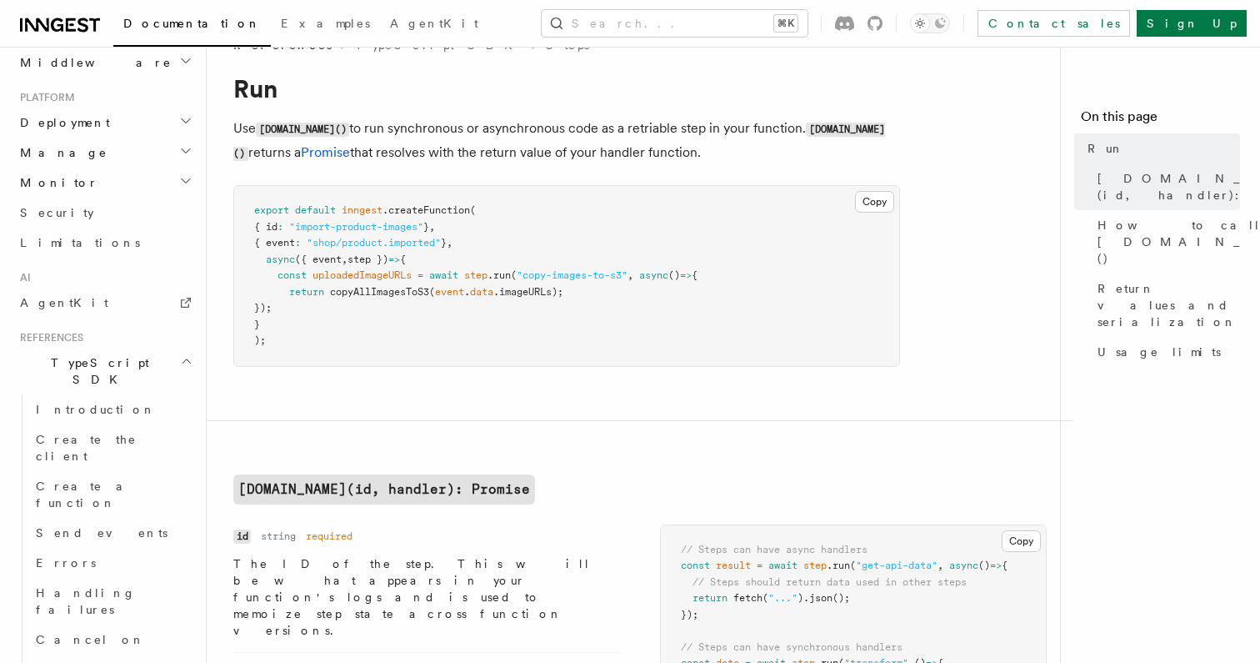
scroll to position [761, 0]
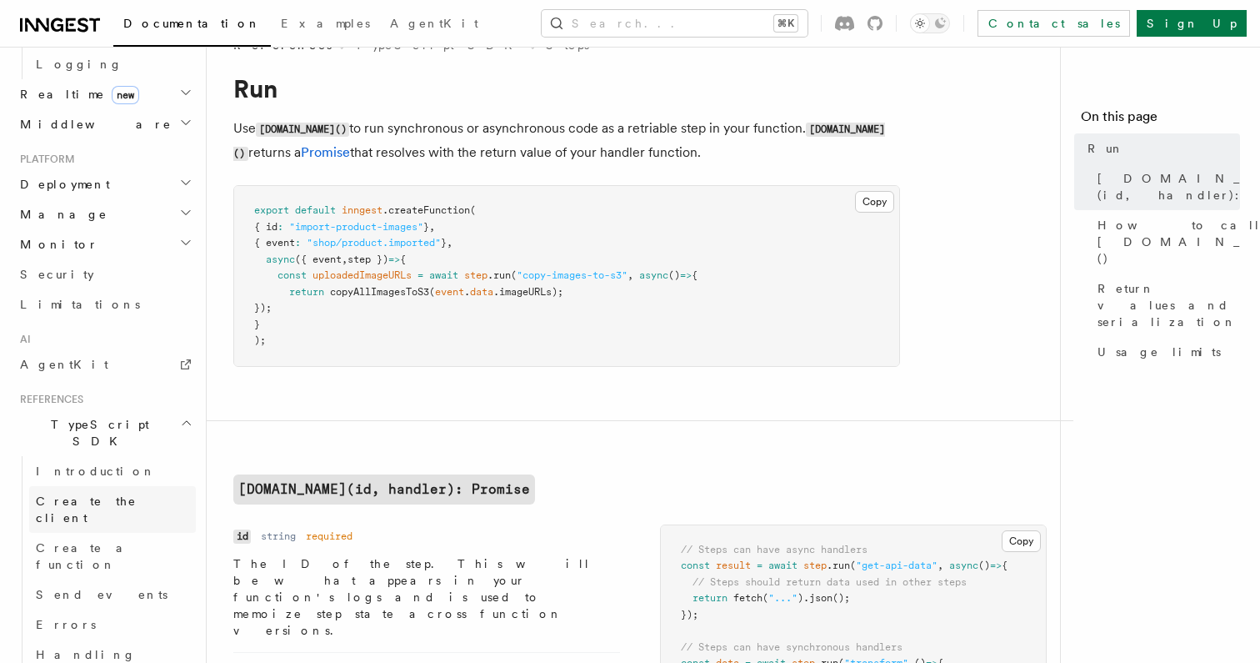
click at [100, 486] on link "Create the client" at bounding box center [112, 509] width 167 height 47
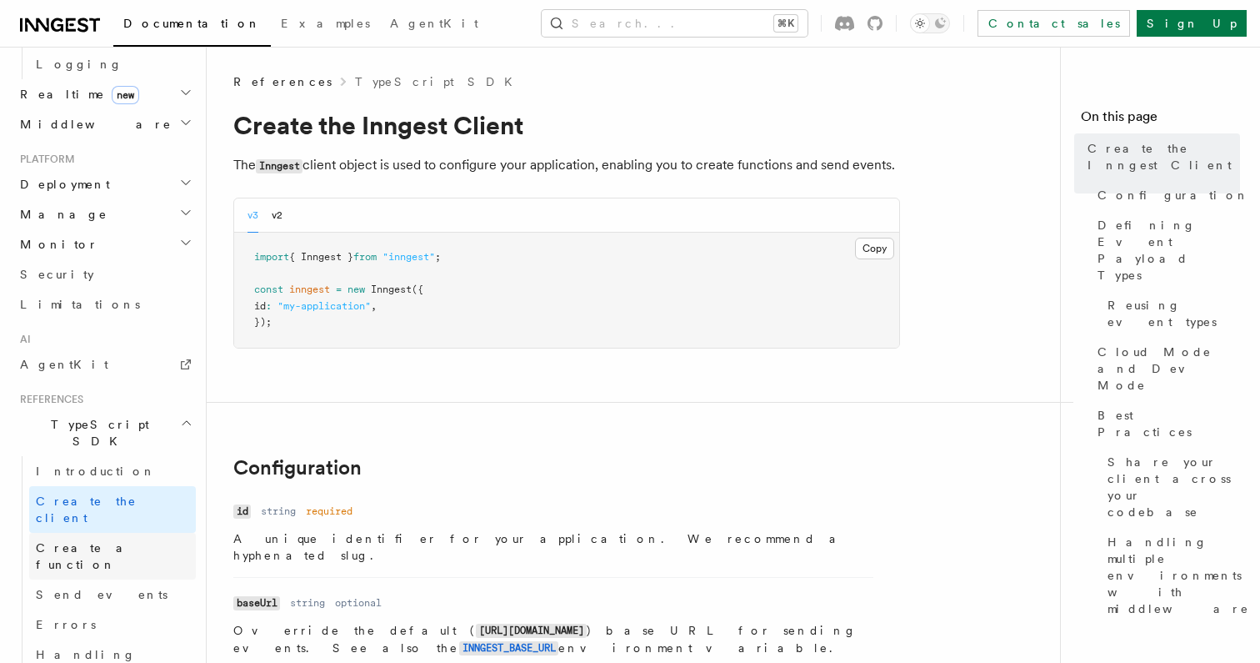
click at [101, 533] on link "Create a function" at bounding box center [112, 556] width 167 height 47
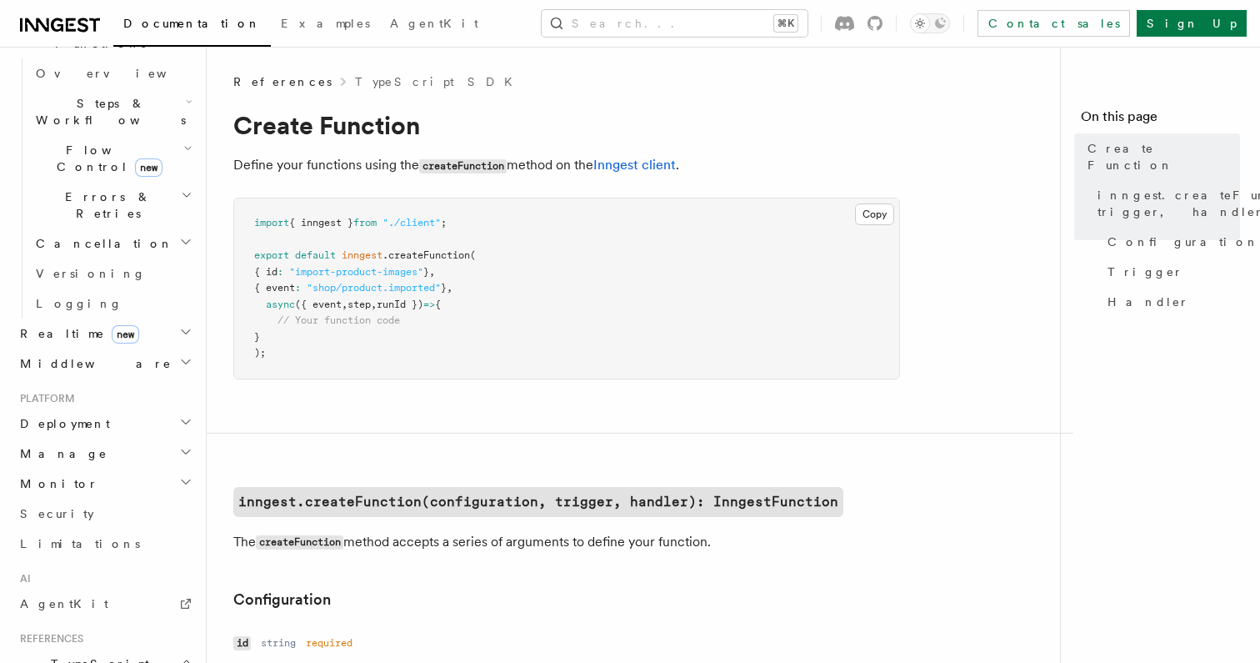
scroll to position [517, 0]
click at [73, 420] on span "Deployment" at bounding box center [61, 428] width 97 height 17
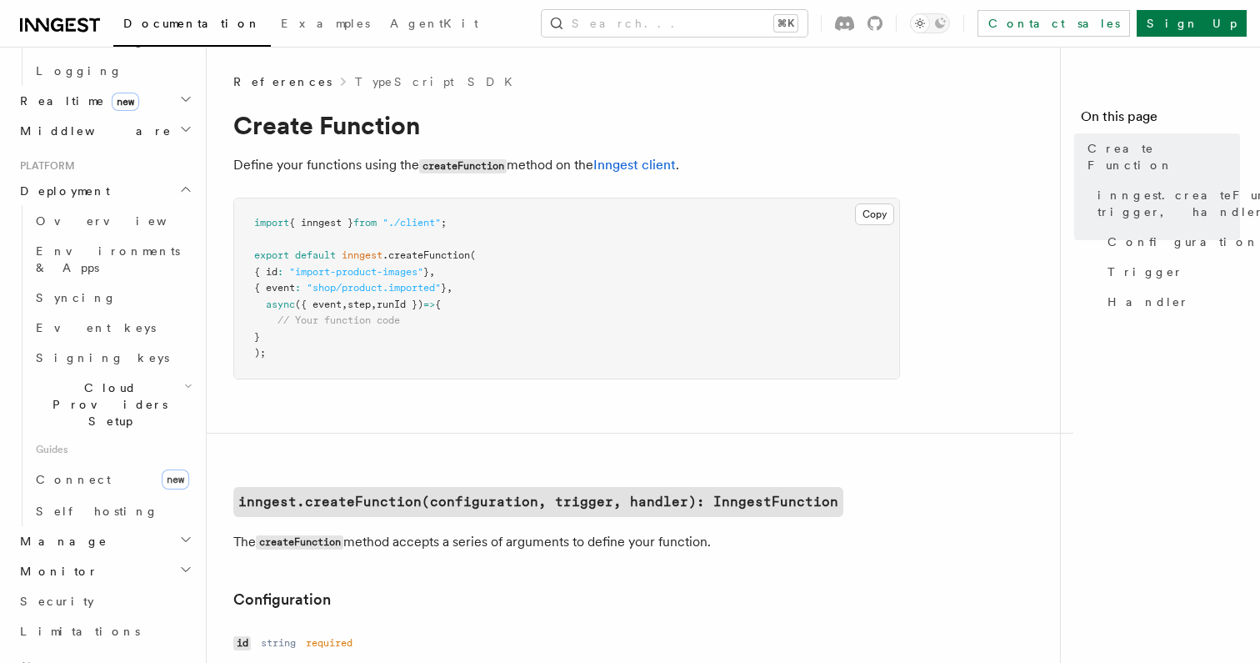
scroll to position [766, 0]
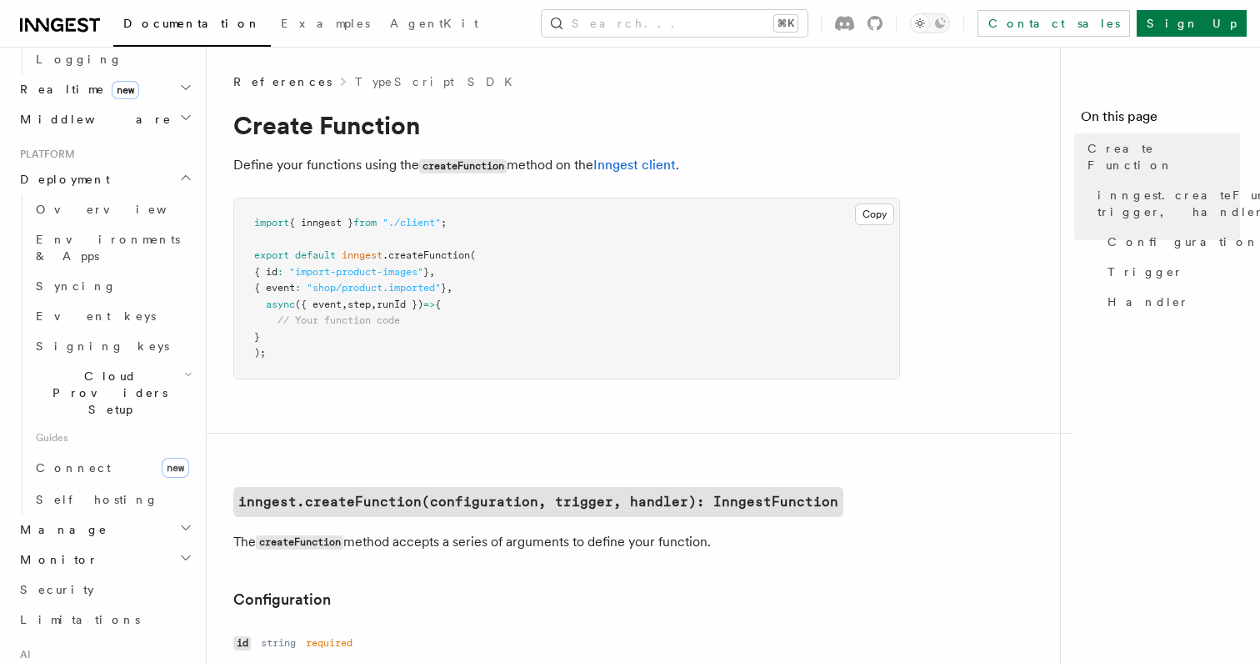
click at [97, 368] on span "Cloud Providers Setup" at bounding box center [106, 393] width 155 height 50
click at [98, 501] on link "Render" at bounding box center [120, 516] width 151 height 30
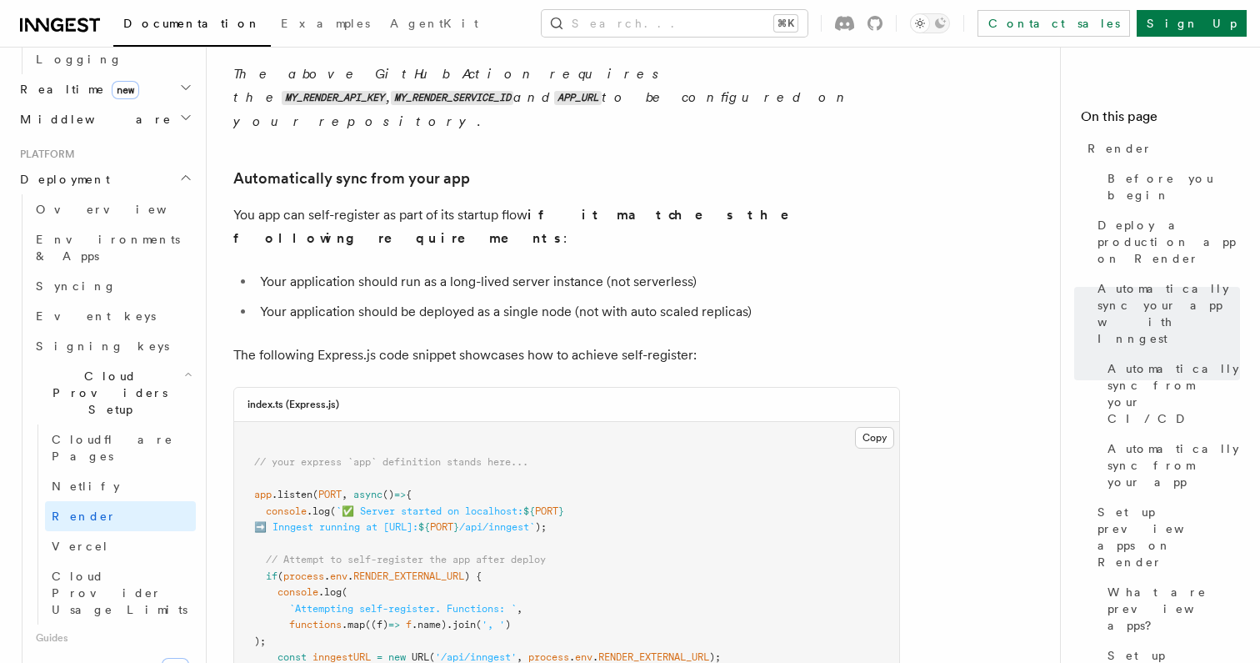
scroll to position [1530, 0]
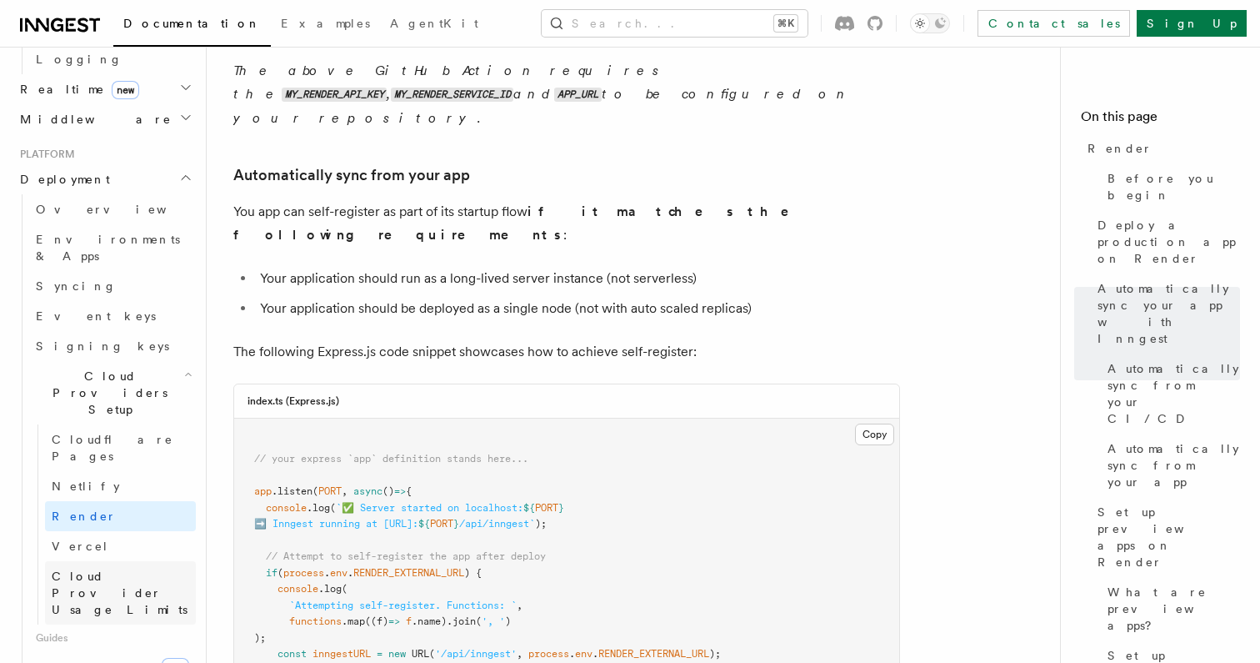
click at [93, 568] on span "Cloud Provider Usage Limits" at bounding box center [124, 593] width 144 height 50
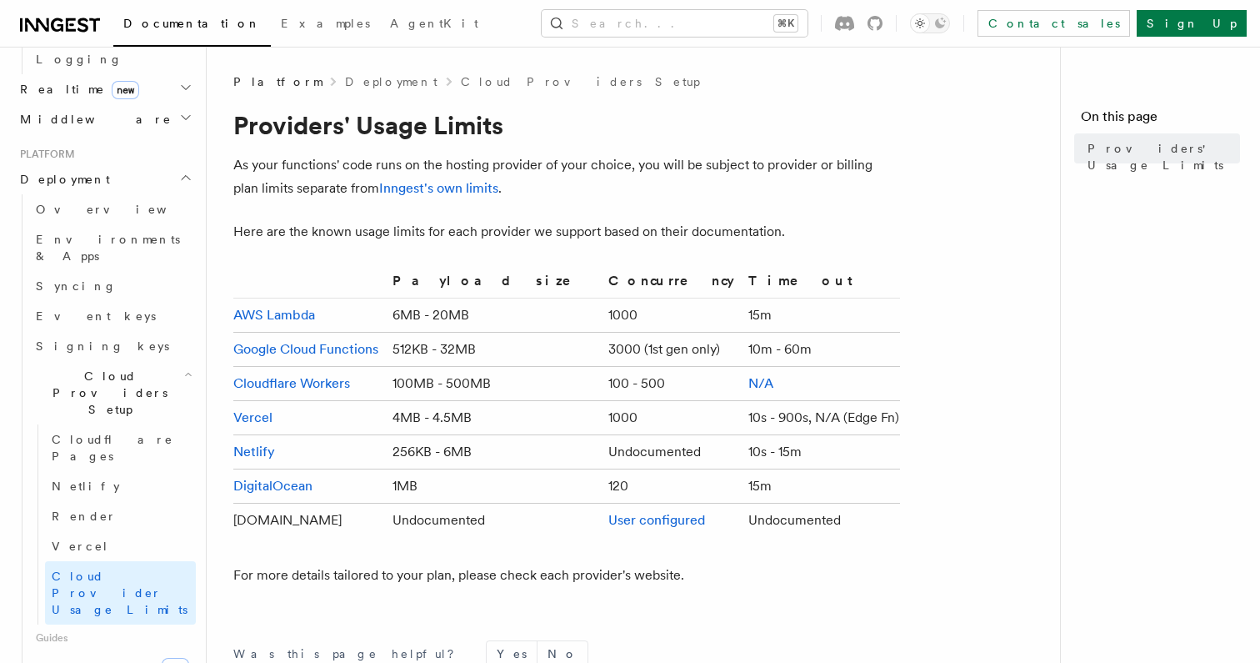
click at [552, 495] on td "1MB" at bounding box center [494, 486] width 216 height 34
click at [553, 487] on td "1MB" at bounding box center [494, 486] width 216 height 34
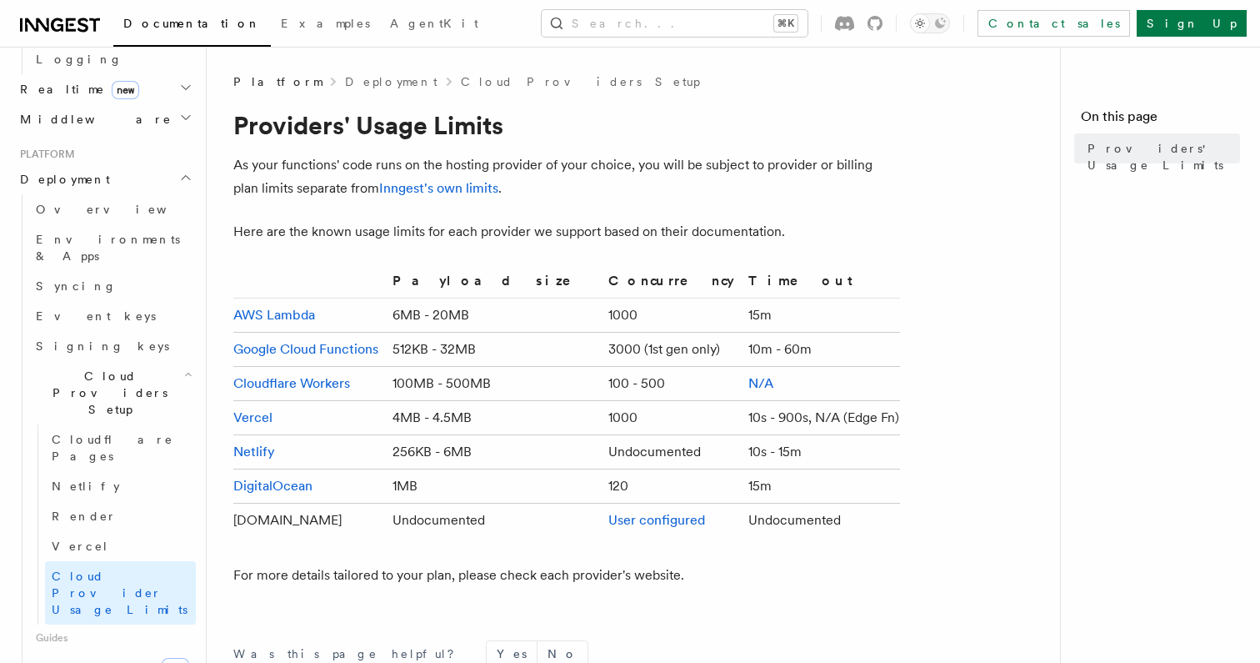
click at [553, 487] on td "1MB" at bounding box center [494, 486] width 216 height 34
click at [602, 486] on td "120" at bounding box center [672, 486] width 140 height 34
click at [473, 318] on td "6MB - 20MB" at bounding box center [494, 315] width 216 height 34
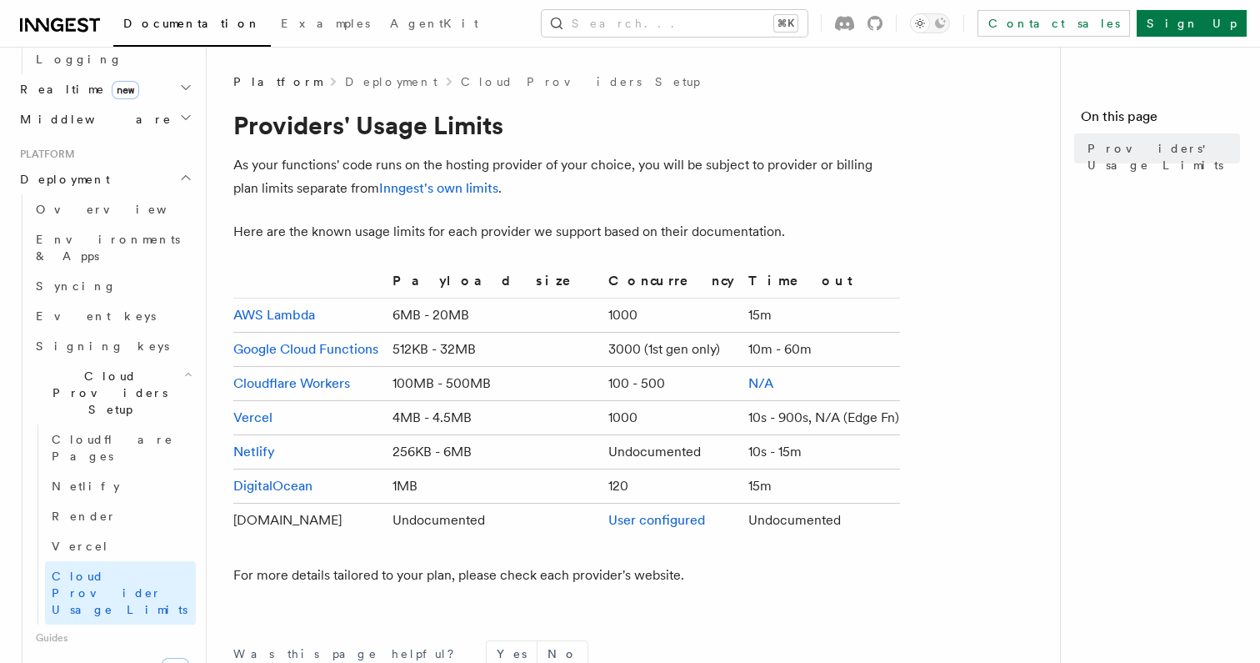
click at [473, 318] on td "6MB - 20MB" at bounding box center [494, 315] width 216 height 34
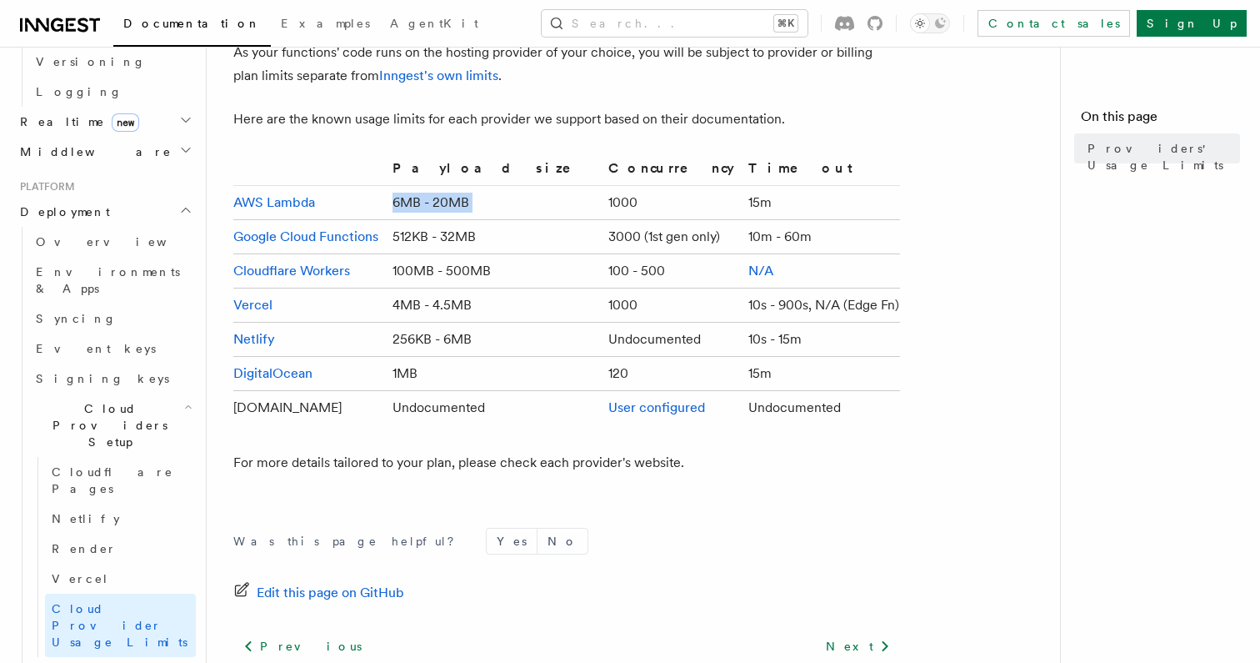
scroll to position [115, 0]
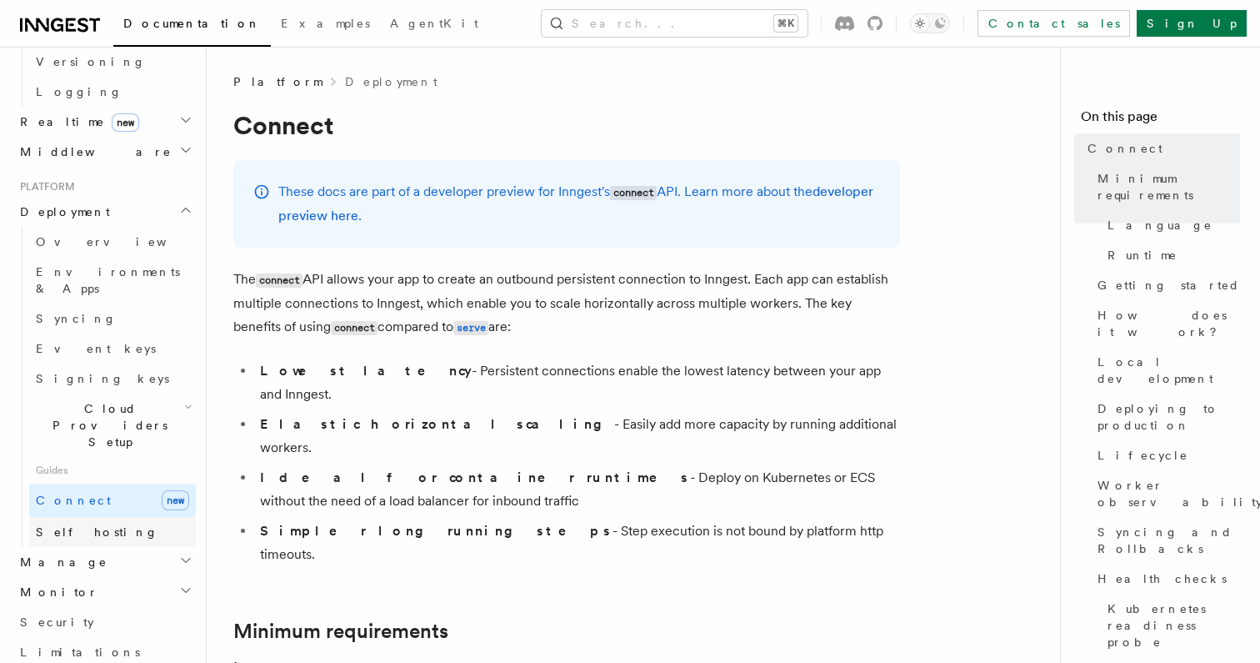
click at [82, 517] on link "Self hosting" at bounding box center [112, 532] width 167 height 30
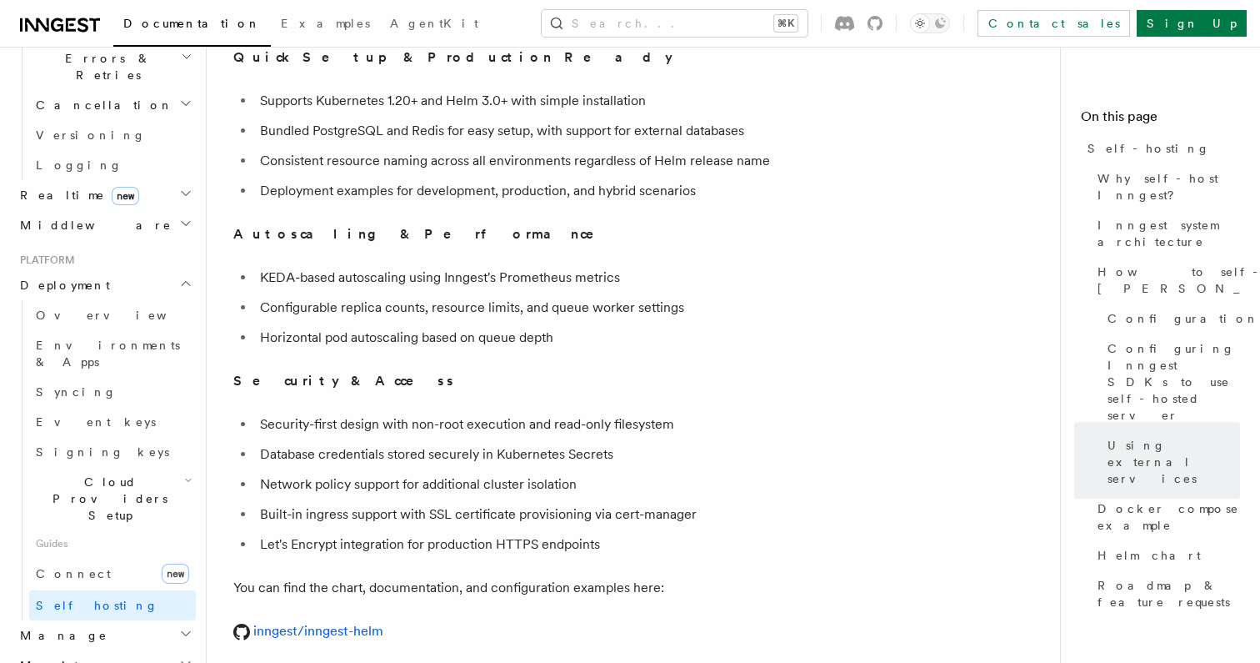
scroll to position [586, 0]
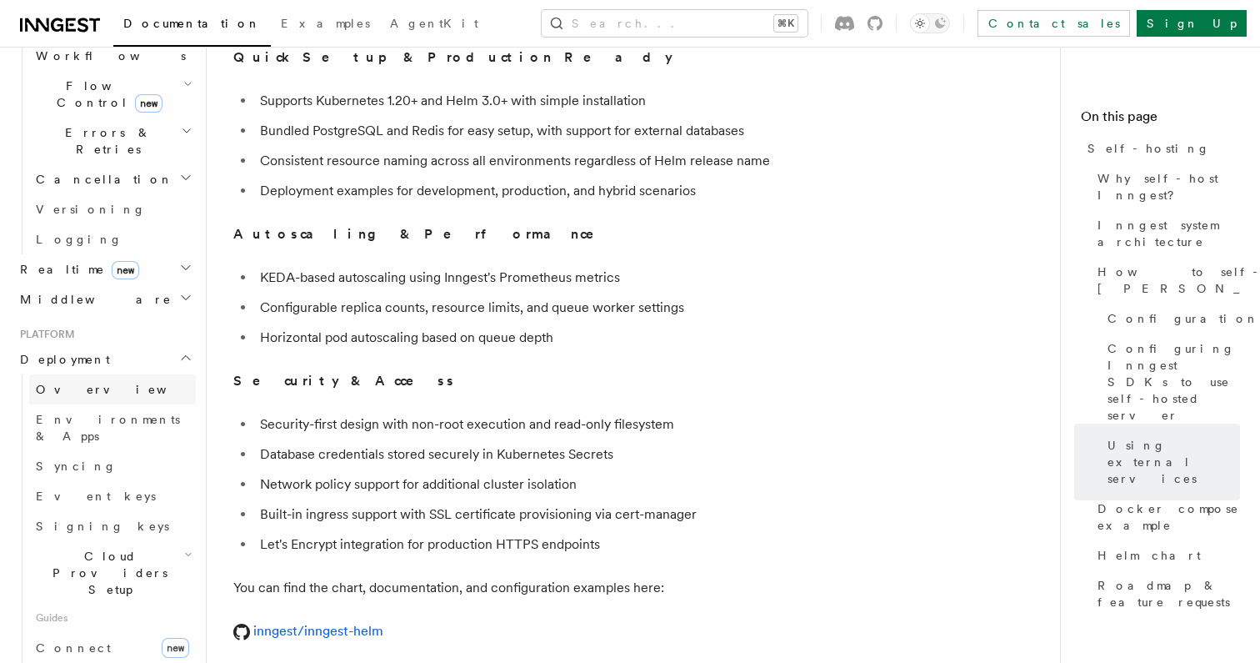
click at [83, 374] on link "Overview" at bounding box center [112, 389] width 167 height 30
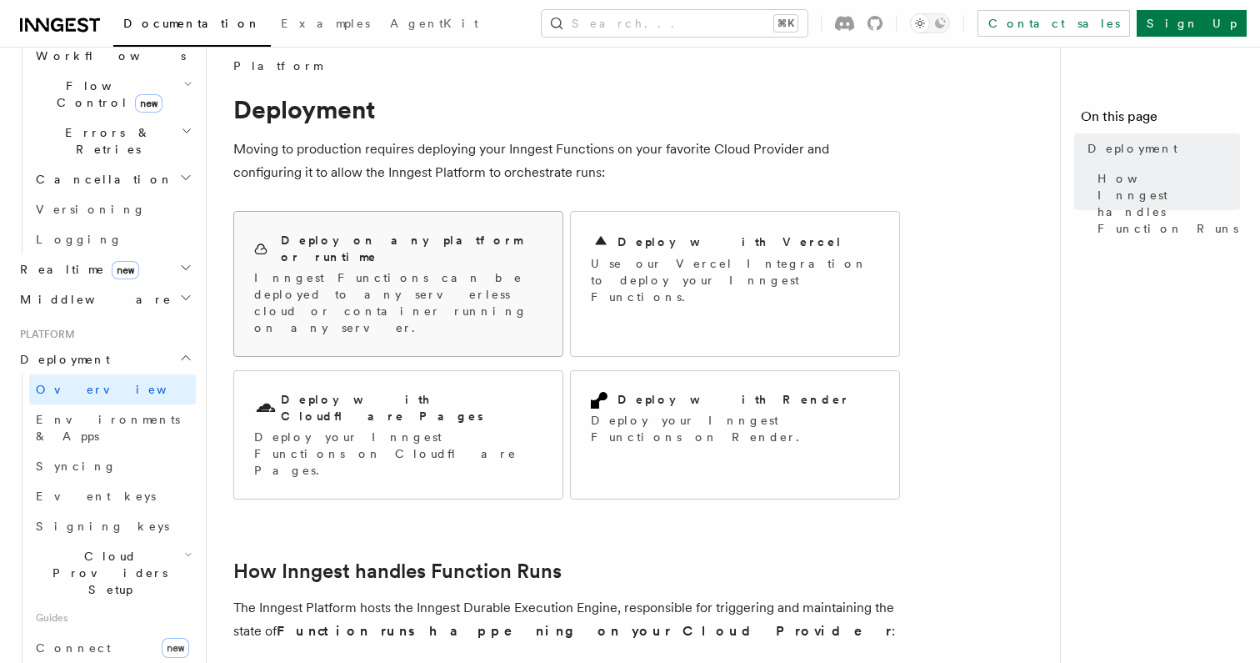
scroll to position [20, 0]
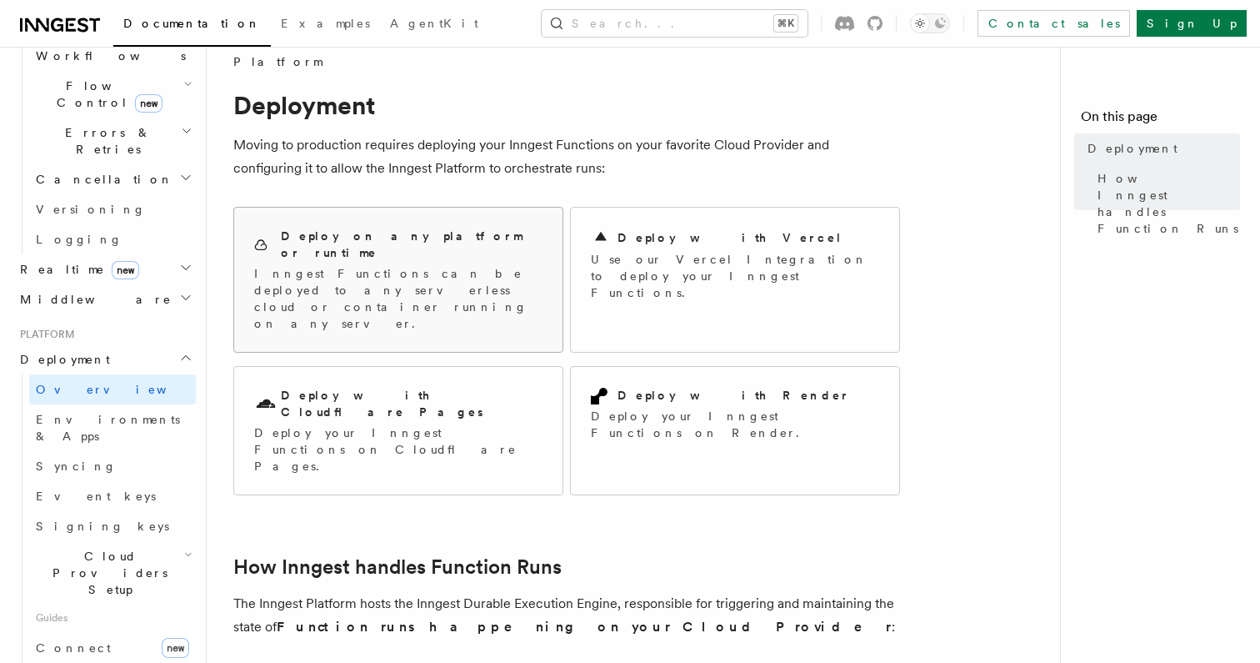
click at [412, 265] on p "Inngest Functions can be deployed to any serverless cloud or container running …" at bounding box center [398, 298] width 288 height 67
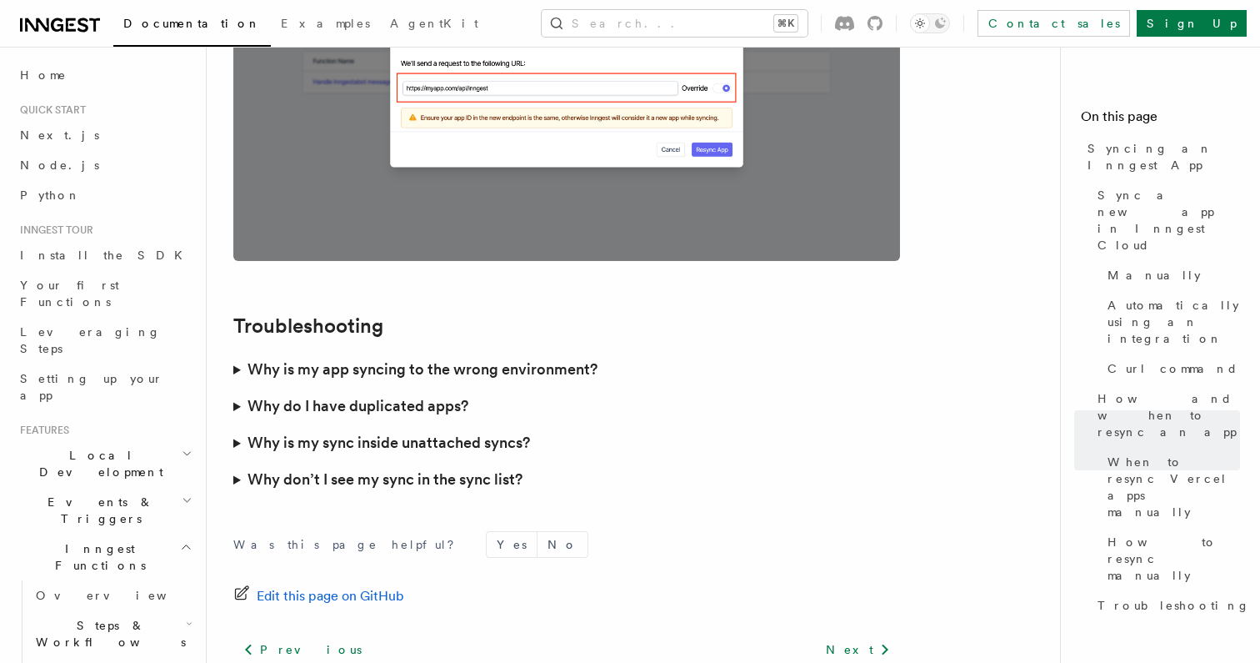
scroll to position [4814, 0]
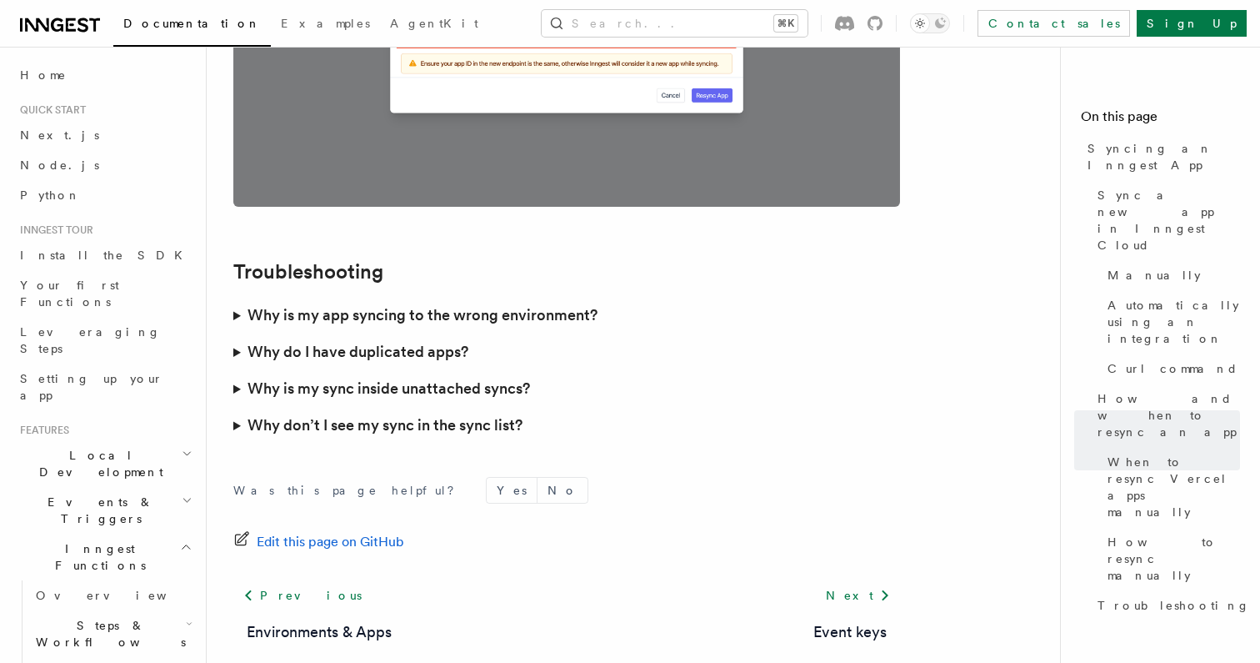
click at [410, 303] on h3 "Why is my app syncing to the wrong environment?" at bounding box center [423, 314] width 350 height 23
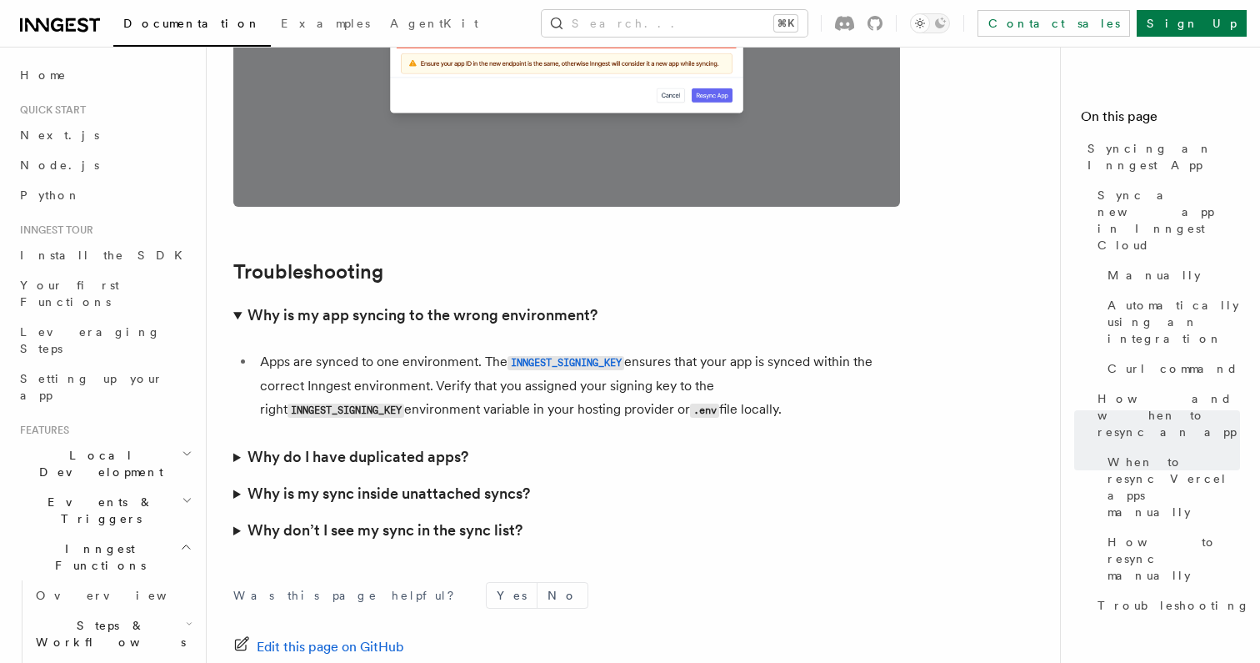
click at [357, 445] on h3 "Why do I have duplicated apps?" at bounding box center [358, 456] width 221 height 23
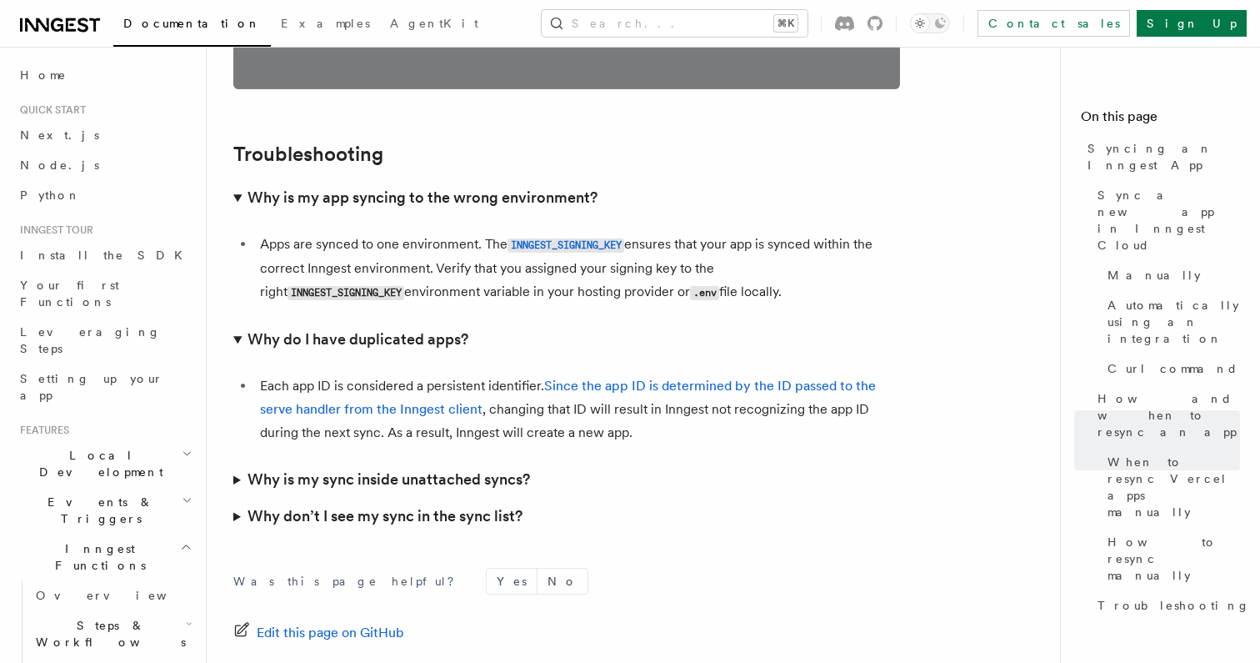
click at [357, 461] on summary "Why is my sync inside unattached syncs?" at bounding box center [566, 479] width 667 height 37
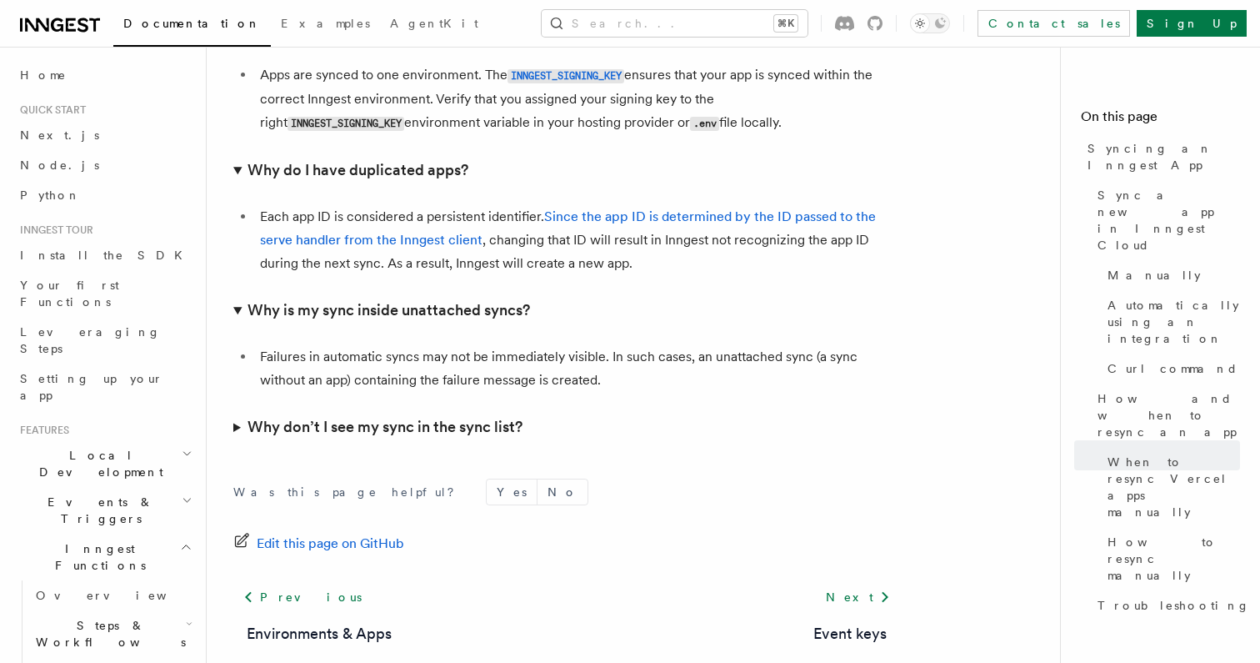
click at [355, 415] on h3 "Why don’t I see my sync in the sync list?" at bounding box center [385, 426] width 275 height 23
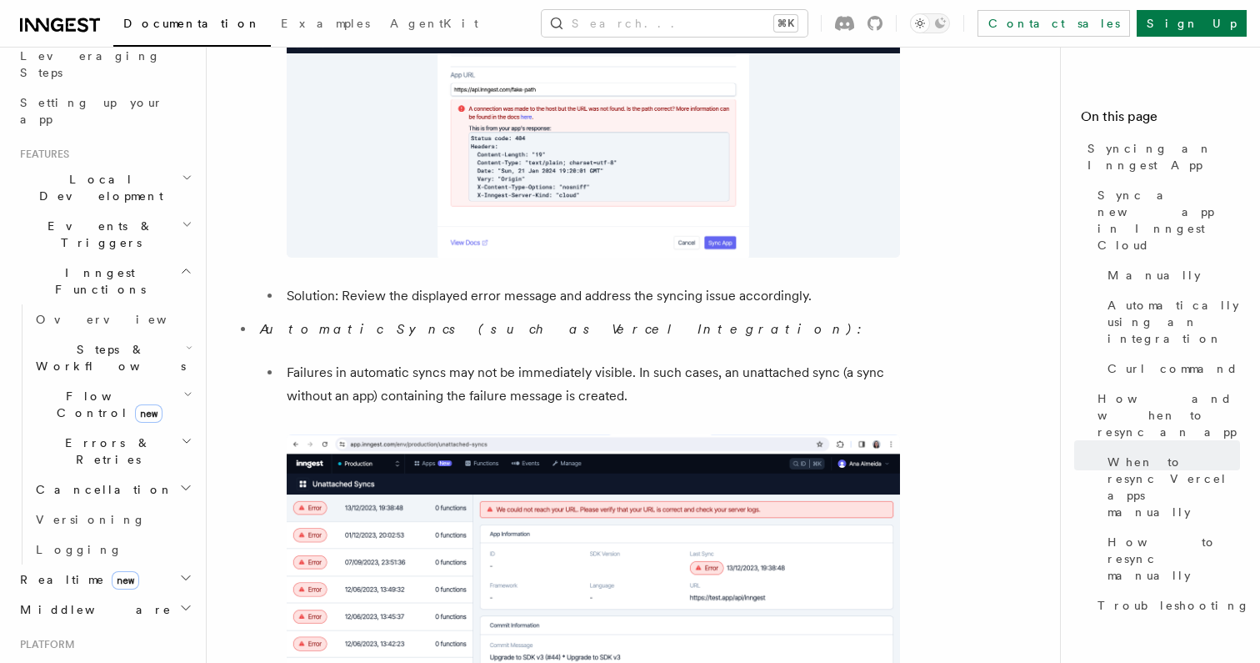
scroll to position [283, 0]
click at [106, 421] on h2 "Errors & Retries" at bounding box center [112, 444] width 167 height 47
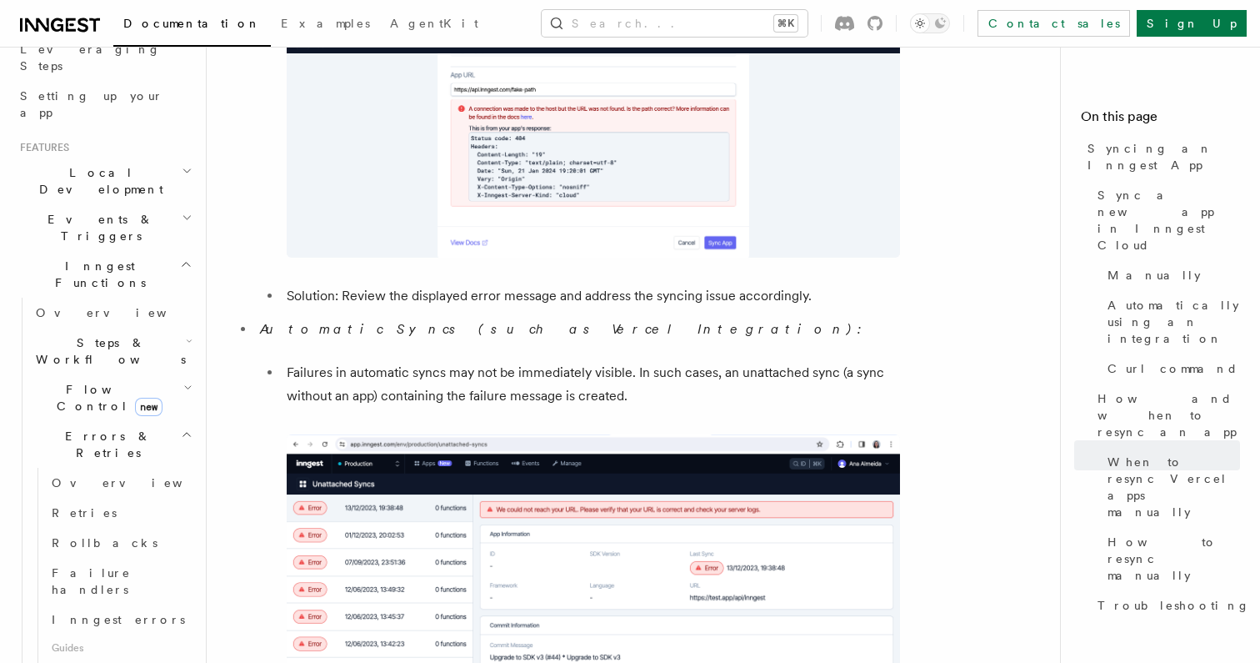
click at [82, 381] on span "Flow Control new" at bounding box center [106, 397] width 154 height 33
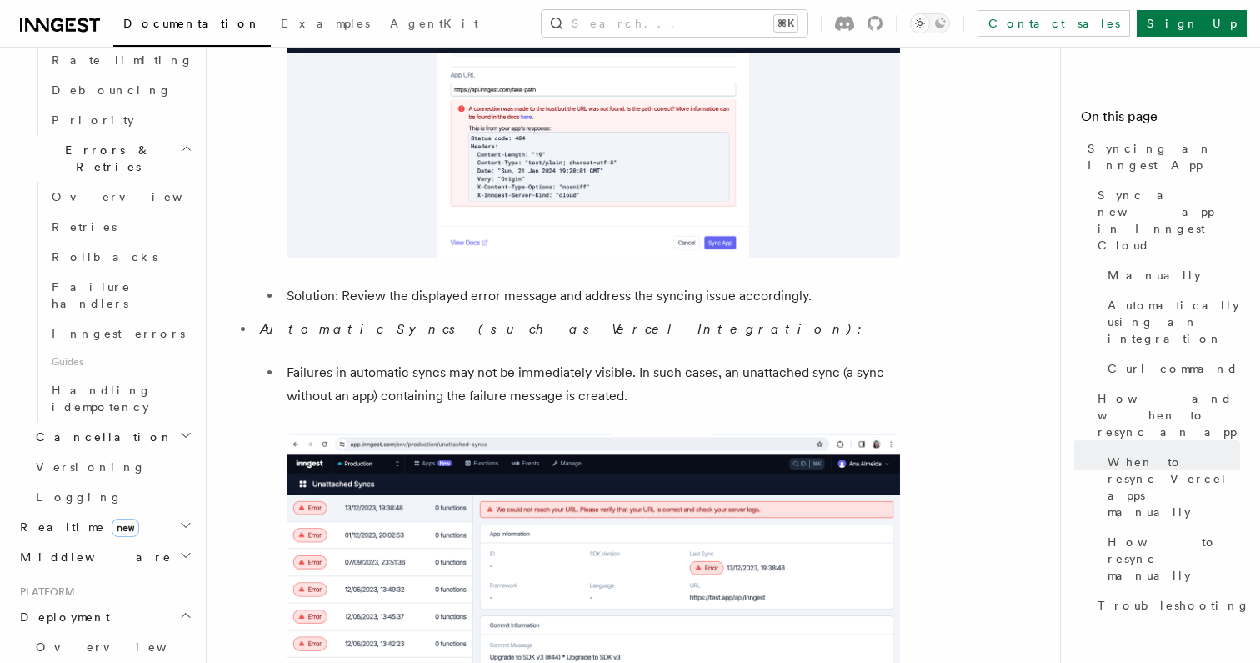
scroll to position [829, 0]
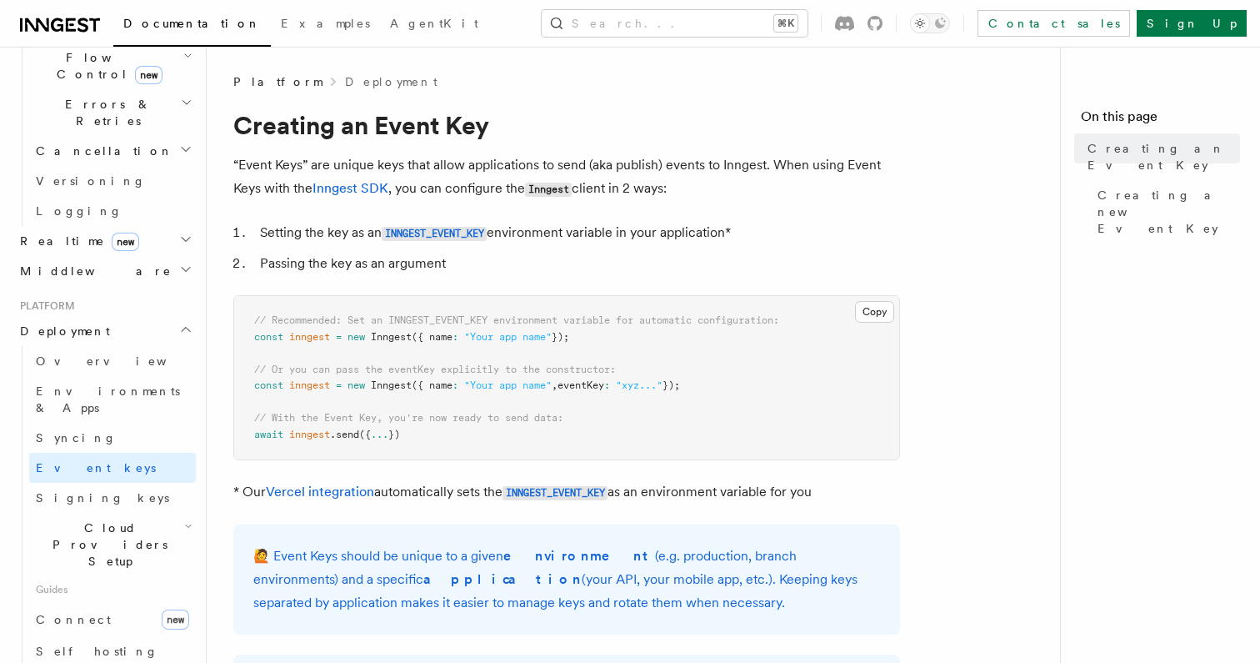
scroll to position [611, 0]
click at [103, 523] on span "Cloud Providers Setup" at bounding box center [106, 548] width 155 height 50
click at [105, 588] on span "Cloudflare Pages" at bounding box center [113, 603] width 122 height 30
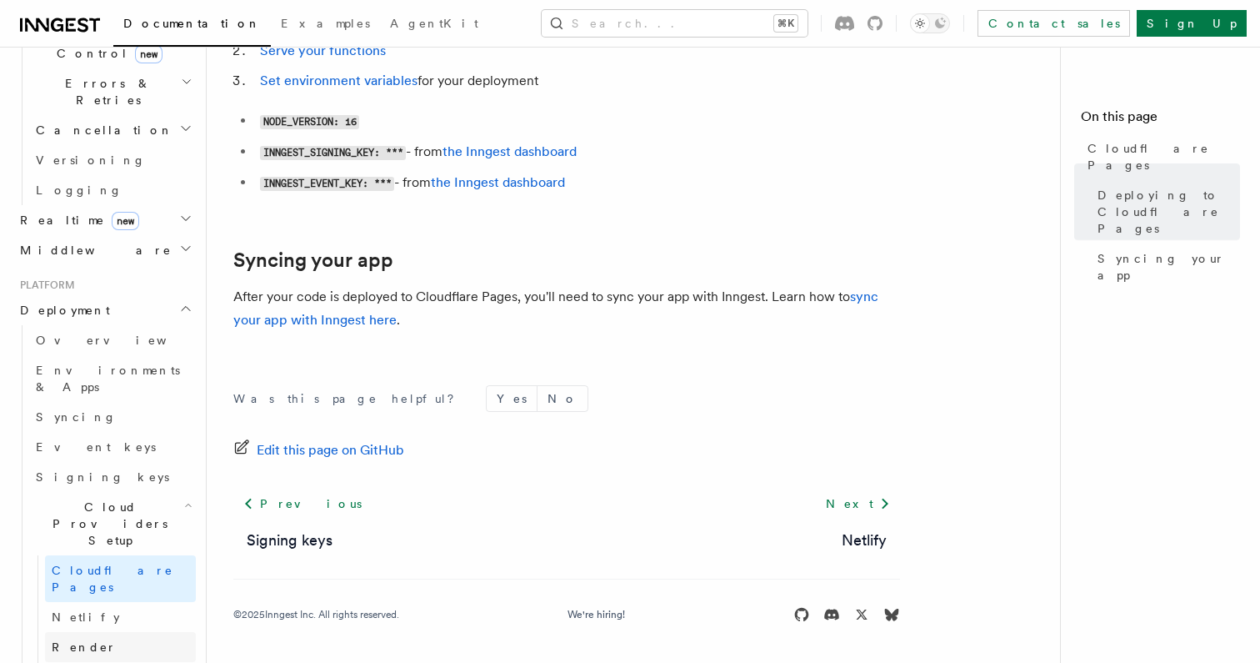
scroll to position [638, 0]
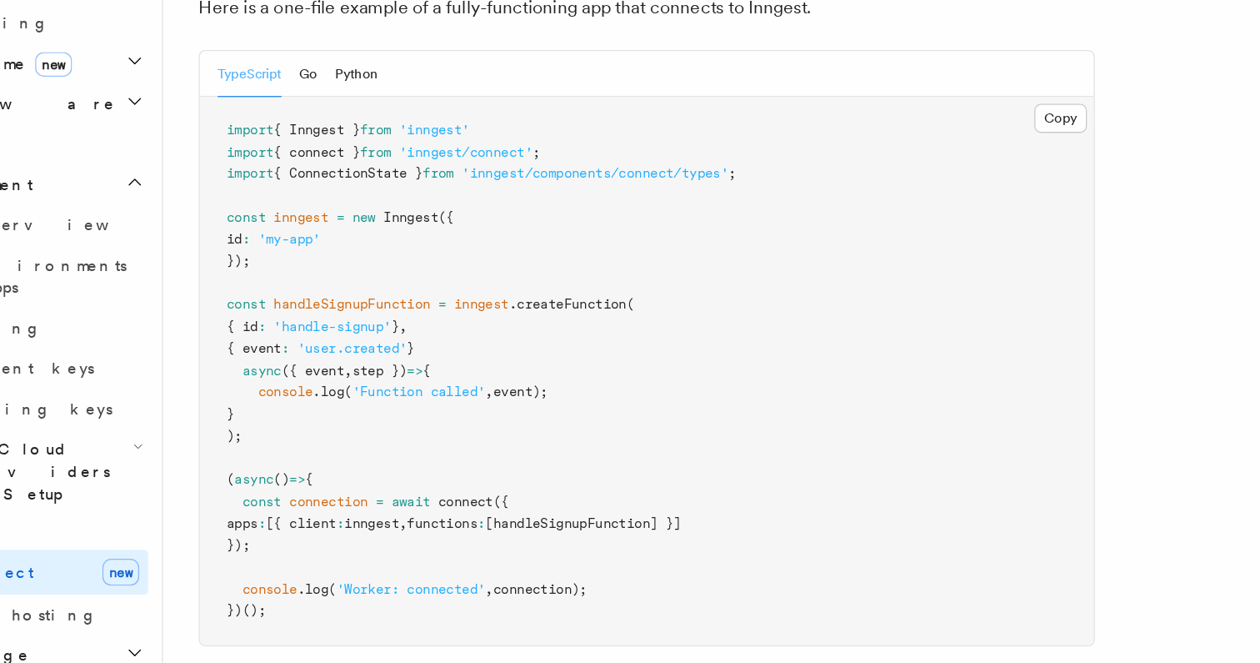
scroll to position [1117, 0]
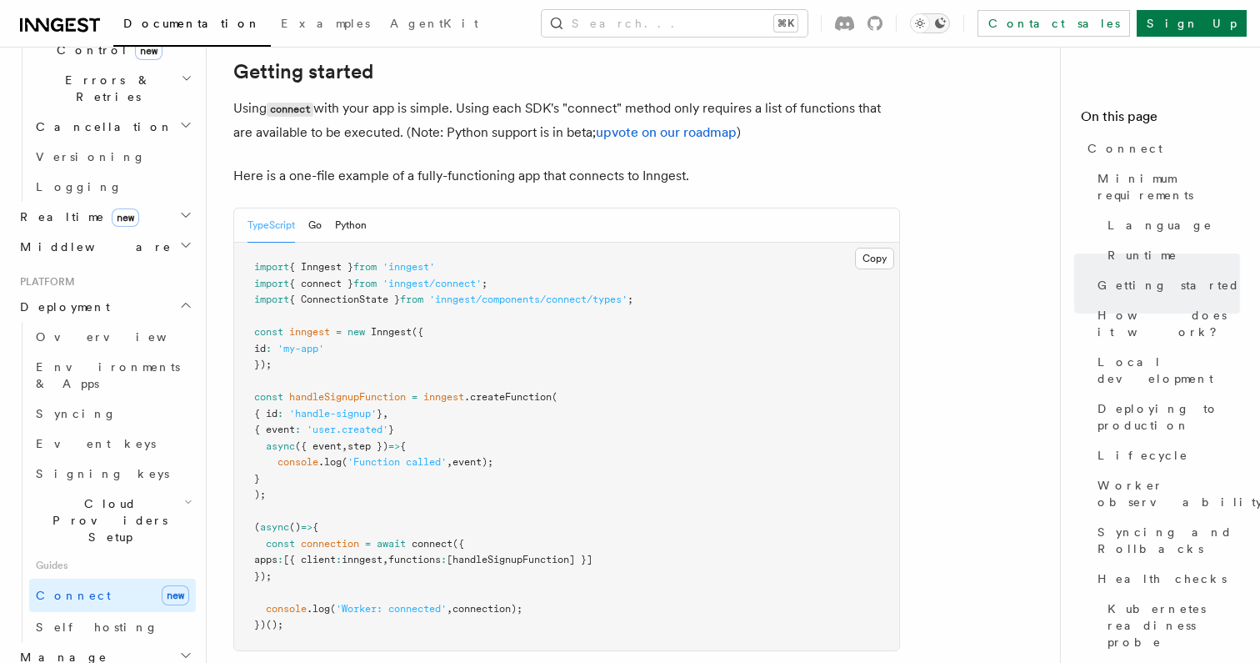
click at [950, 16] on button "Toggle dark mode" at bounding box center [930, 23] width 40 height 20
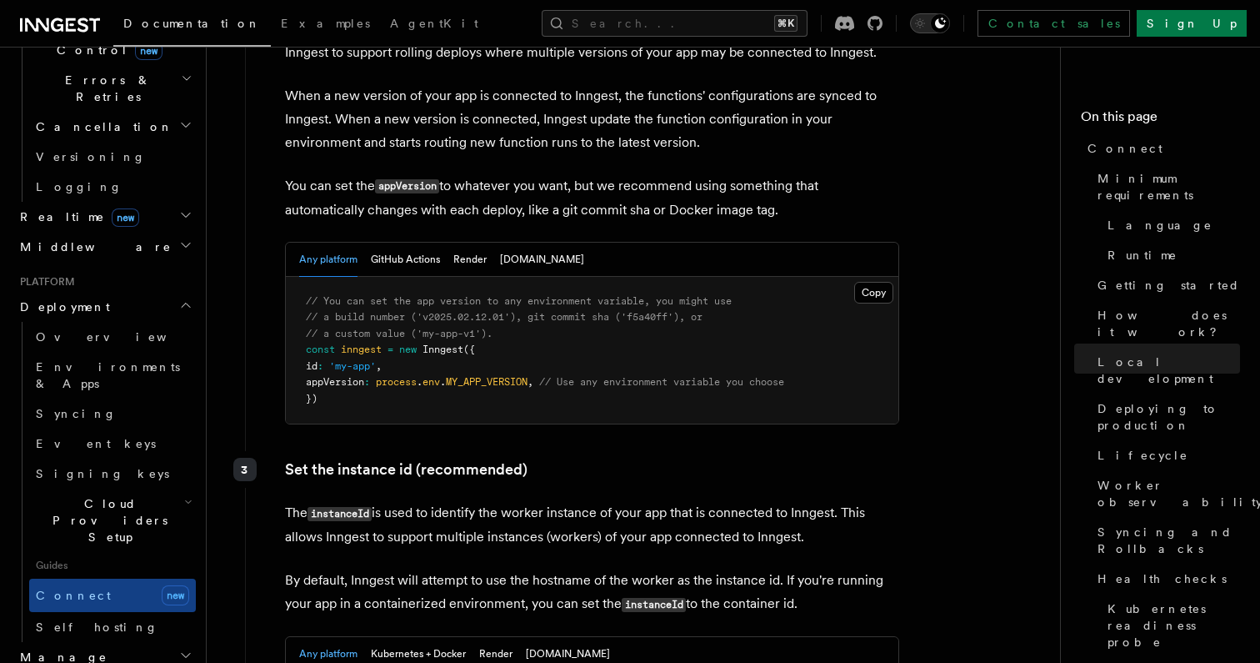
scroll to position [2785, 0]
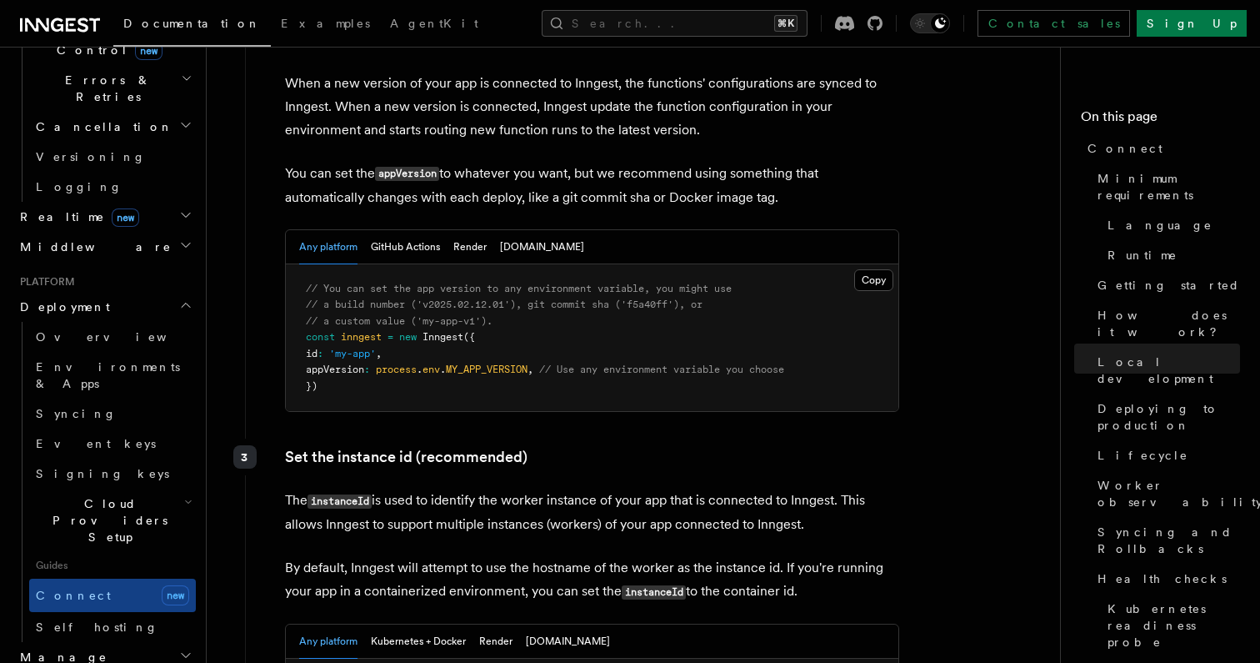
click at [495, 230] on div "Any platform GitHub Actions Render Fly.io" at bounding box center [441, 247] width 285 height 34
click at [508, 230] on button "Fly.io" at bounding box center [542, 247] width 84 height 34
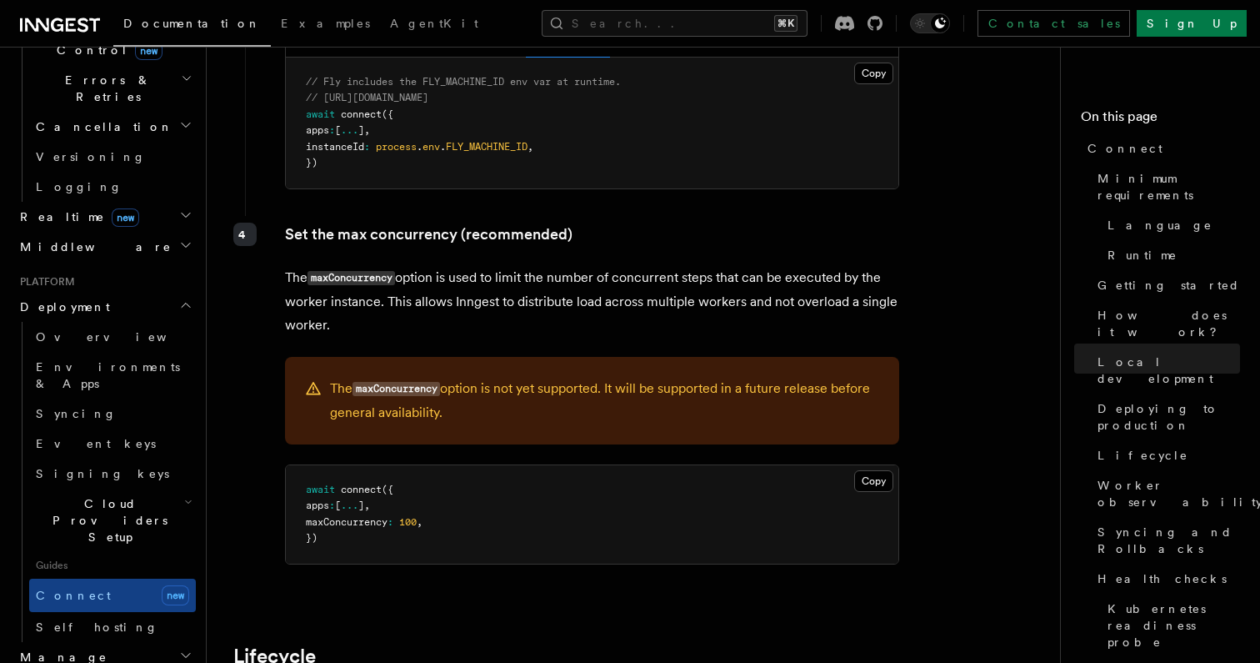
scroll to position [3540, 0]
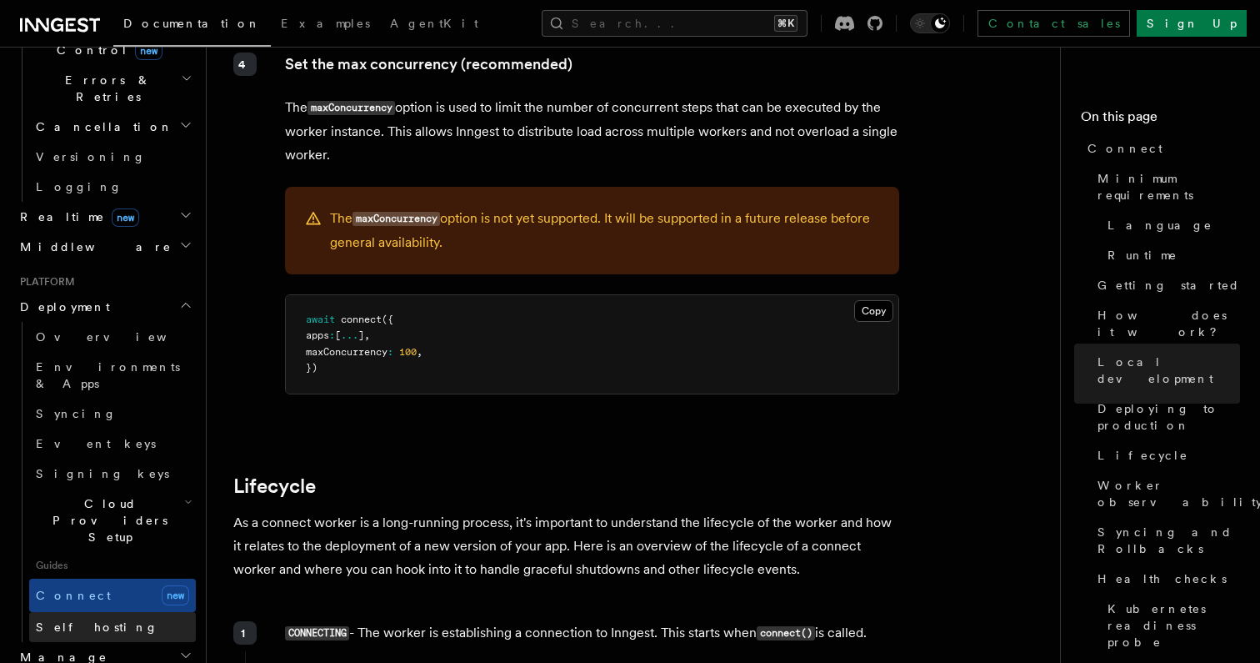
click at [132, 612] on link "Self hosting" at bounding box center [112, 627] width 167 height 30
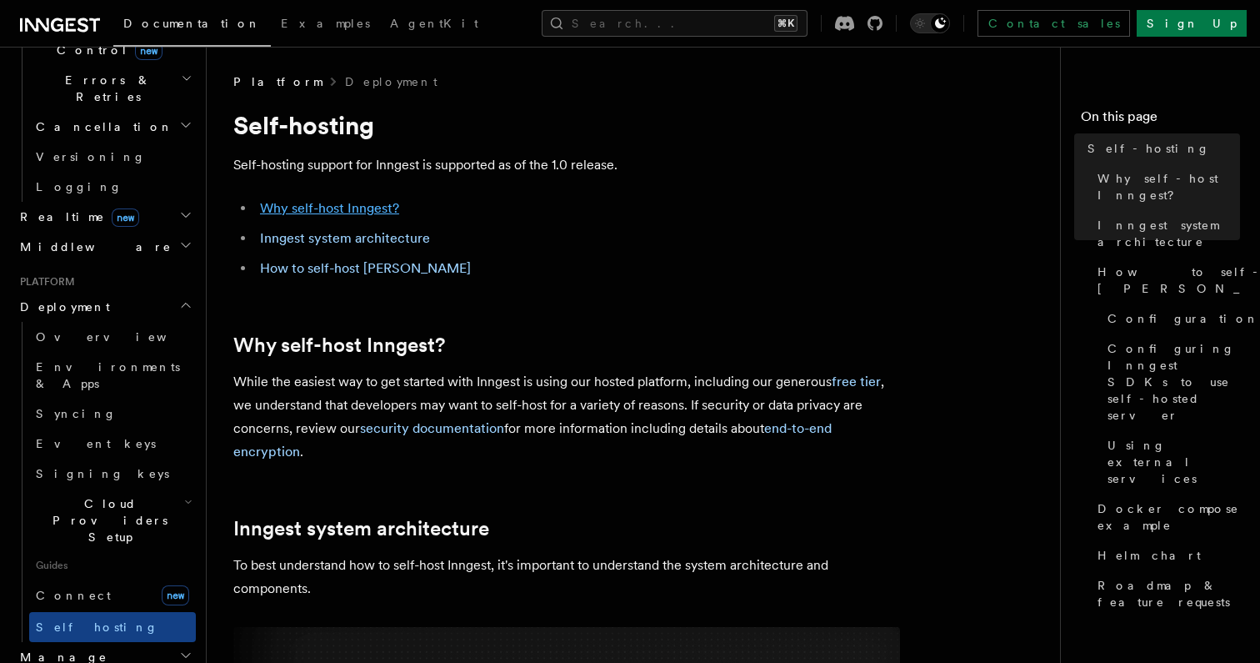
click at [356, 206] on link "Why self-host Inngest?" at bounding box center [329, 208] width 139 height 16
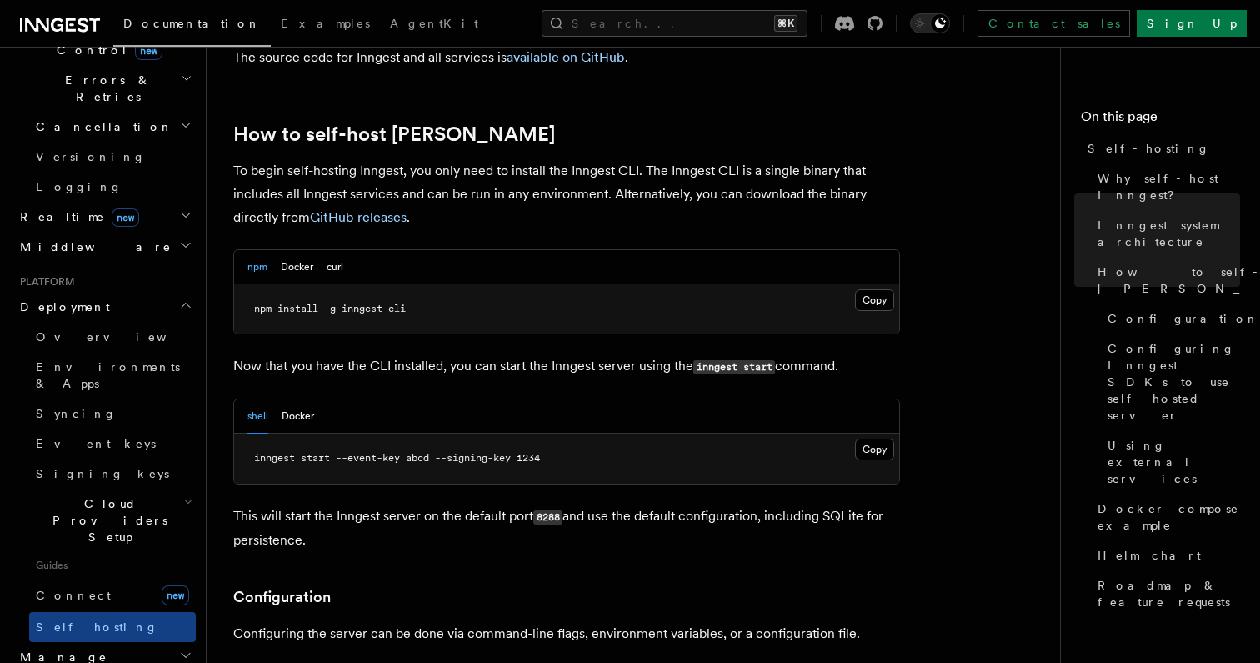
scroll to position [1656, 0]
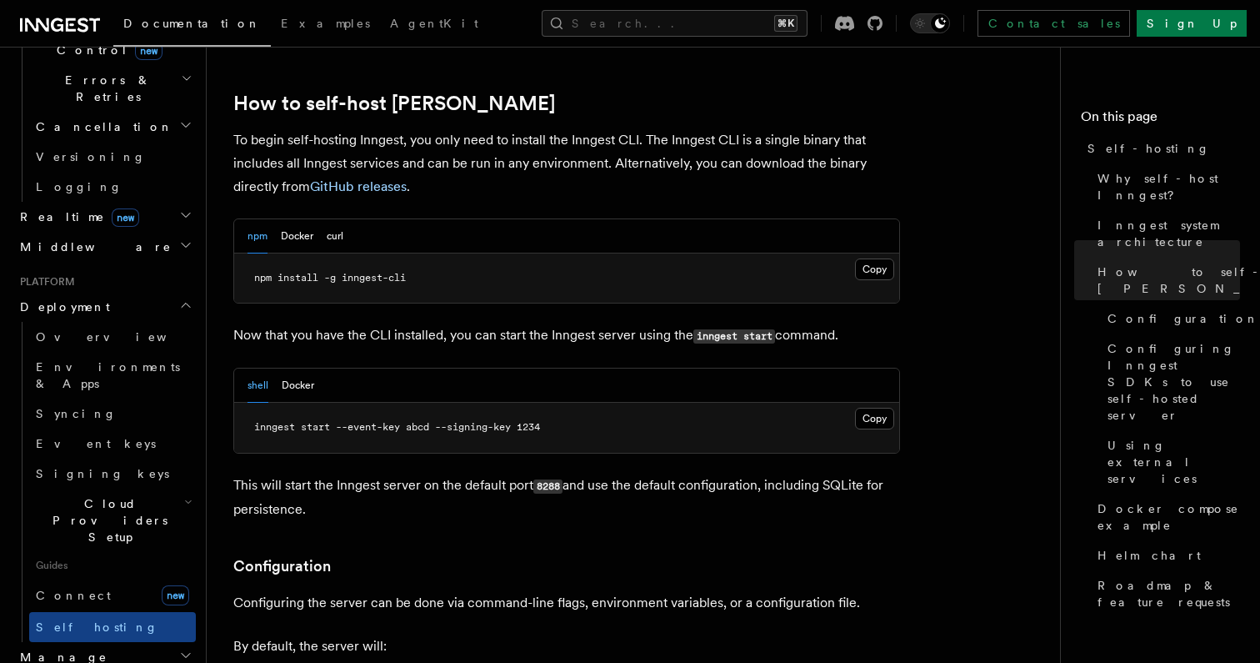
click at [353, 219] on div "npm Docker curl" at bounding box center [566, 236] width 665 height 34
click at [333, 219] on button "curl" at bounding box center [335, 236] width 17 height 34
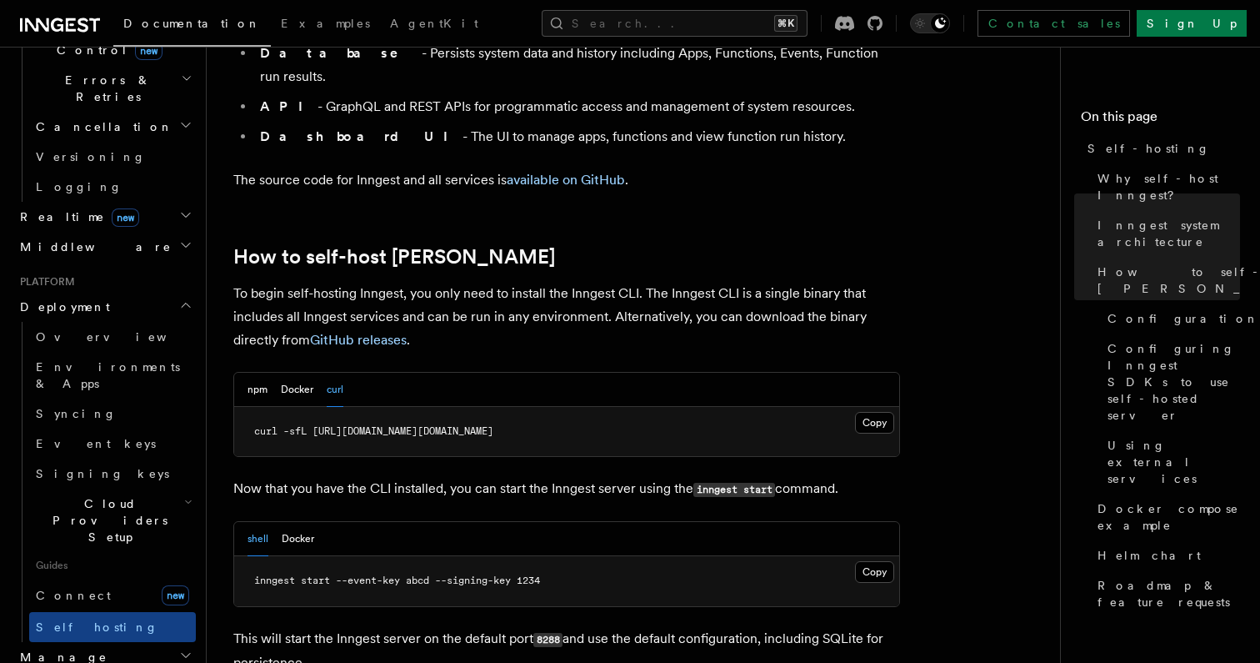
scroll to position [1711, 0]
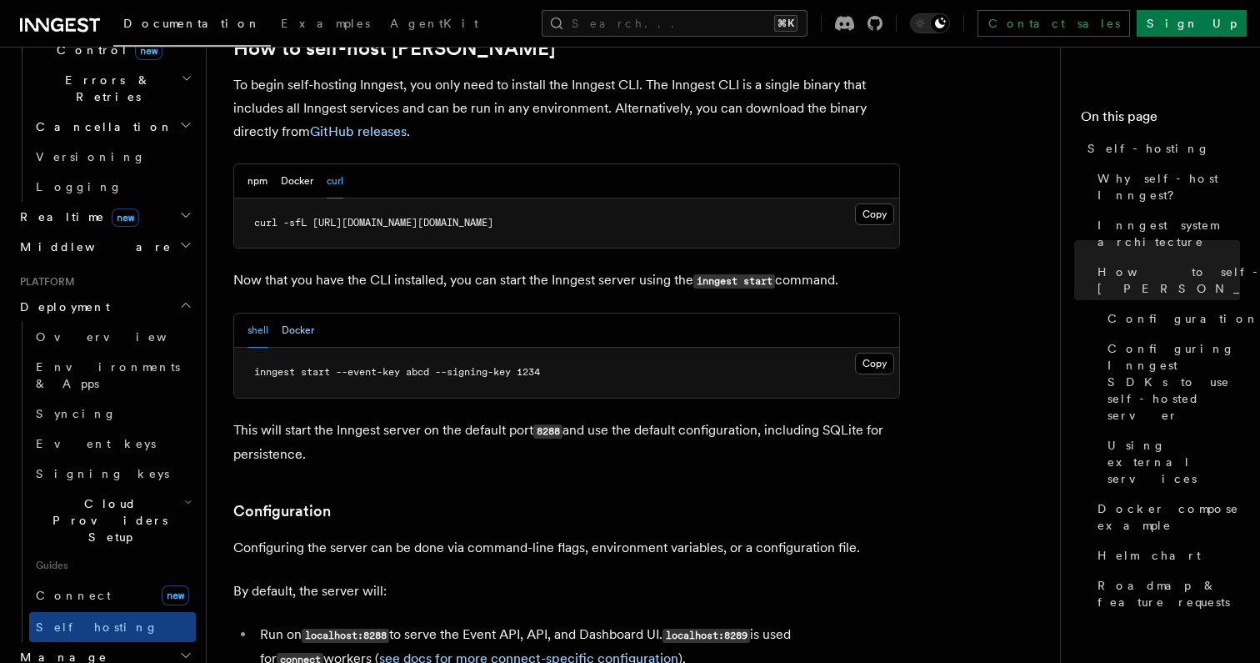
click at [290, 313] on button "Docker" at bounding box center [298, 330] width 33 height 34
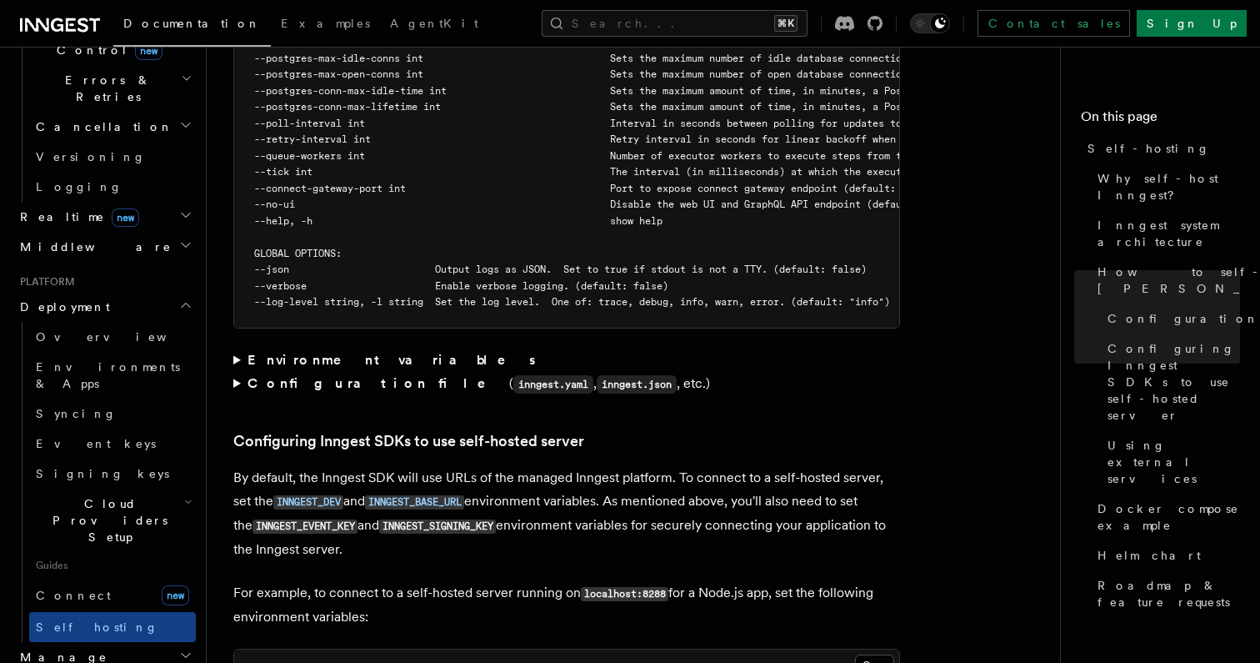
scroll to position [3261, 0]
click at [281, 350] on strong "Environment variables" at bounding box center [393, 358] width 291 height 16
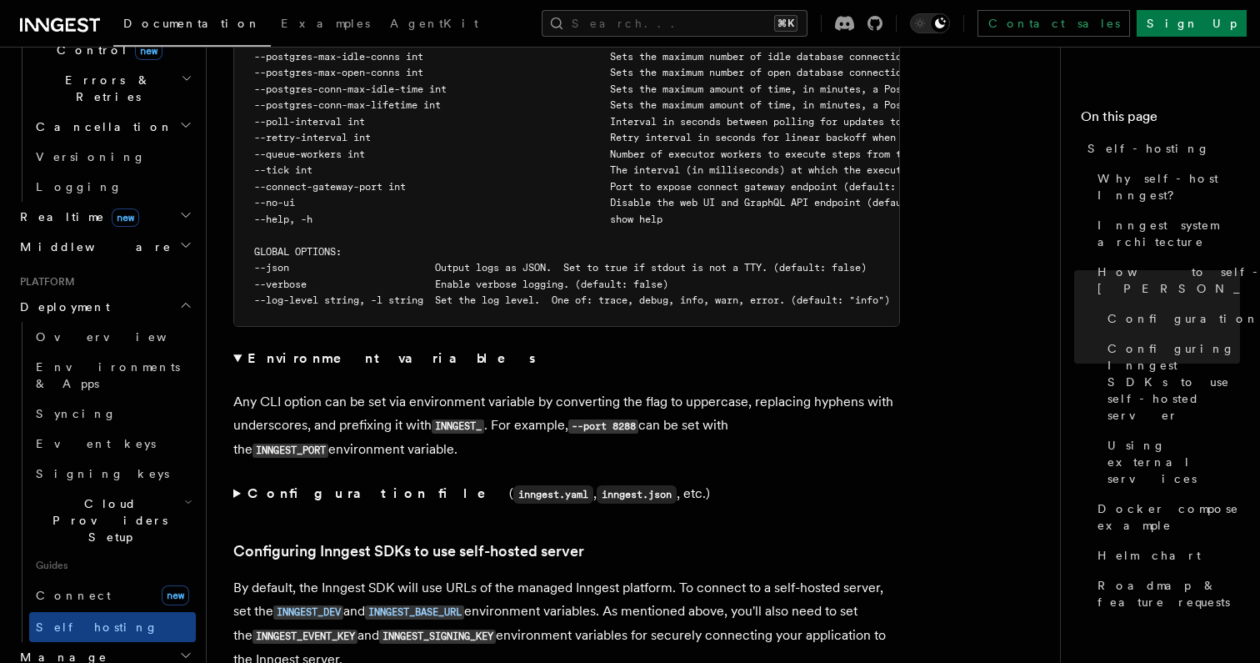
click at [269, 482] on summary "Configuration file ( inngest.yaml , inngest.json , etc.)" at bounding box center [566, 494] width 667 height 24
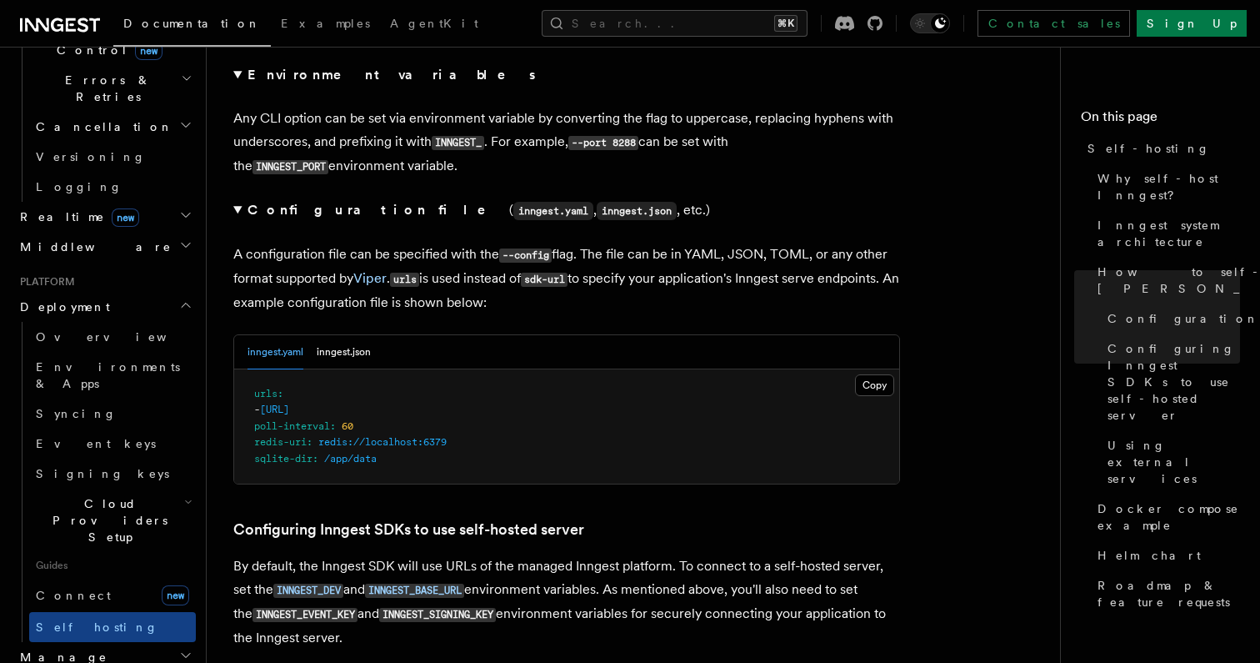
scroll to position [3559, 0]
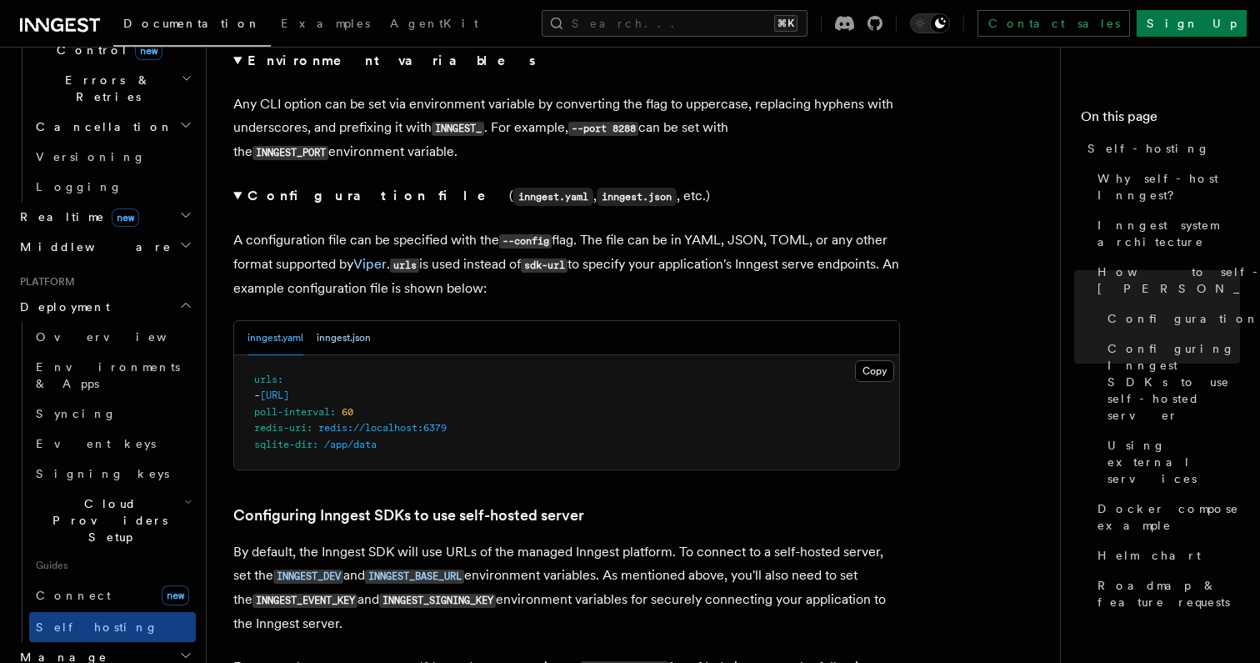
click at [341, 321] on button "inngest.json" at bounding box center [344, 338] width 54 height 34
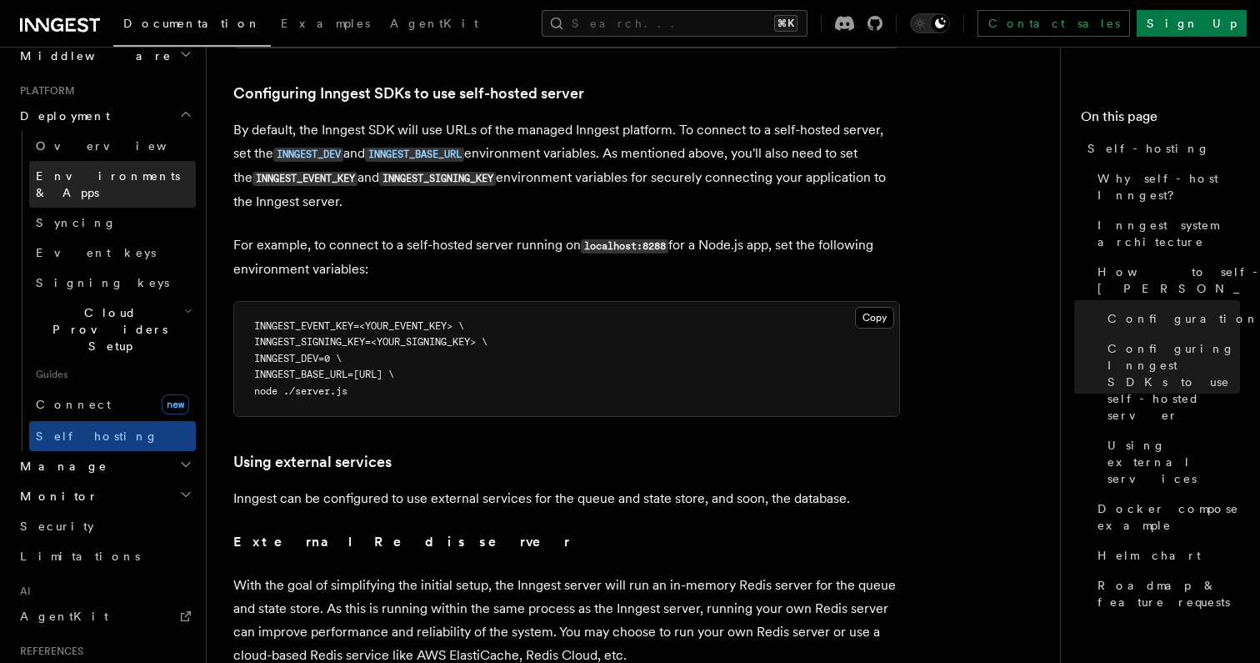
scroll to position [858, 0]
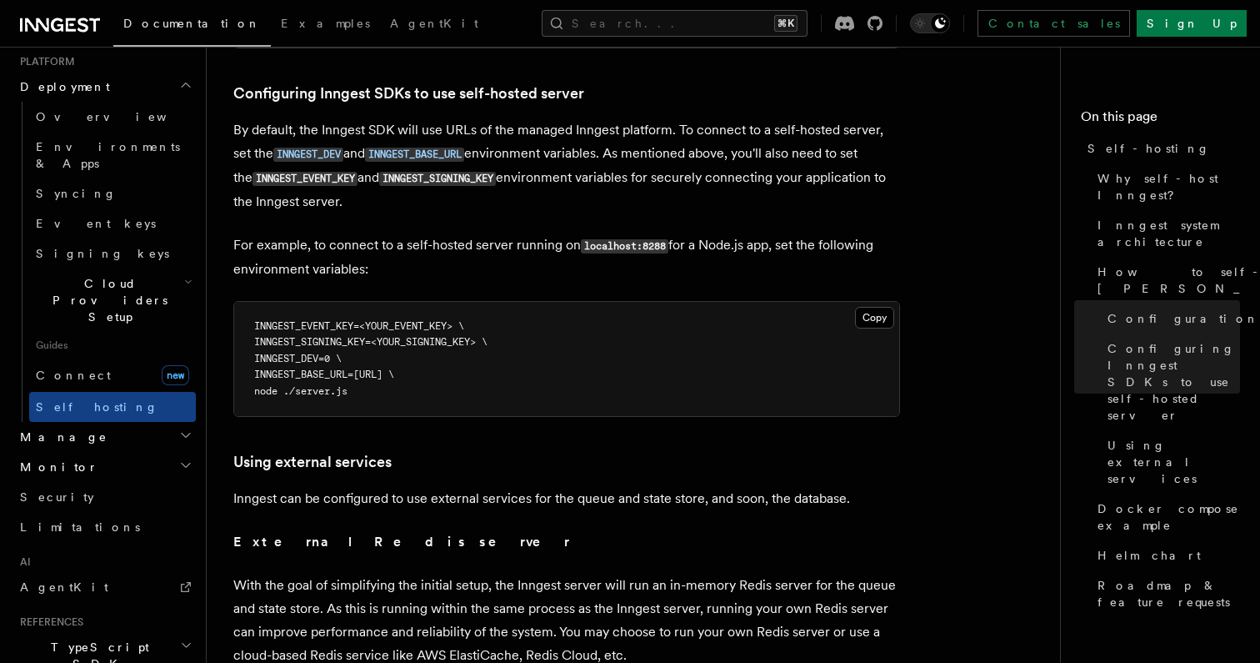
click at [107, 275] on span "Cloud Providers Setup" at bounding box center [106, 300] width 155 height 50
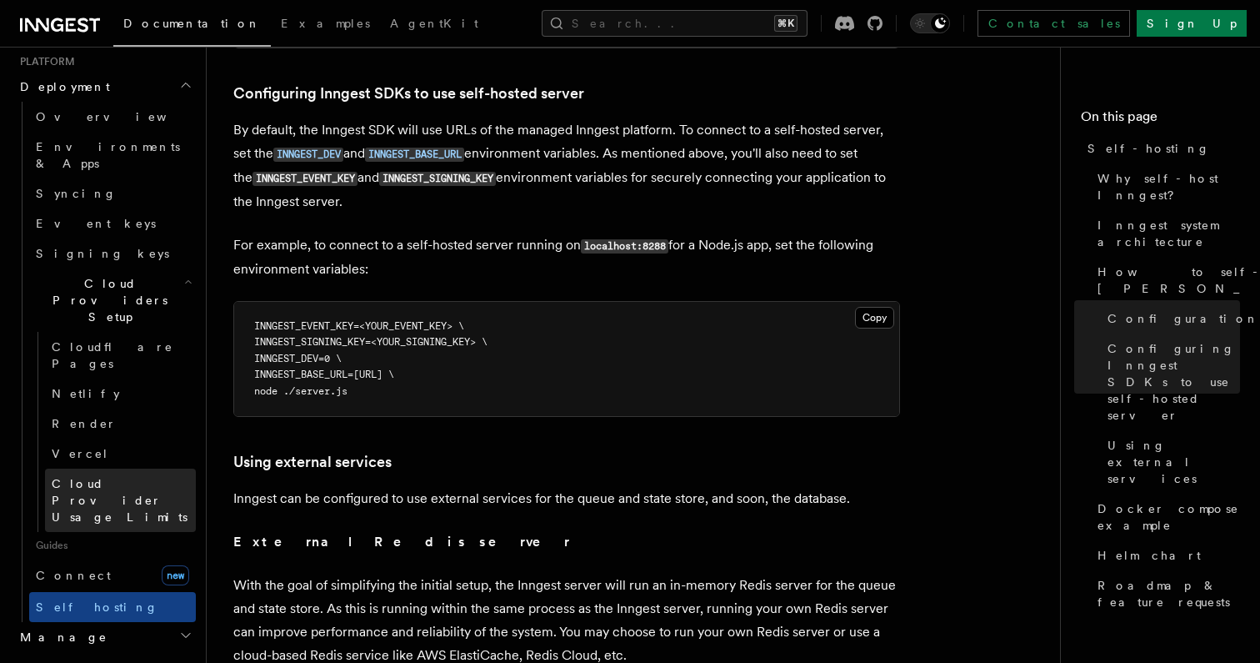
click at [87, 477] on span "Cloud Provider Usage Limits" at bounding box center [120, 500] width 136 height 47
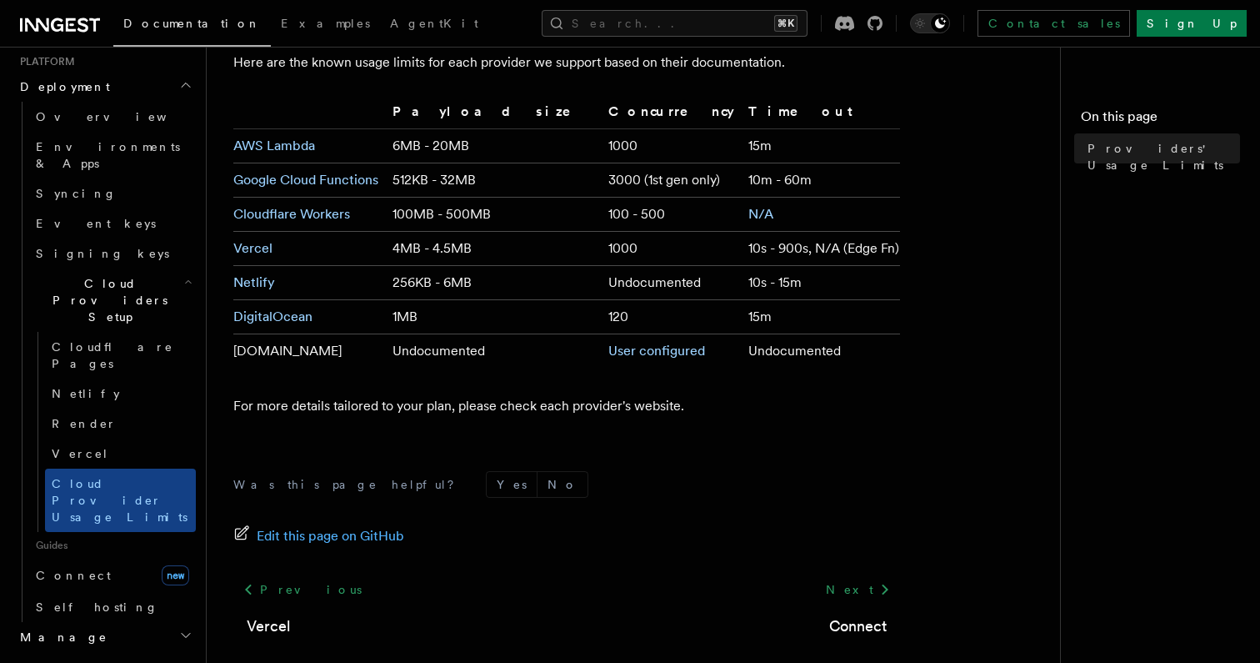
scroll to position [176, 0]
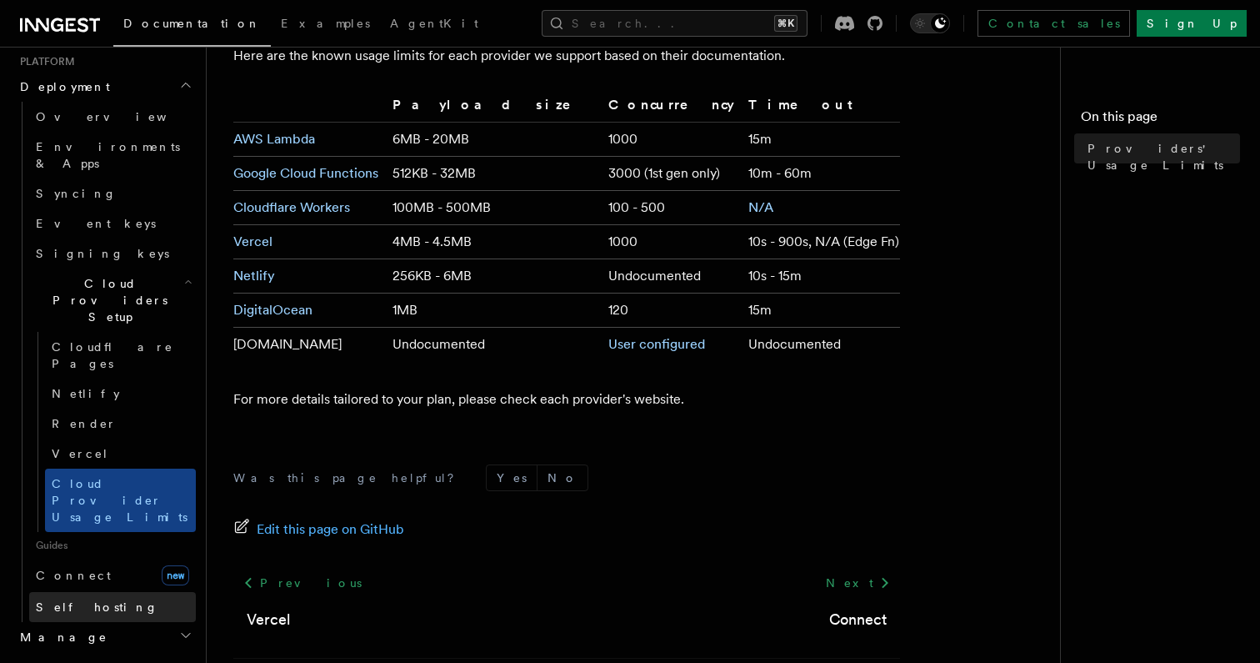
click at [80, 600] on span "Self hosting" at bounding box center [97, 606] width 123 height 13
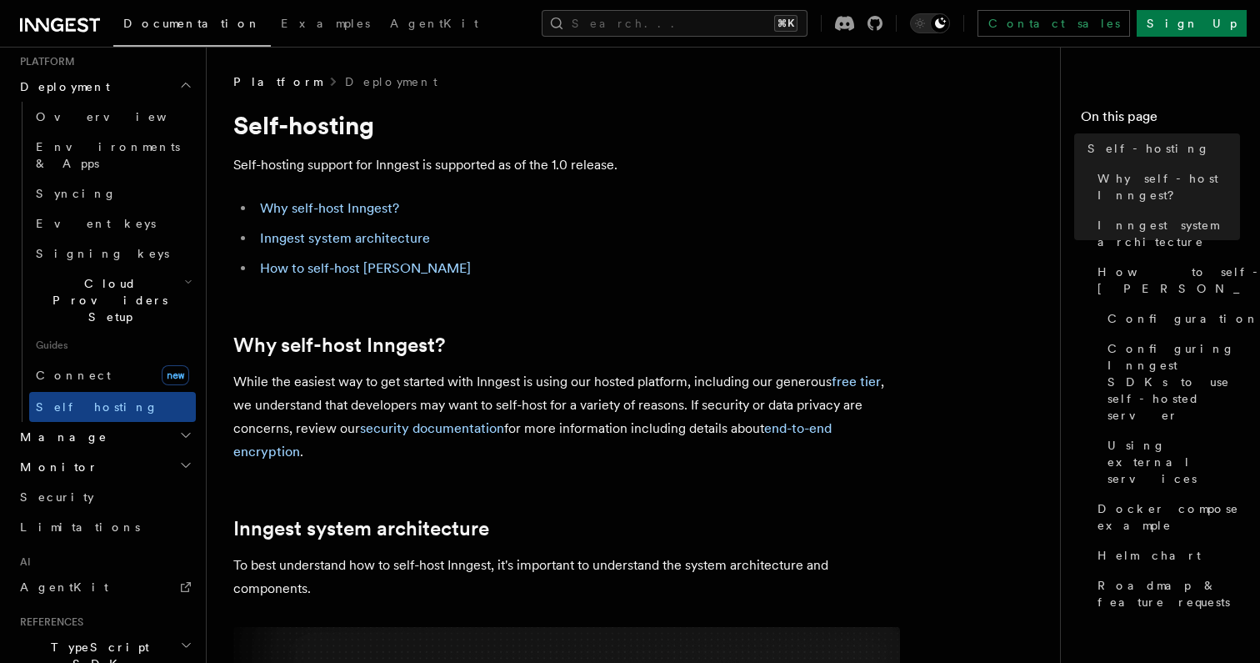
click at [94, 422] on h2 "Manage" at bounding box center [104, 437] width 183 height 30
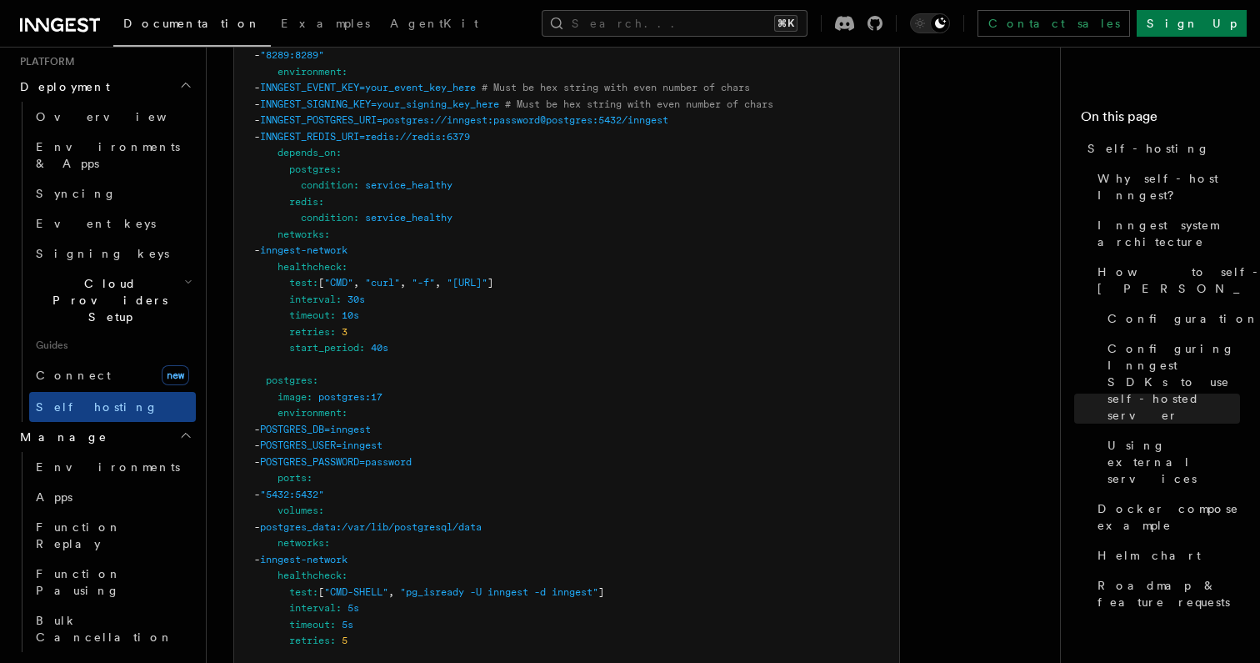
scroll to position [4662, 0]
